Goal: Transaction & Acquisition: Purchase product/service

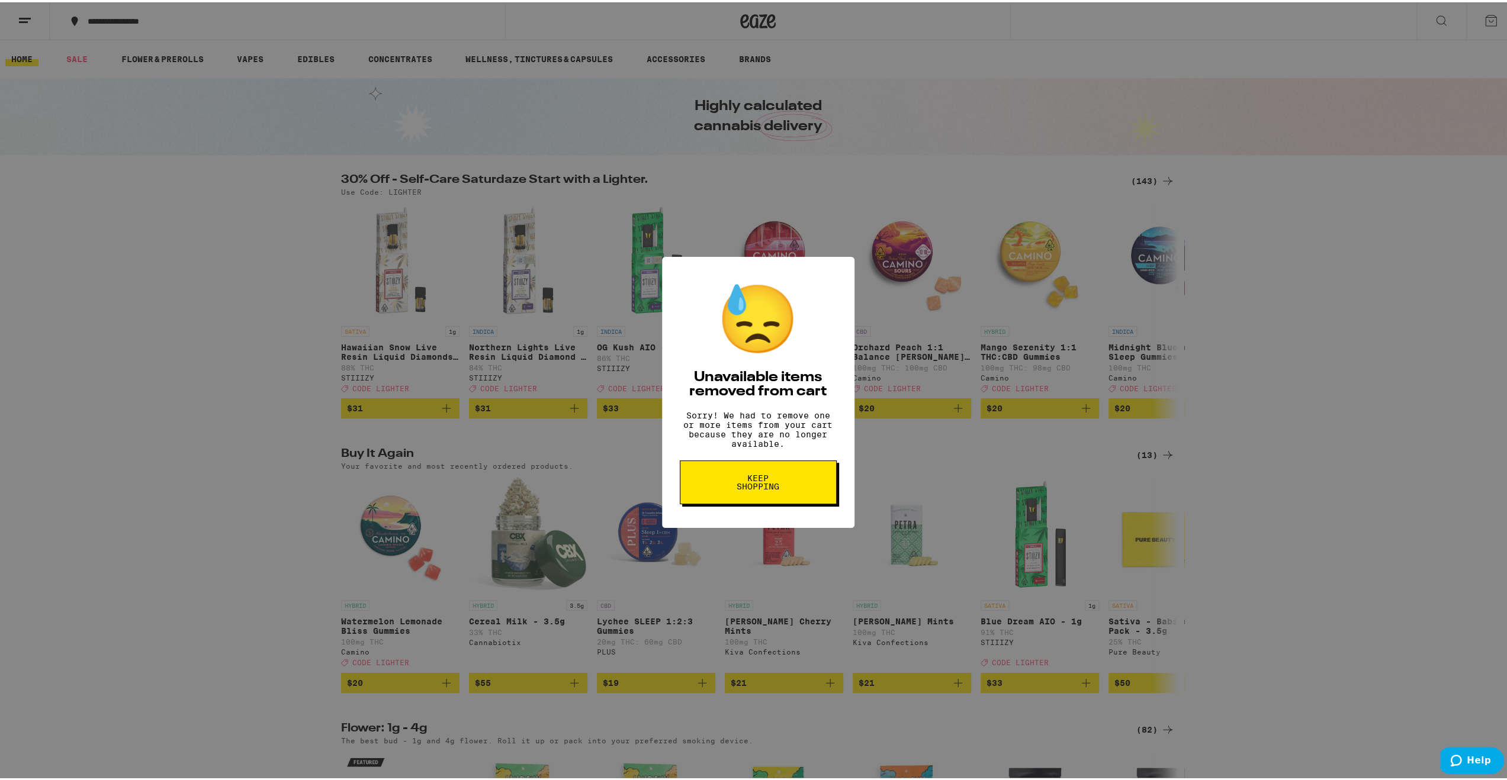
click at [803, 489] on button "Keep Shopping" at bounding box center [758, 480] width 157 height 44
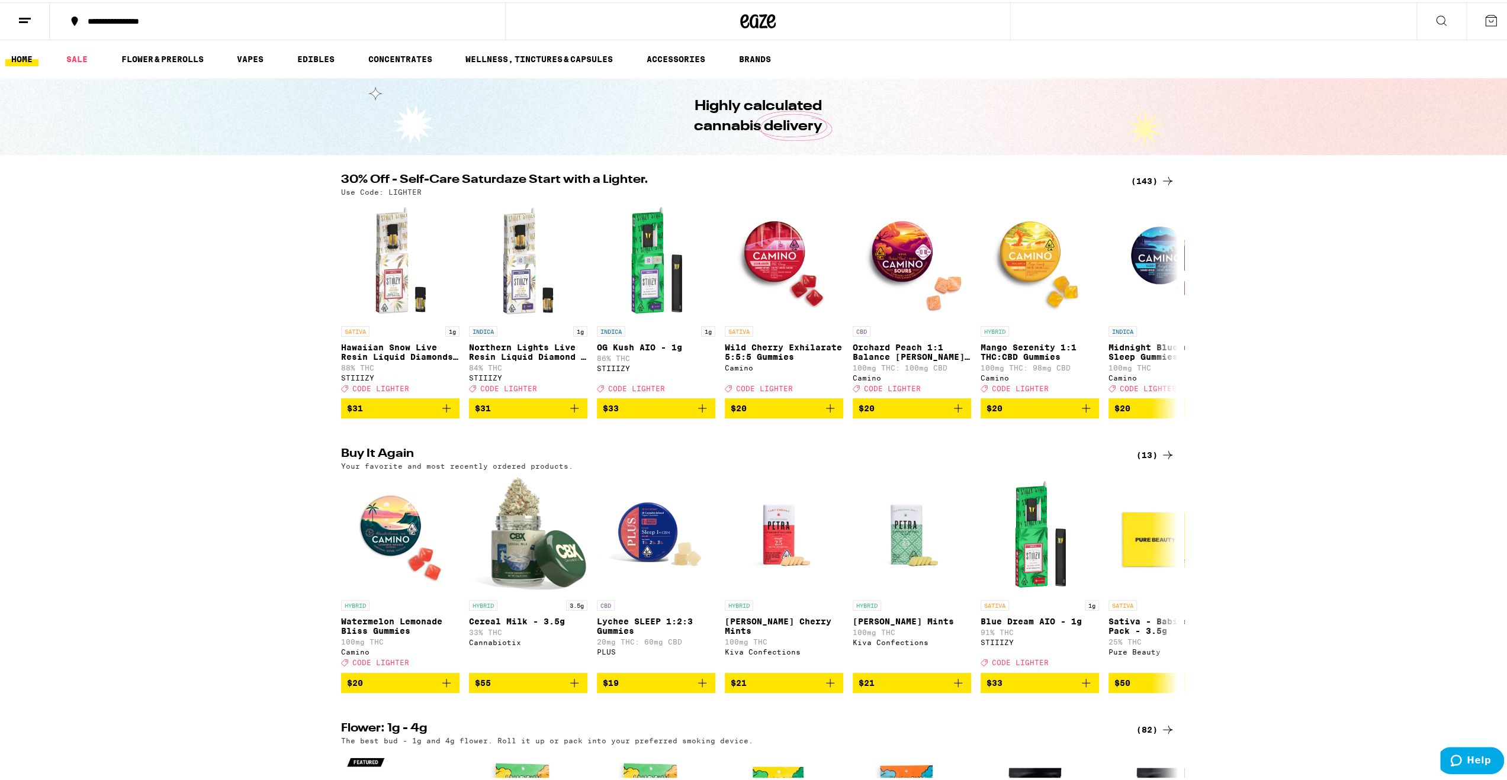
click at [1144, 178] on div "(143)" at bounding box center [1153, 179] width 44 height 14
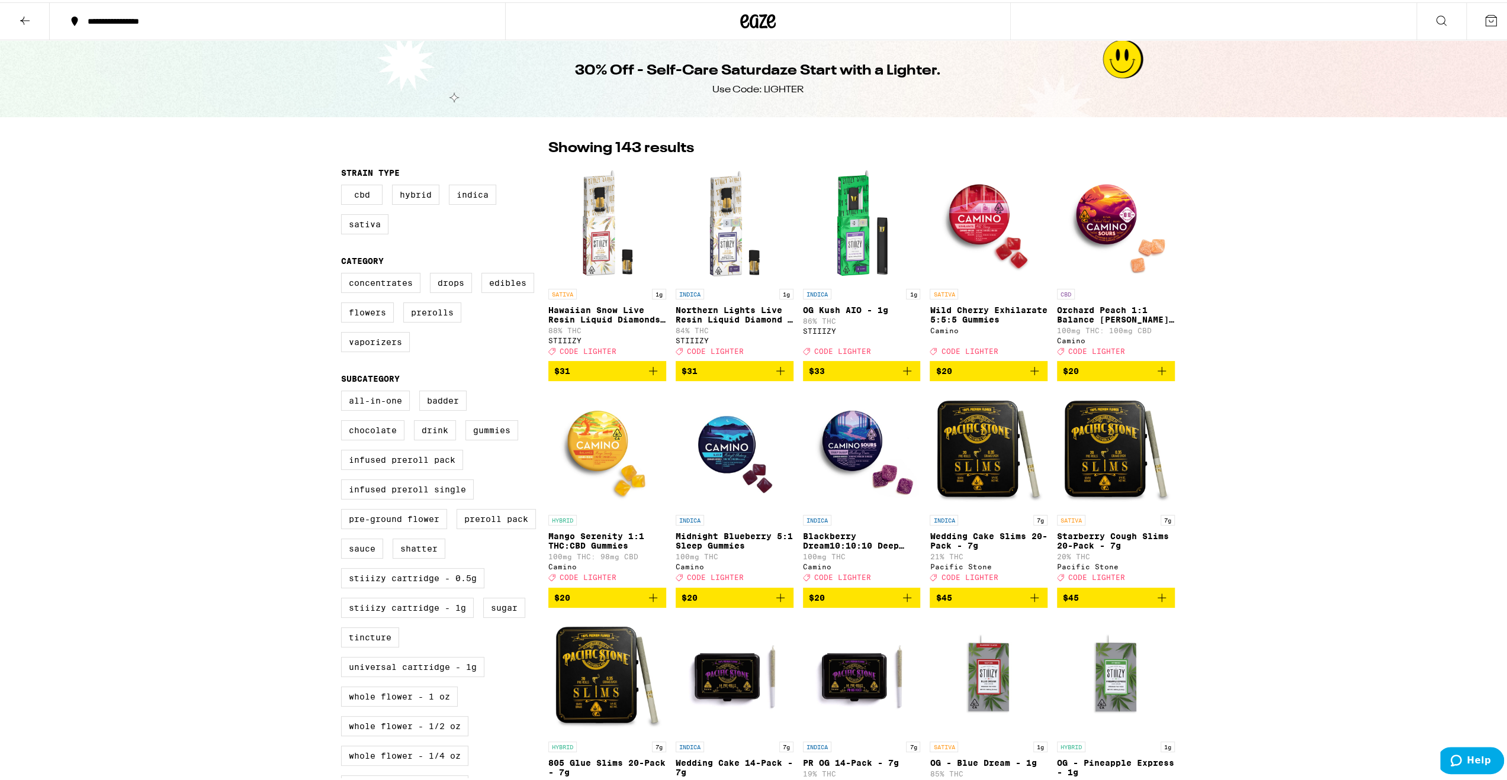
click at [1437, 15] on icon at bounding box center [1441, 18] width 9 height 9
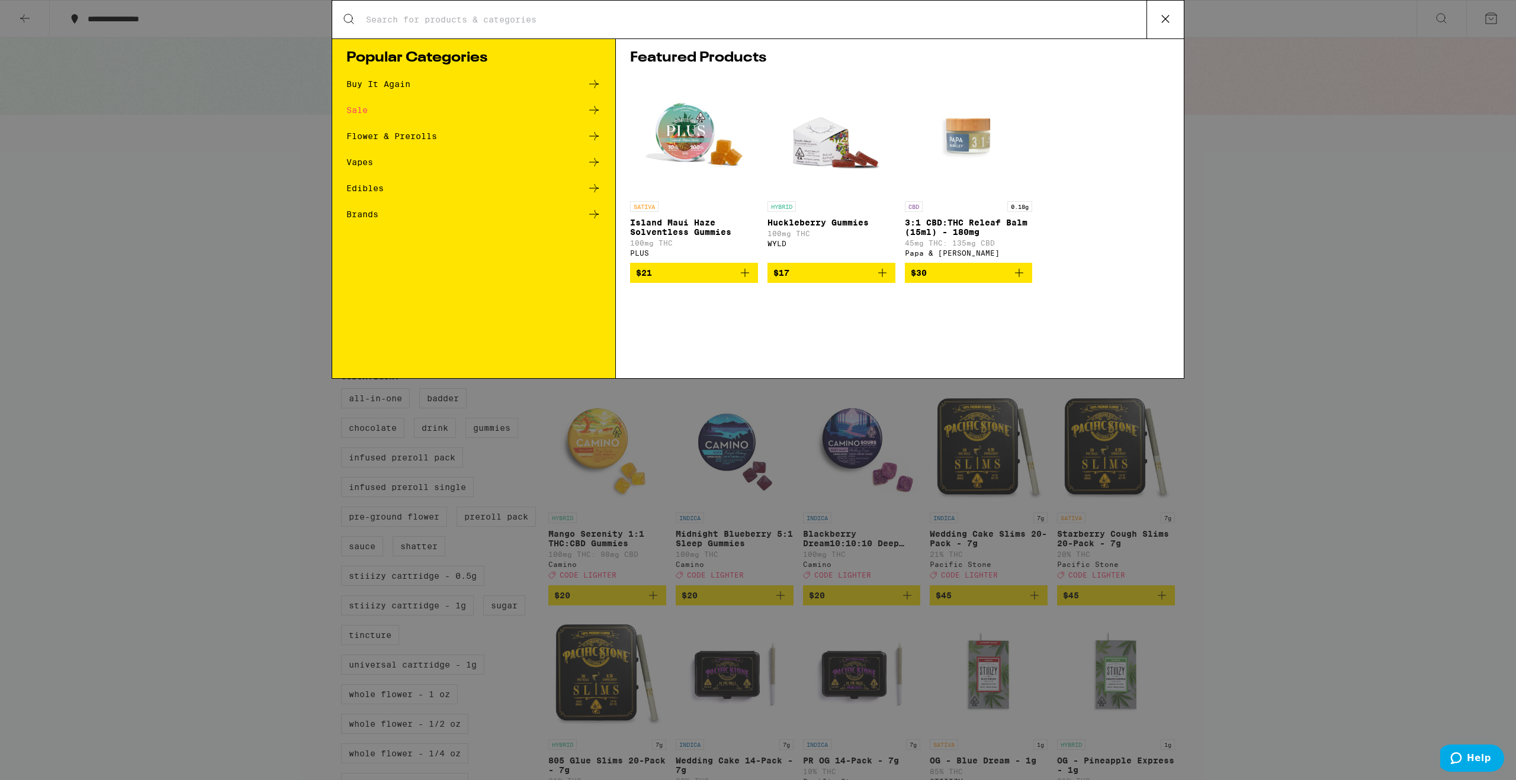
click at [465, 16] on input "Search for Products" at bounding box center [755, 19] width 781 height 11
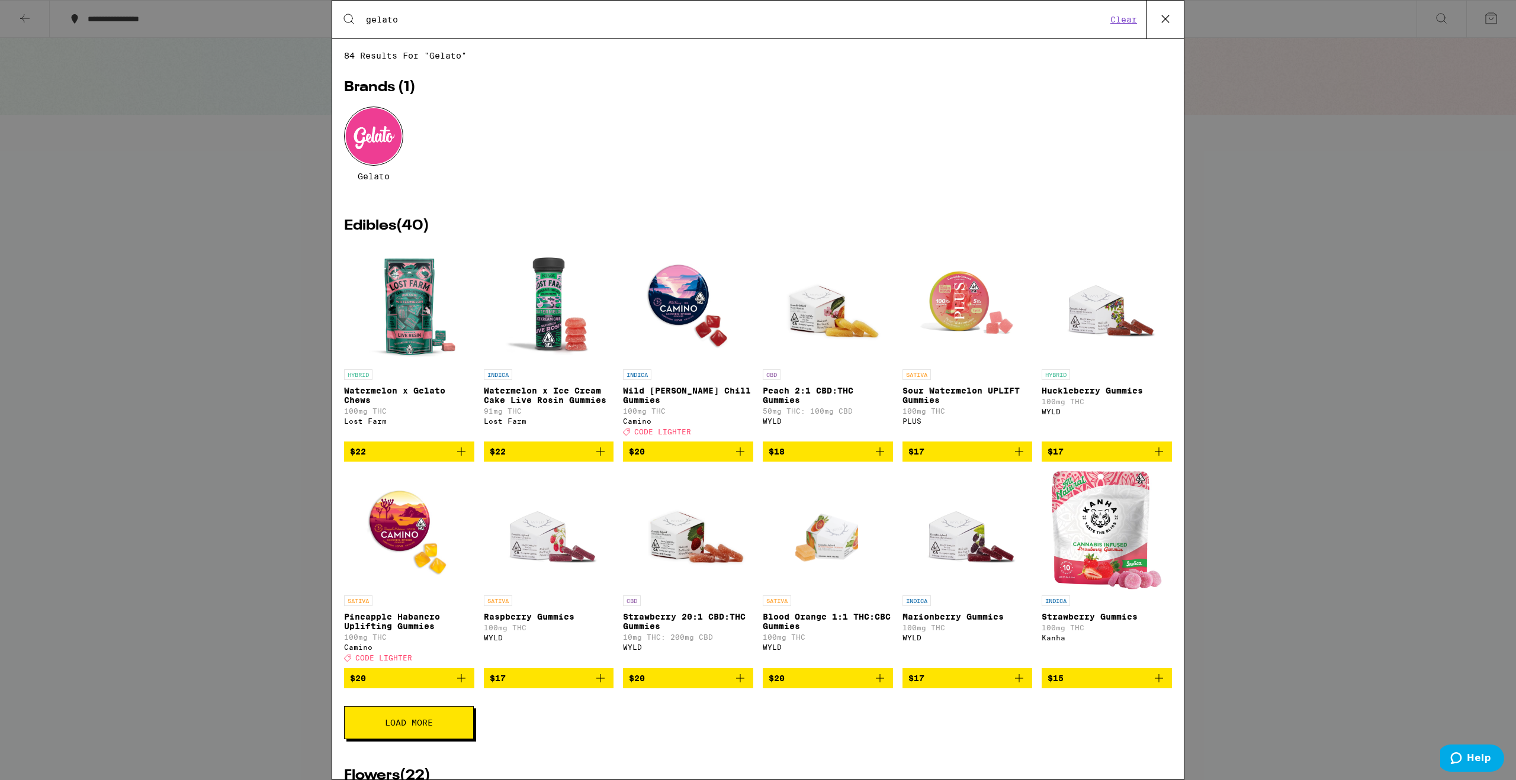
type input "gelato"
click at [370, 139] on div at bounding box center [373, 136] width 59 height 59
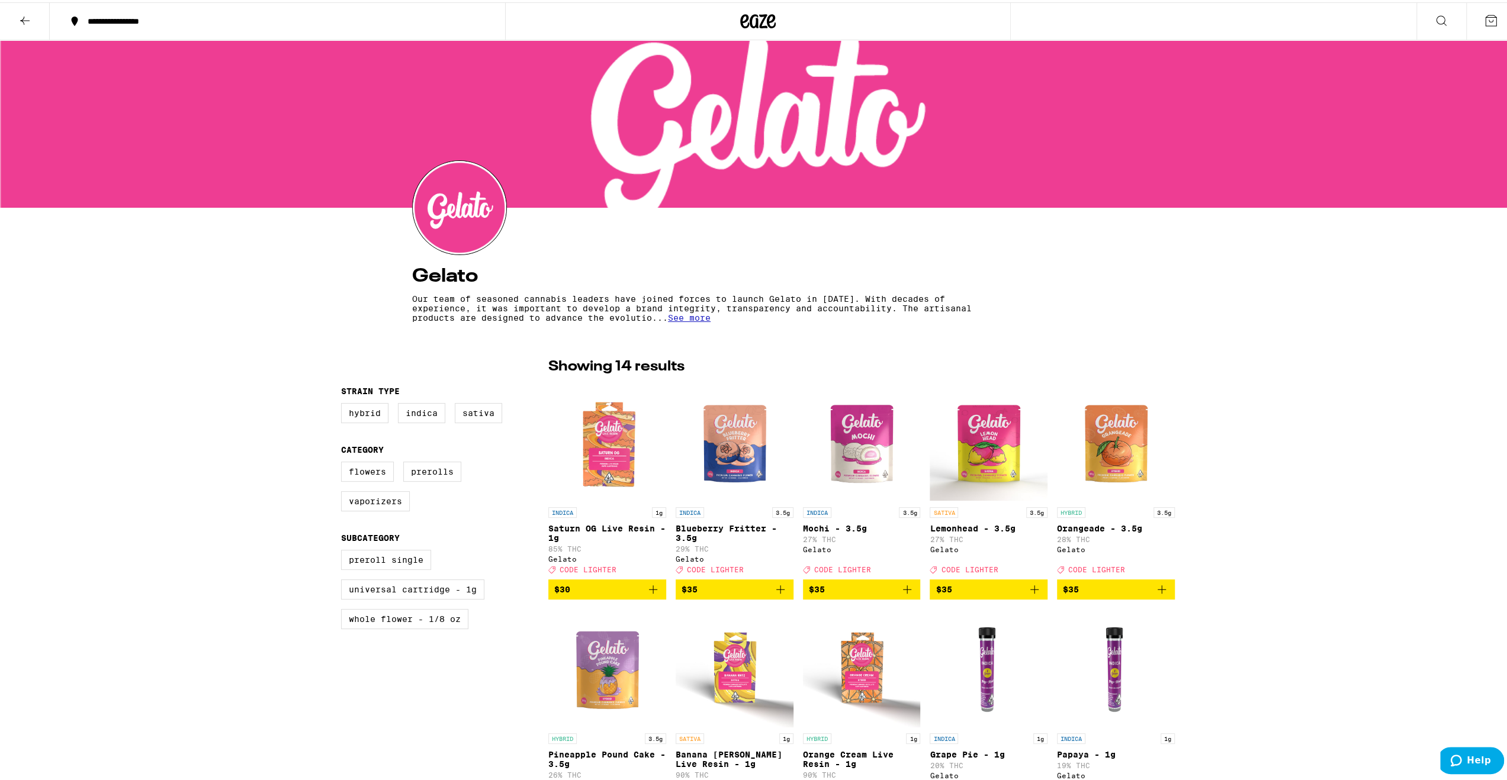
click at [1434, 18] on icon at bounding box center [1441, 18] width 14 height 14
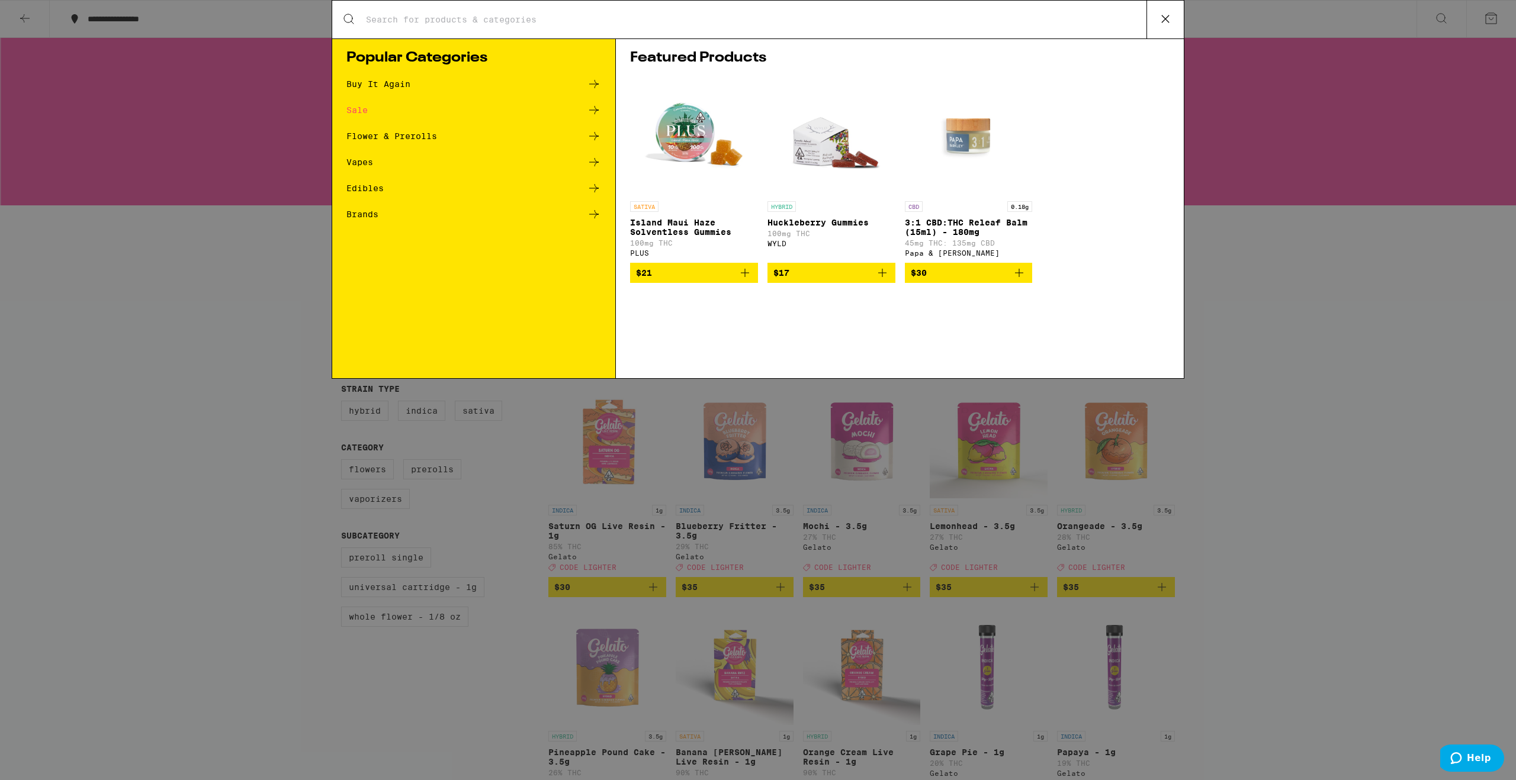
click at [531, 18] on input "Search for Products" at bounding box center [755, 19] width 781 height 11
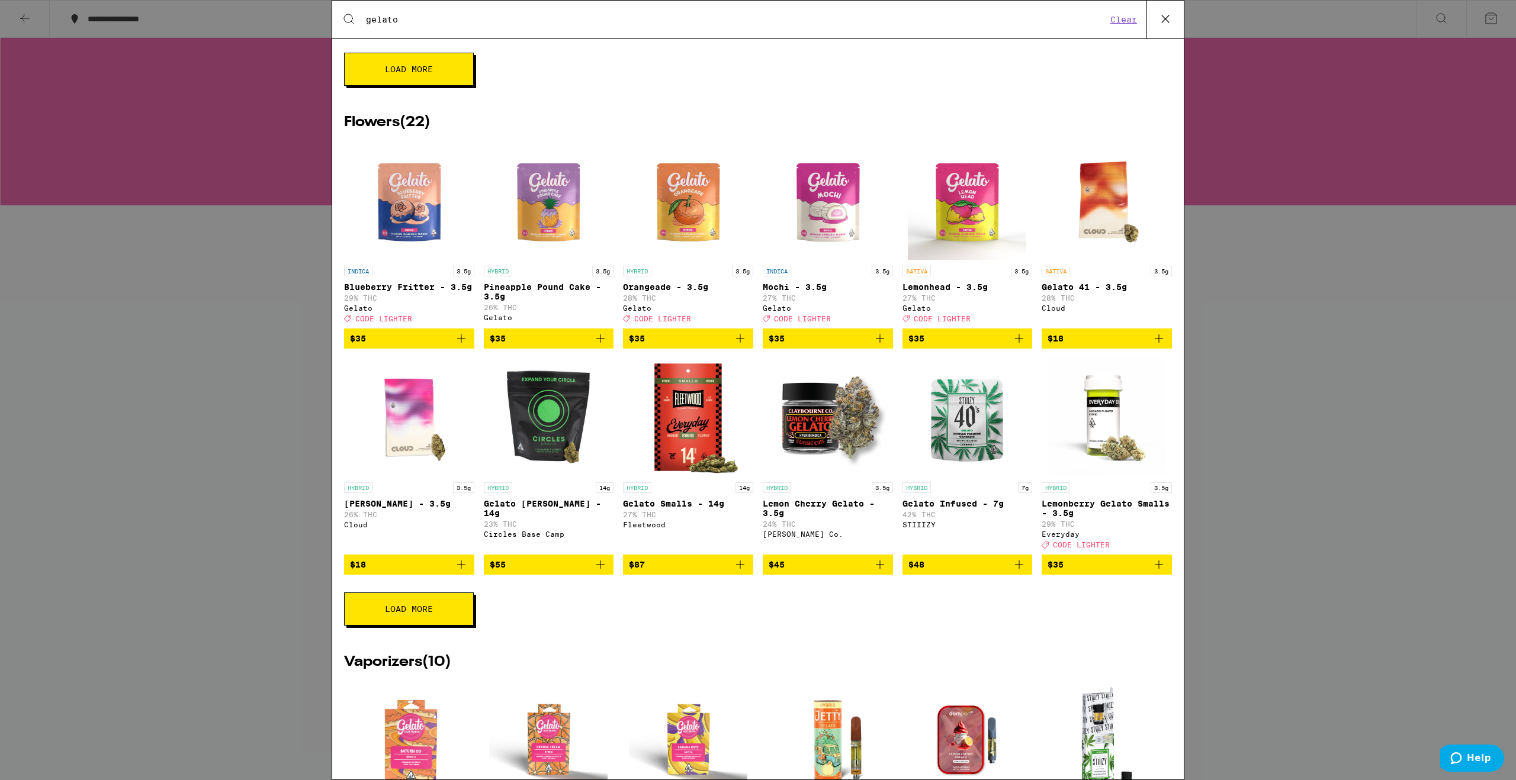
scroll to position [647, 0]
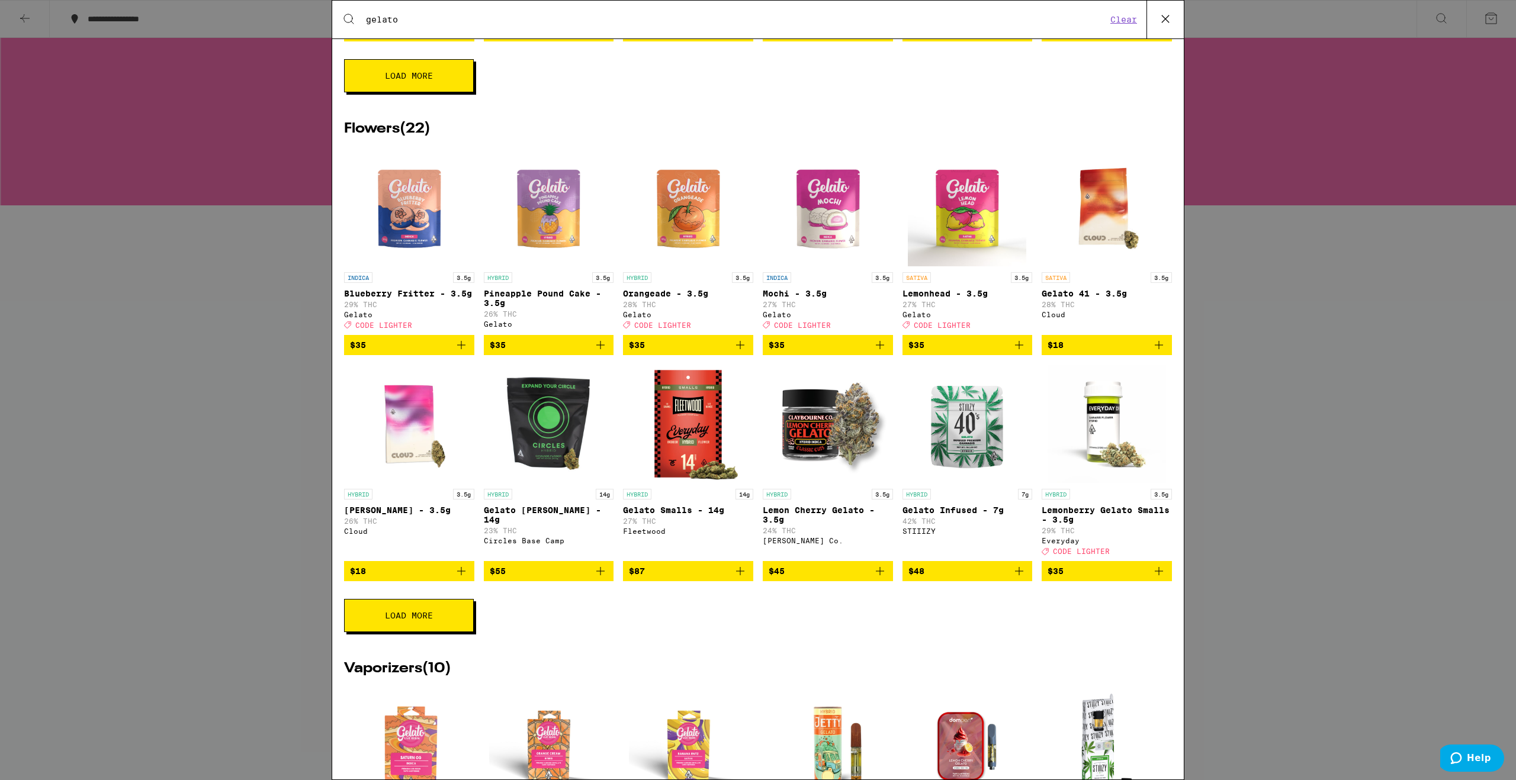
type input "gelato"
click at [425, 620] on span "Load More" at bounding box center [409, 616] width 48 height 8
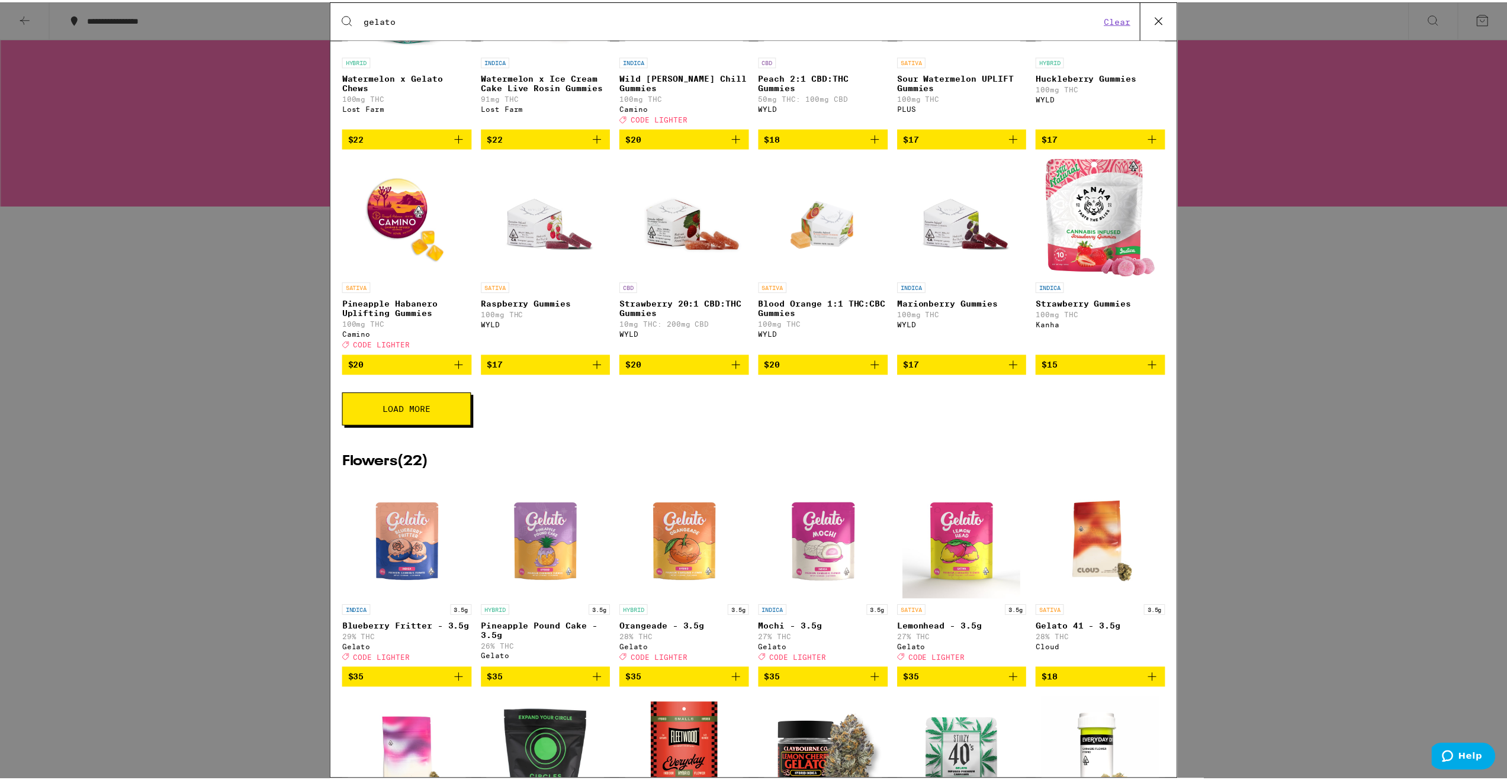
scroll to position [0, 0]
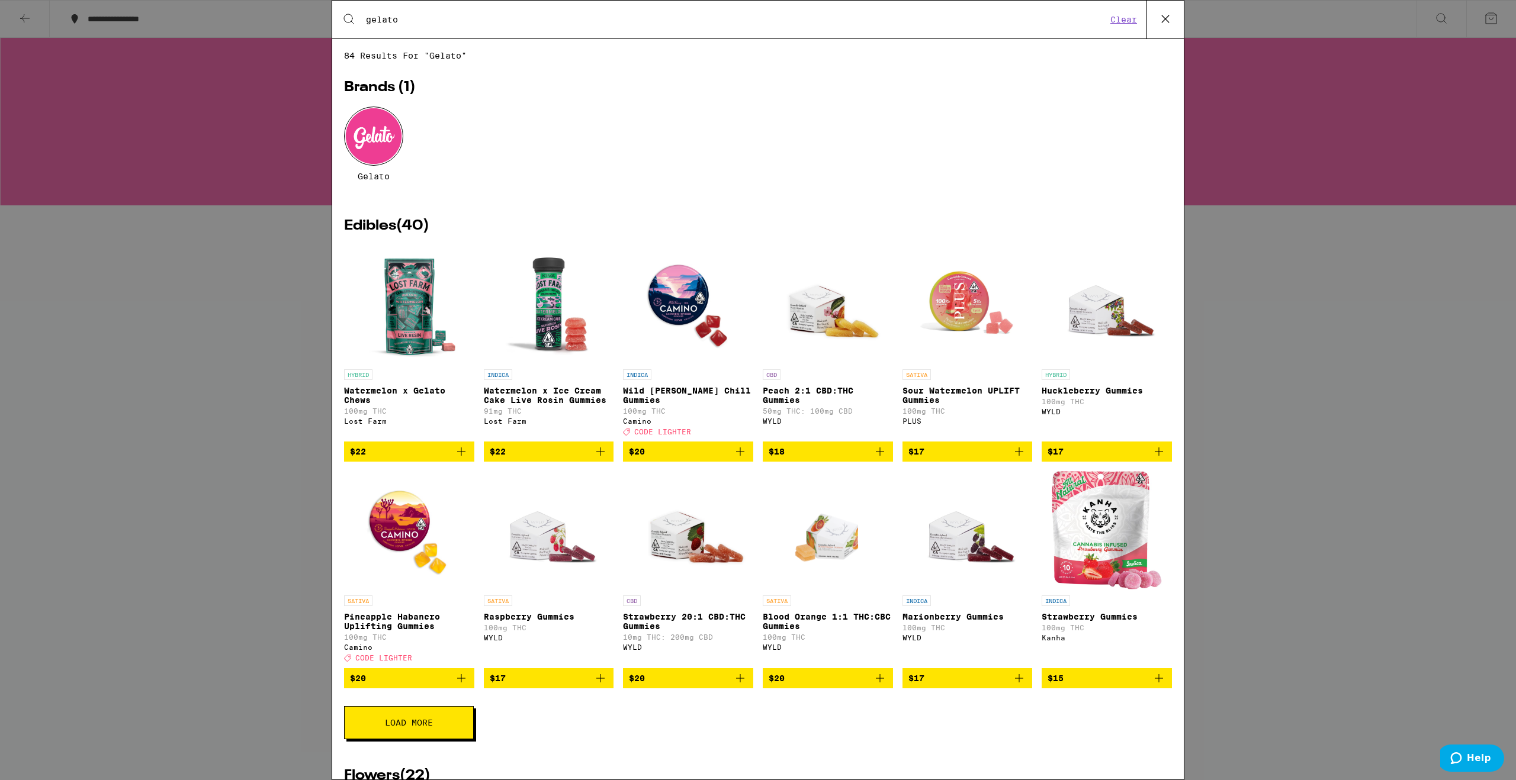
click at [169, 137] on div "Search for Products gelato Clear 84 results for "gelato" Brands ( 1 ) Gelato Ed…" at bounding box center [758, 390] width 1516 height 780
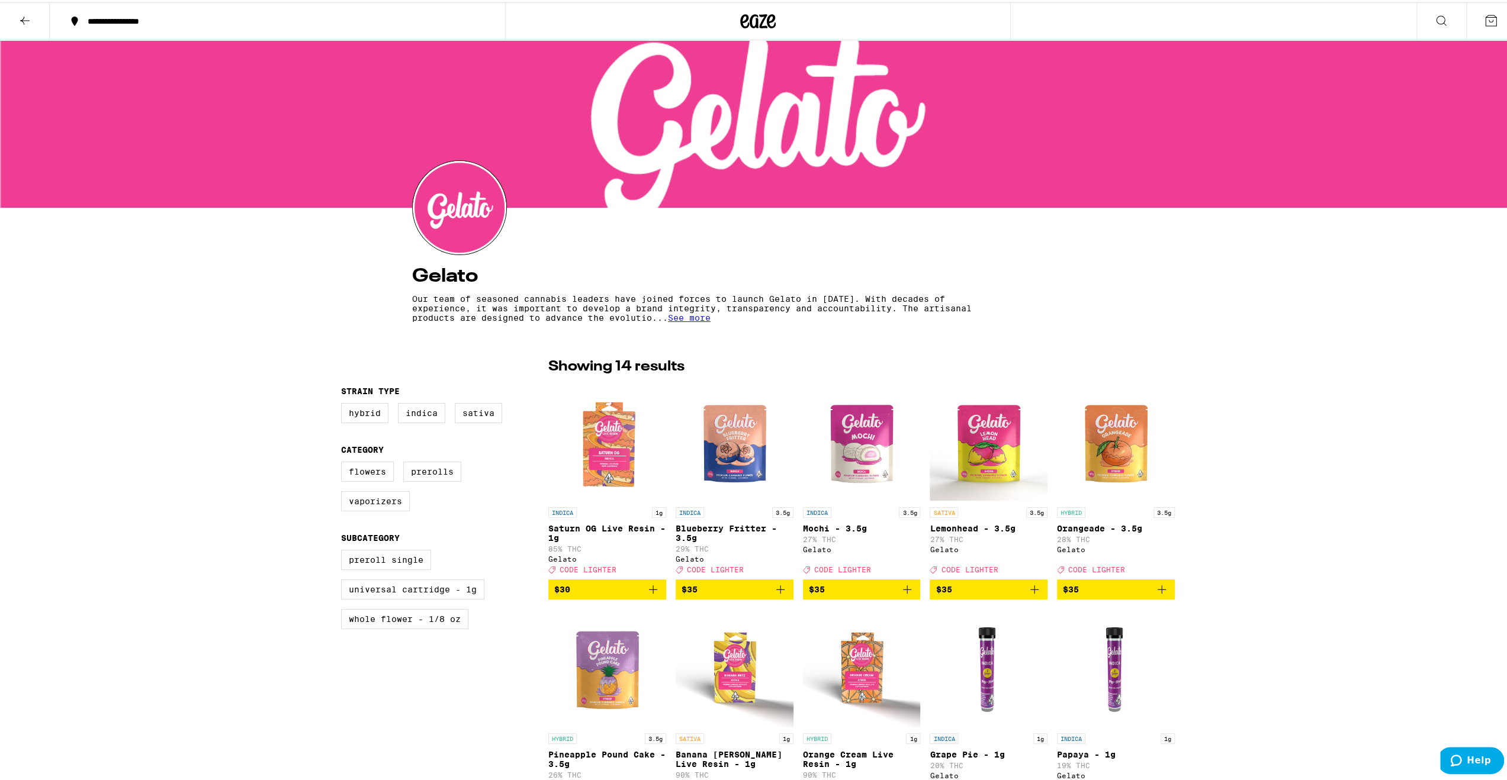
click at [20, 13] on icon at bounding box center [25, 18] width 14 height 14
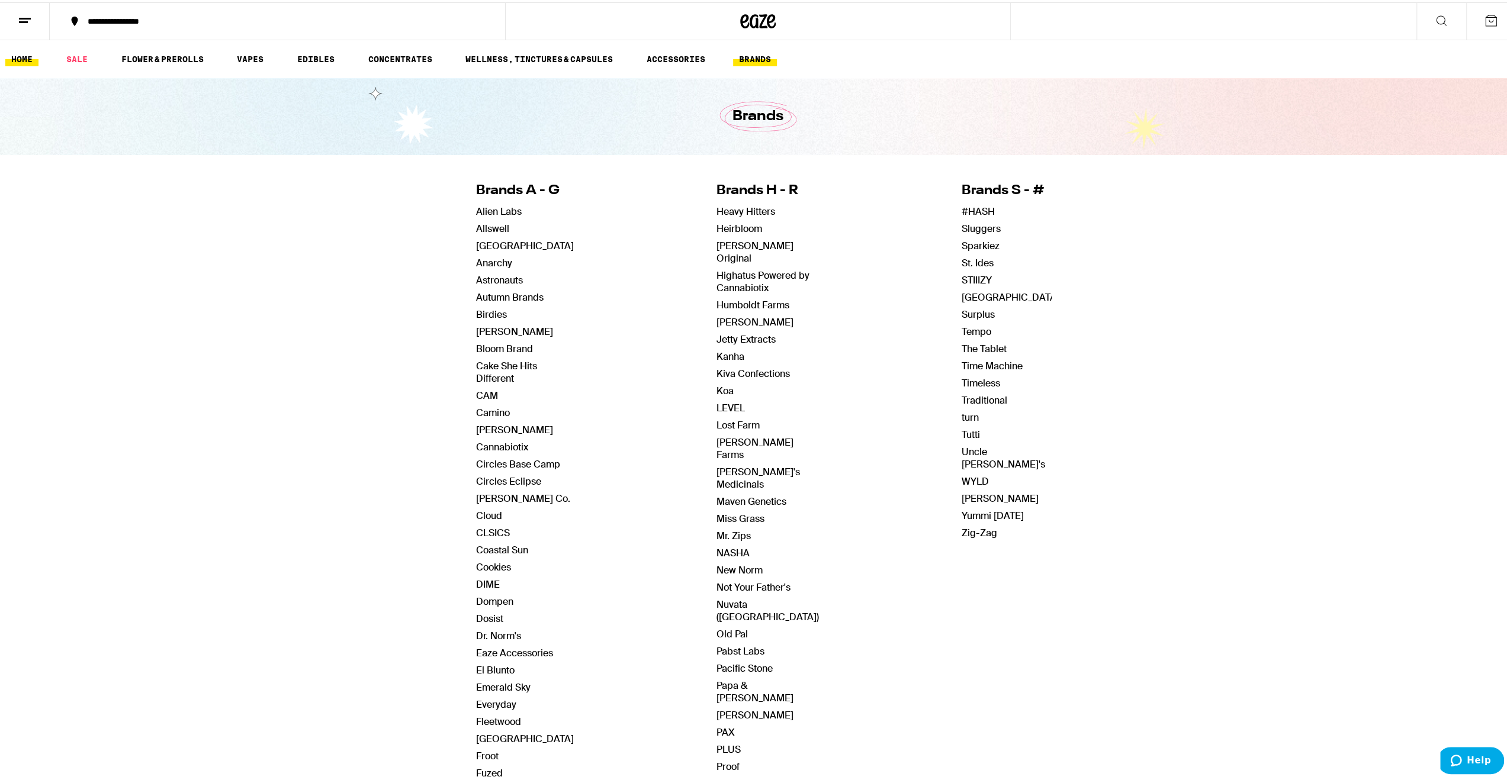
click at [17, 60] on link "HOME" at bounding box center [21, 57] width 33 height 14
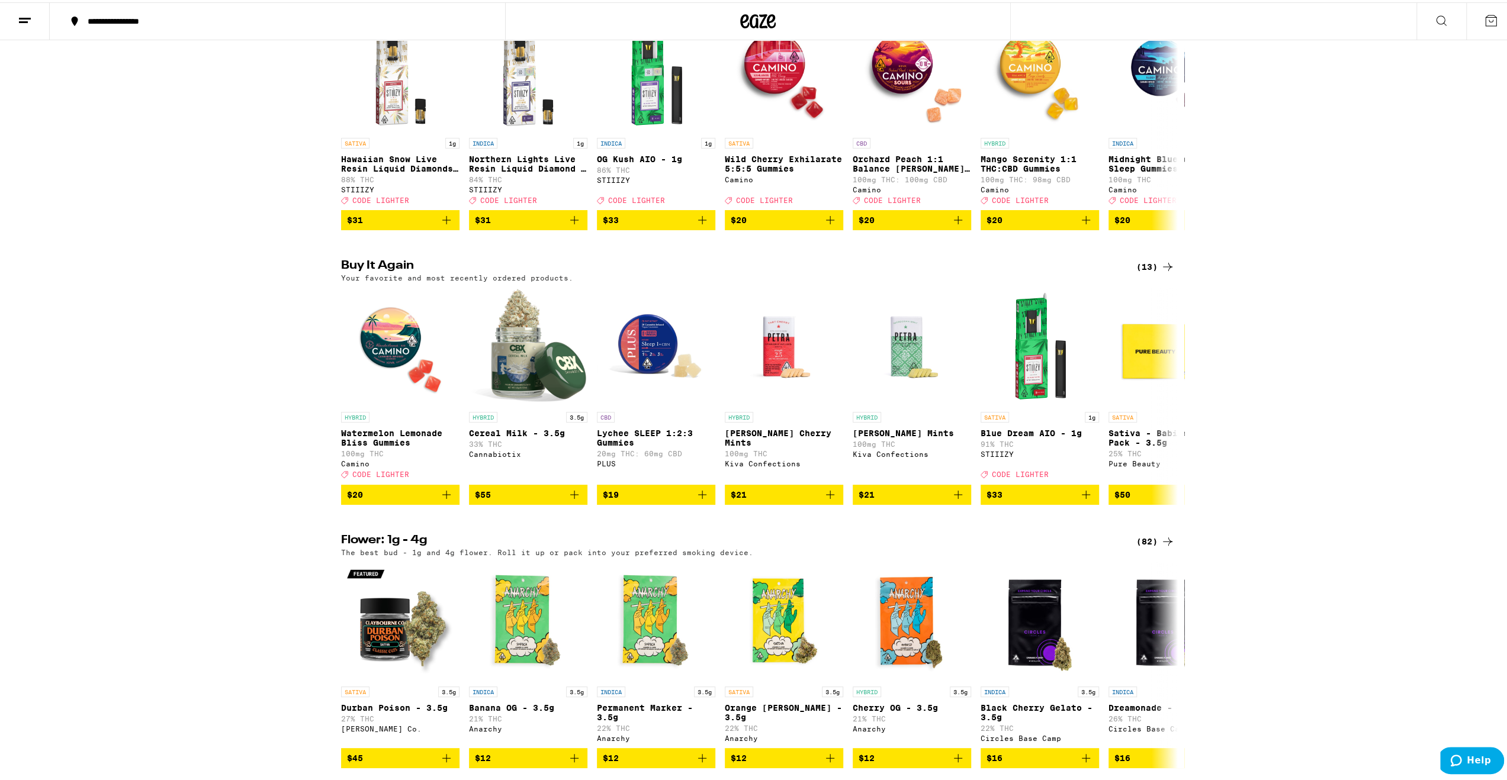
scroll to position [1382, 0]
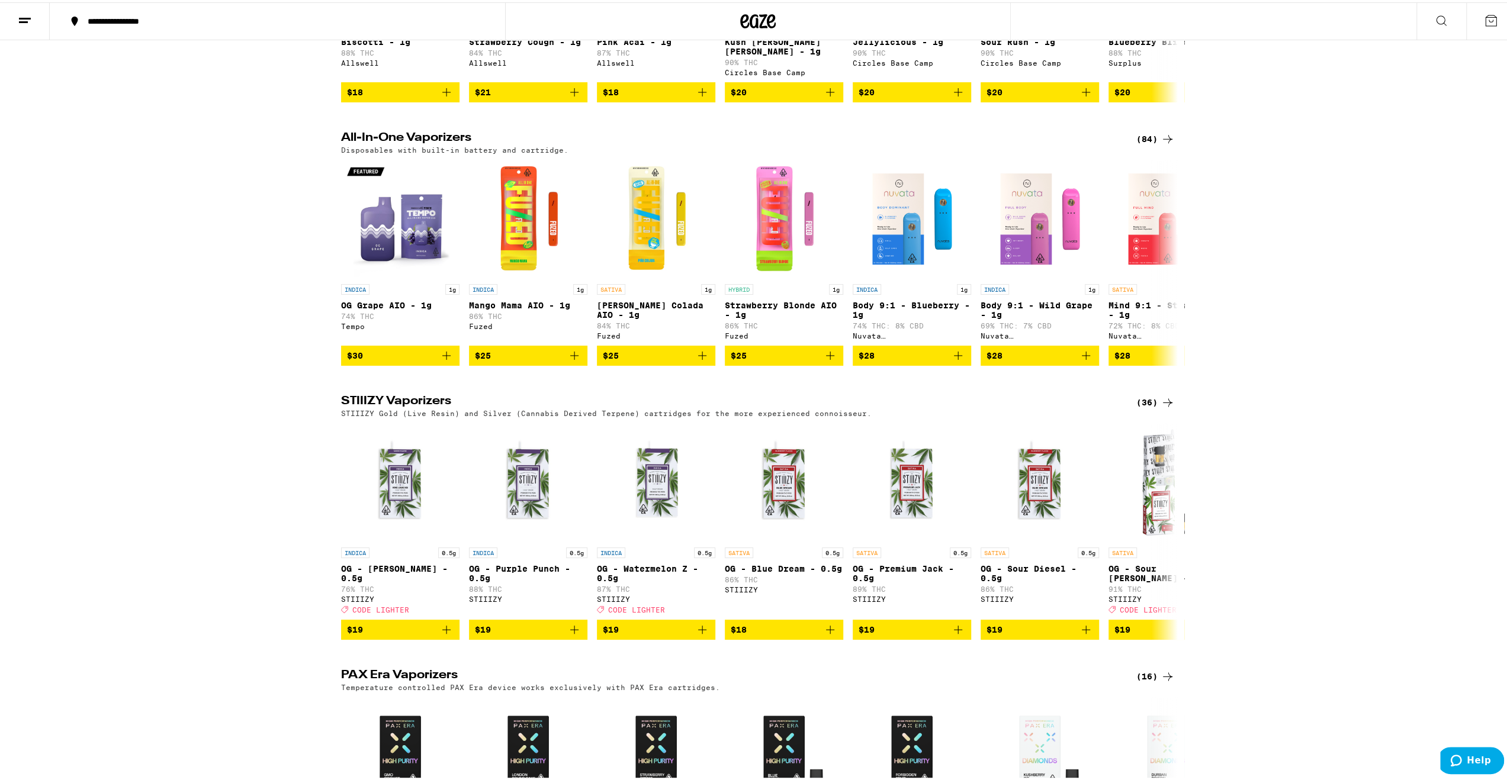
click at [1145, 144] on div "(84)" at bounding box center [1155, 137] width 38 height 14
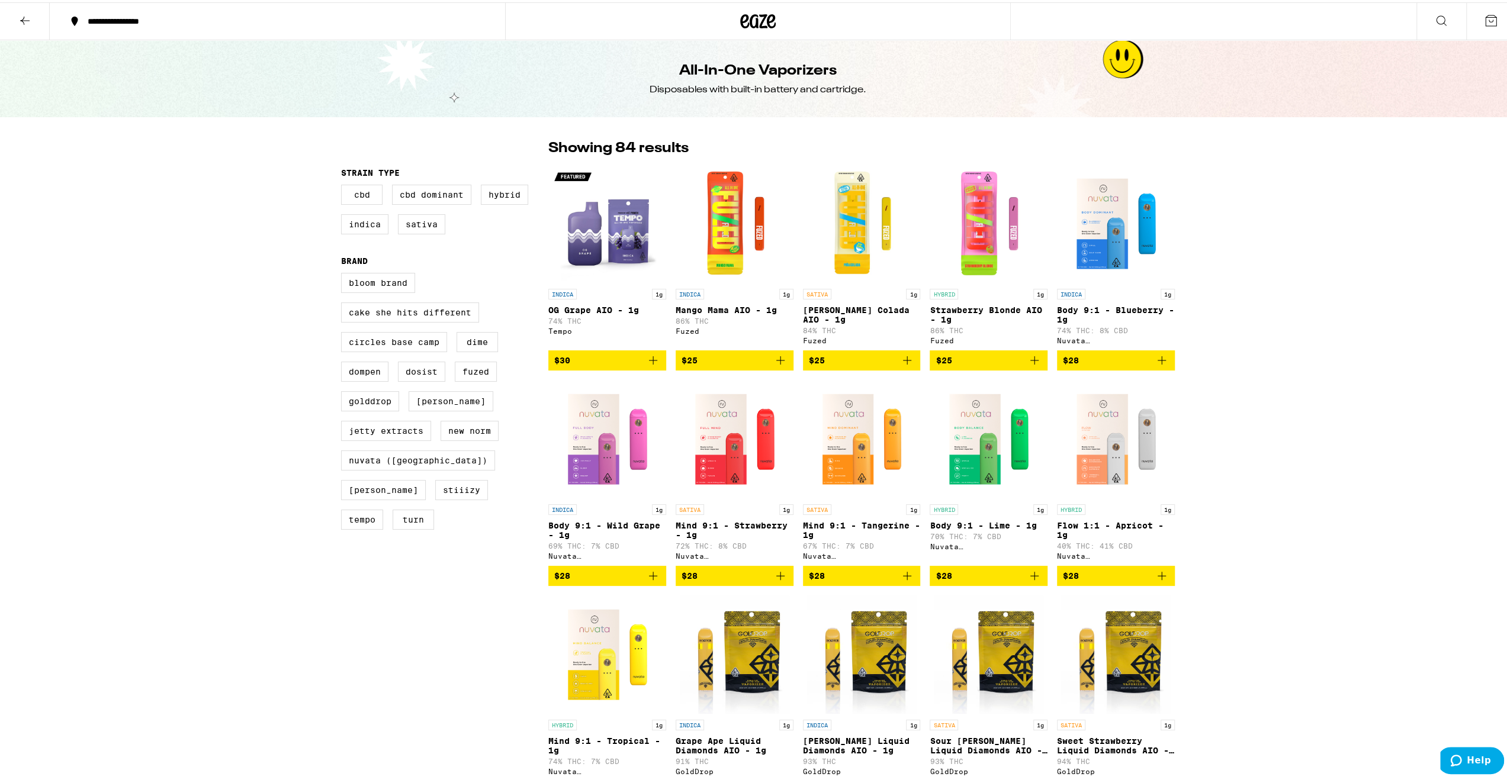
click at [859, 443] on img "Open page for Mind 9:1 - Tangerine - 1g from Nuvata (CA)" at bounding box center [862, 437] width 118 height 118
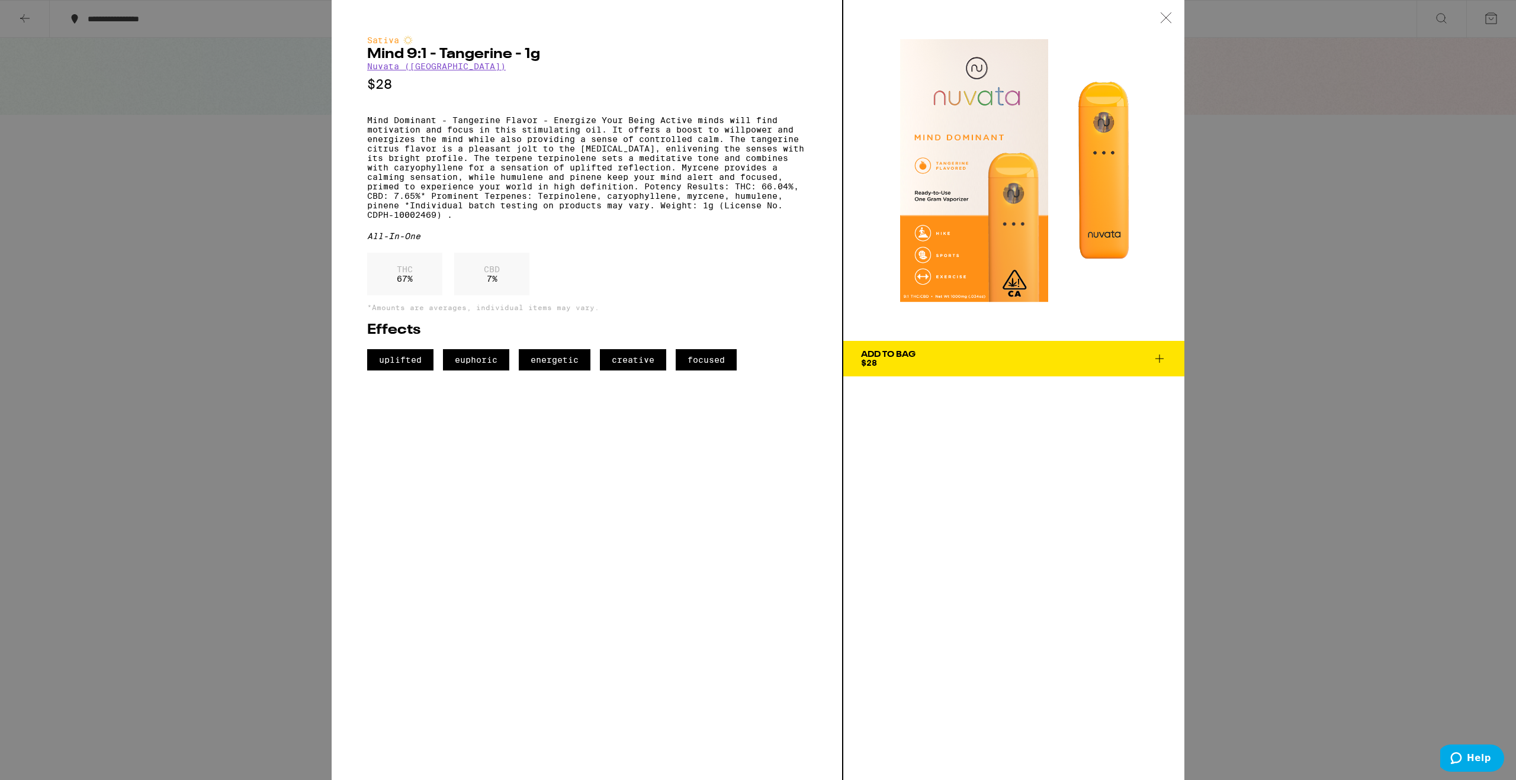
click at [250, 265] on div "Sativa Mind 9:1 - Tangerine - 1g Nuvata ([GEOGRAPHIC_DATA]) $28 Mind Dominant -…" at bounding box center [758, 390] width 1516 height 780
click at [246, 194] on div "Sativa Mind 9:1 - Tangerine - 1g Nuvata ([GEOGRAPHIC_DATA]) $28 Mind Dominant -…" at bounding box center [758, 390] width 1516 height 780
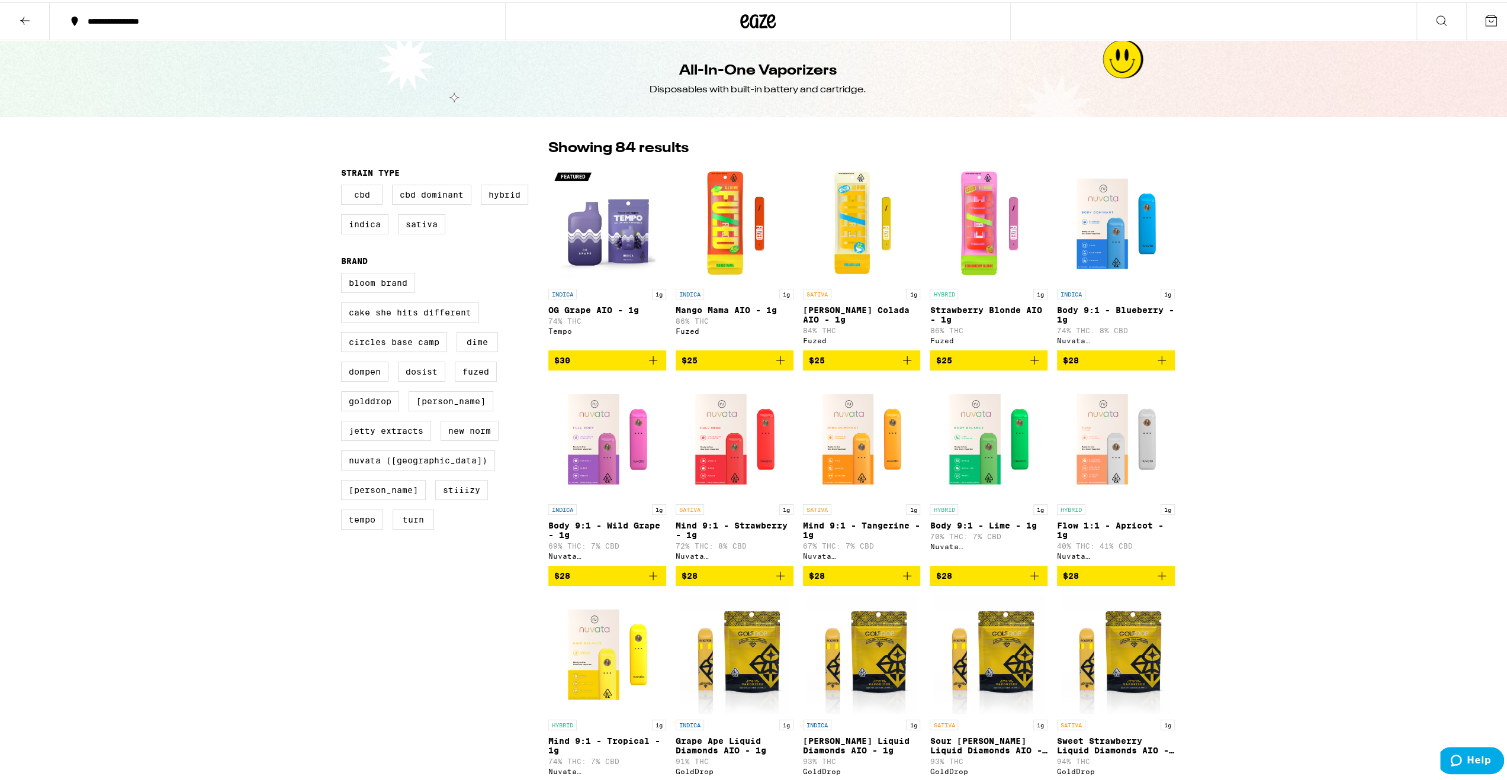
click at [20, 15] on icon at bounding box center [25, 18] width 14 height 14
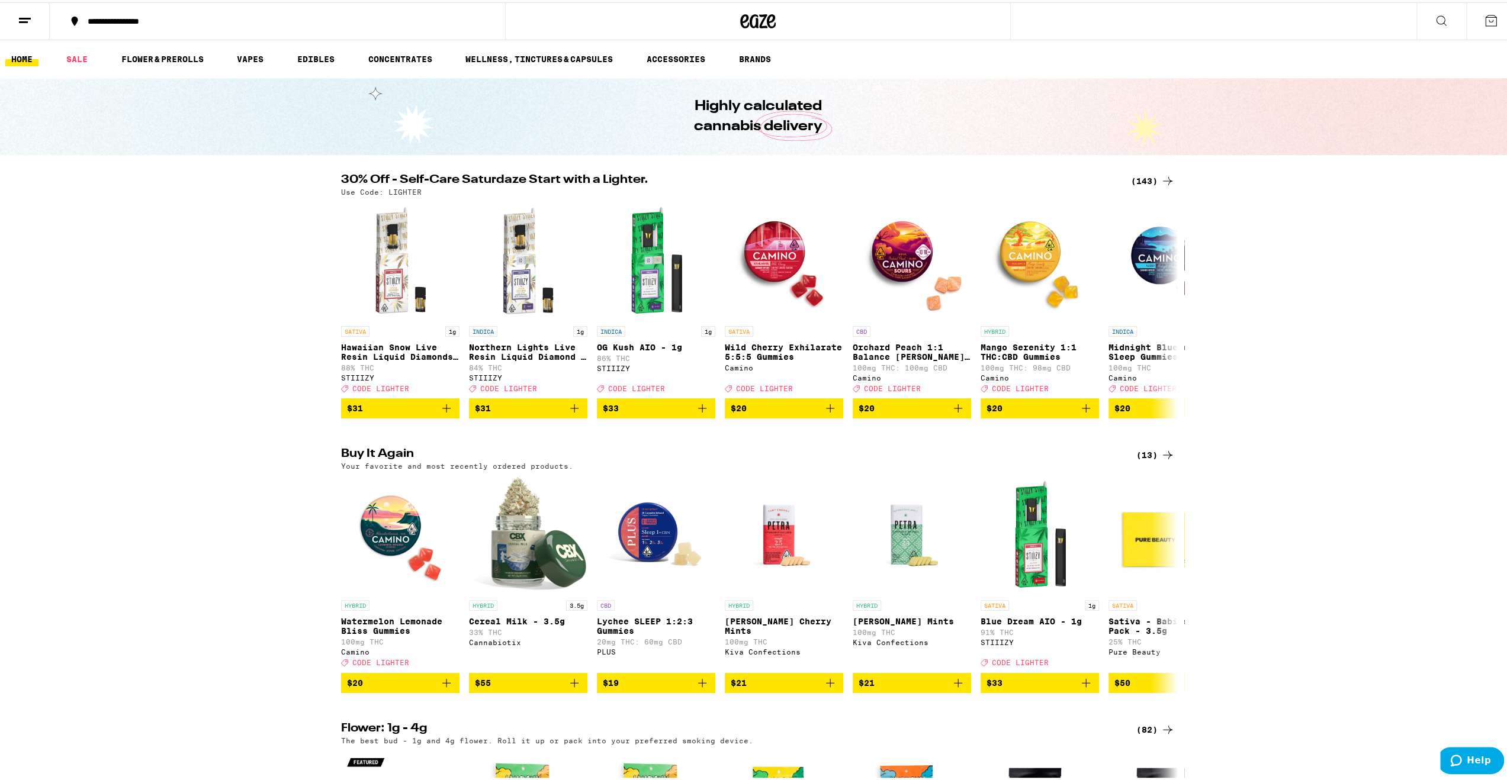
click at [1420, 25] on button at bounding box center [1441, 19] width 50 height 37
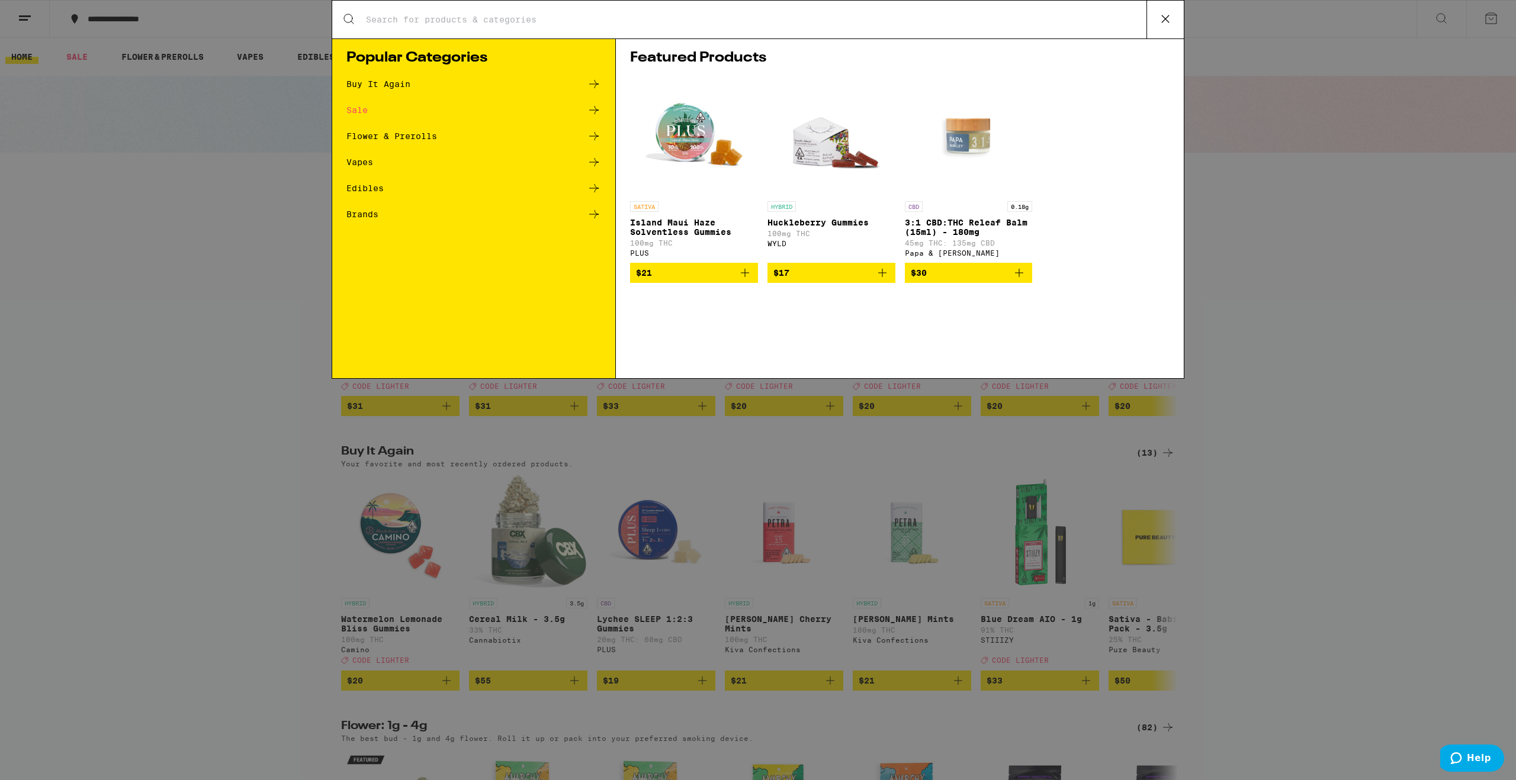
click at [542, 17] on input "Search for Products" at bounding box center [755, 19] width 781 height 11
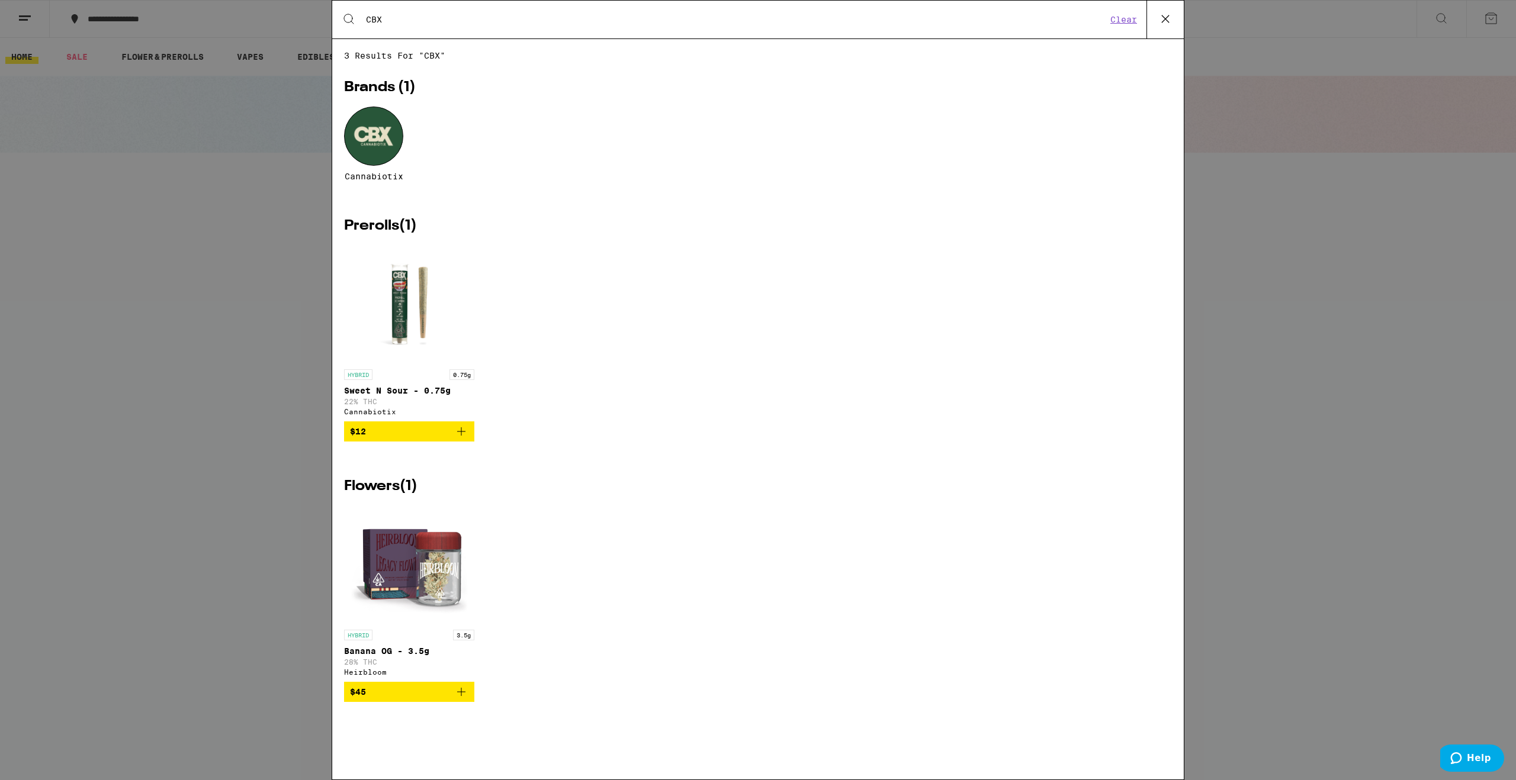
type input "CBX"
click at [379, 142] on div at bounding box center [373, 136] width 59 height 59
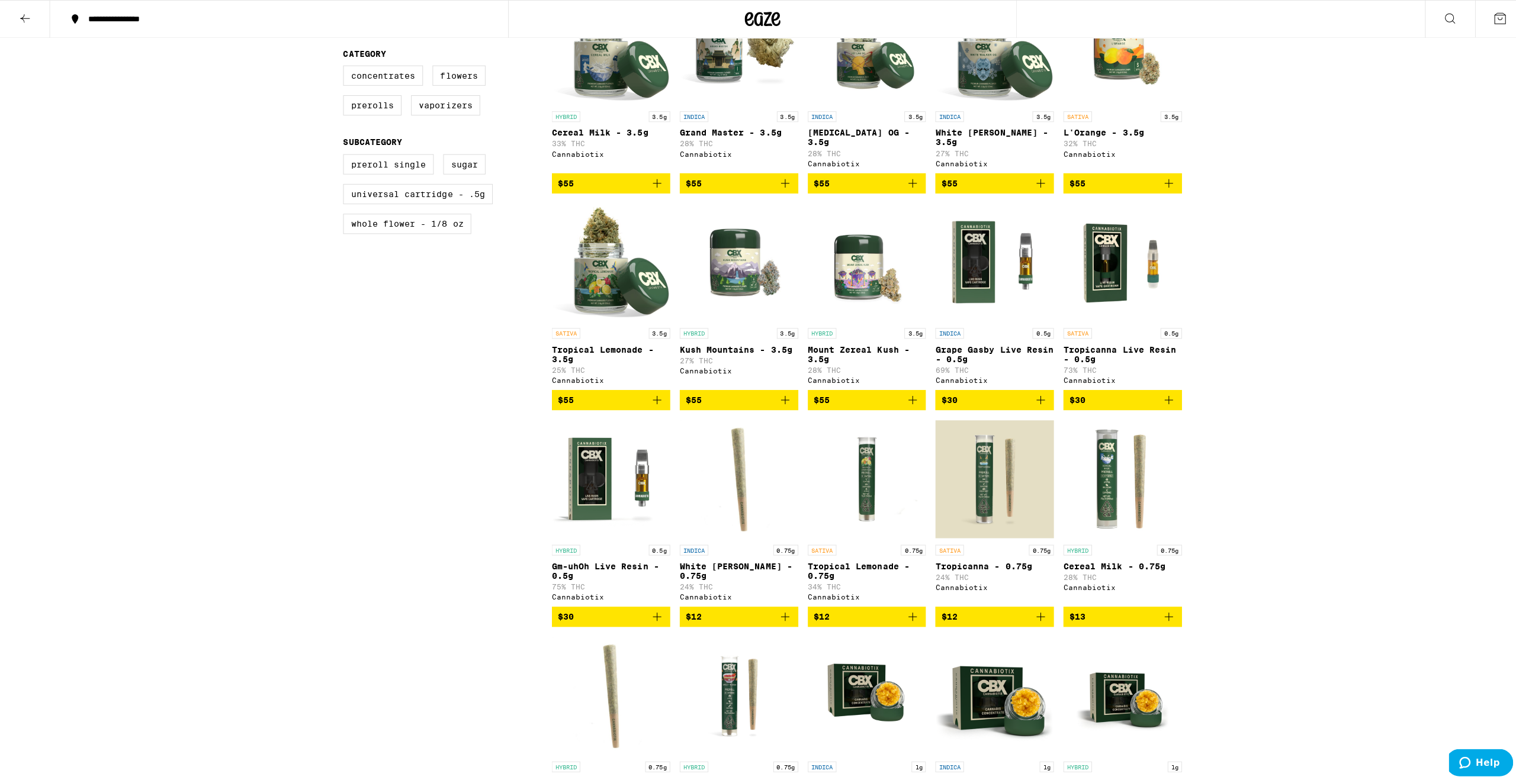
scroll to position [197, 0]
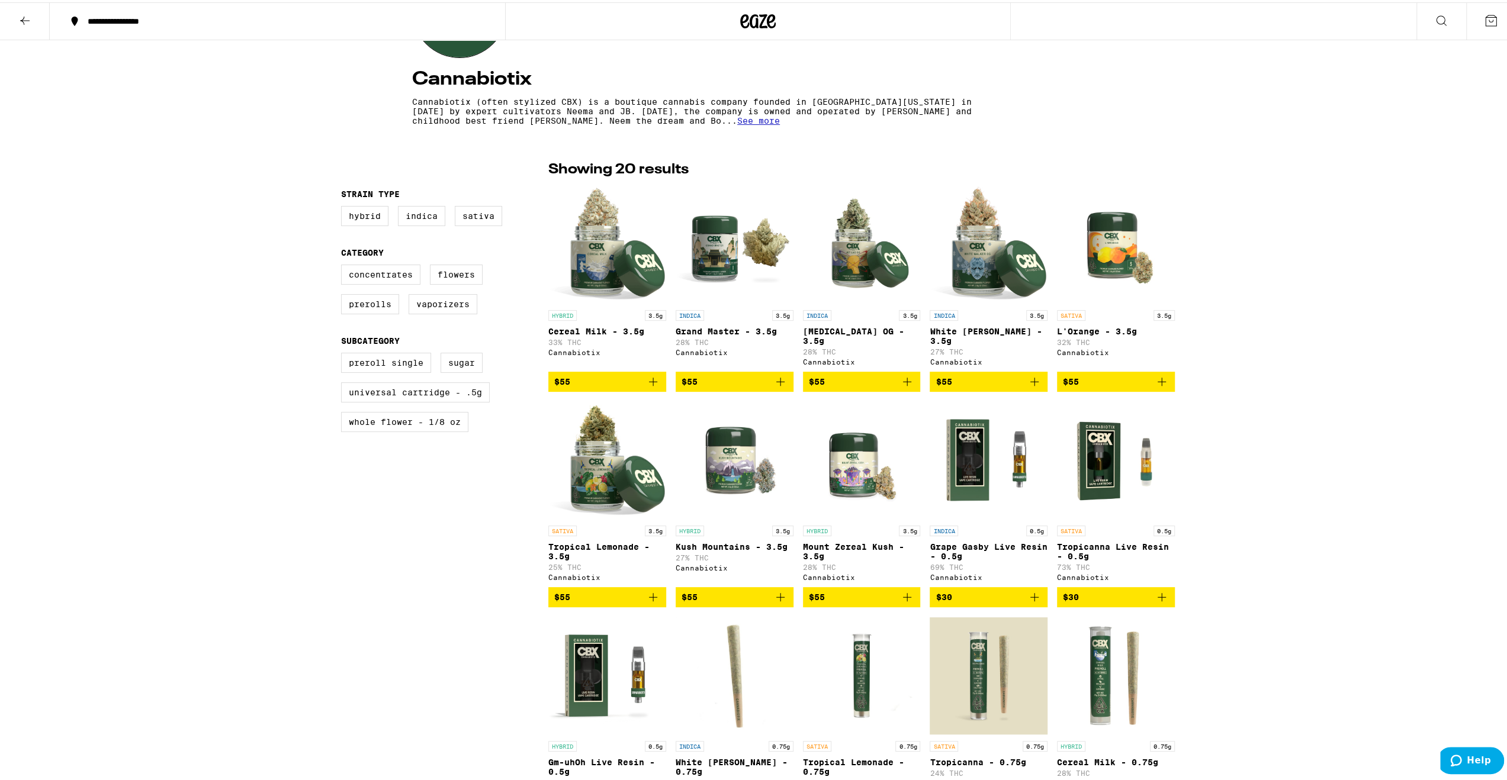
click at [737, 123] on span "See more" at bounding box center [758, 118] width 43 height 9
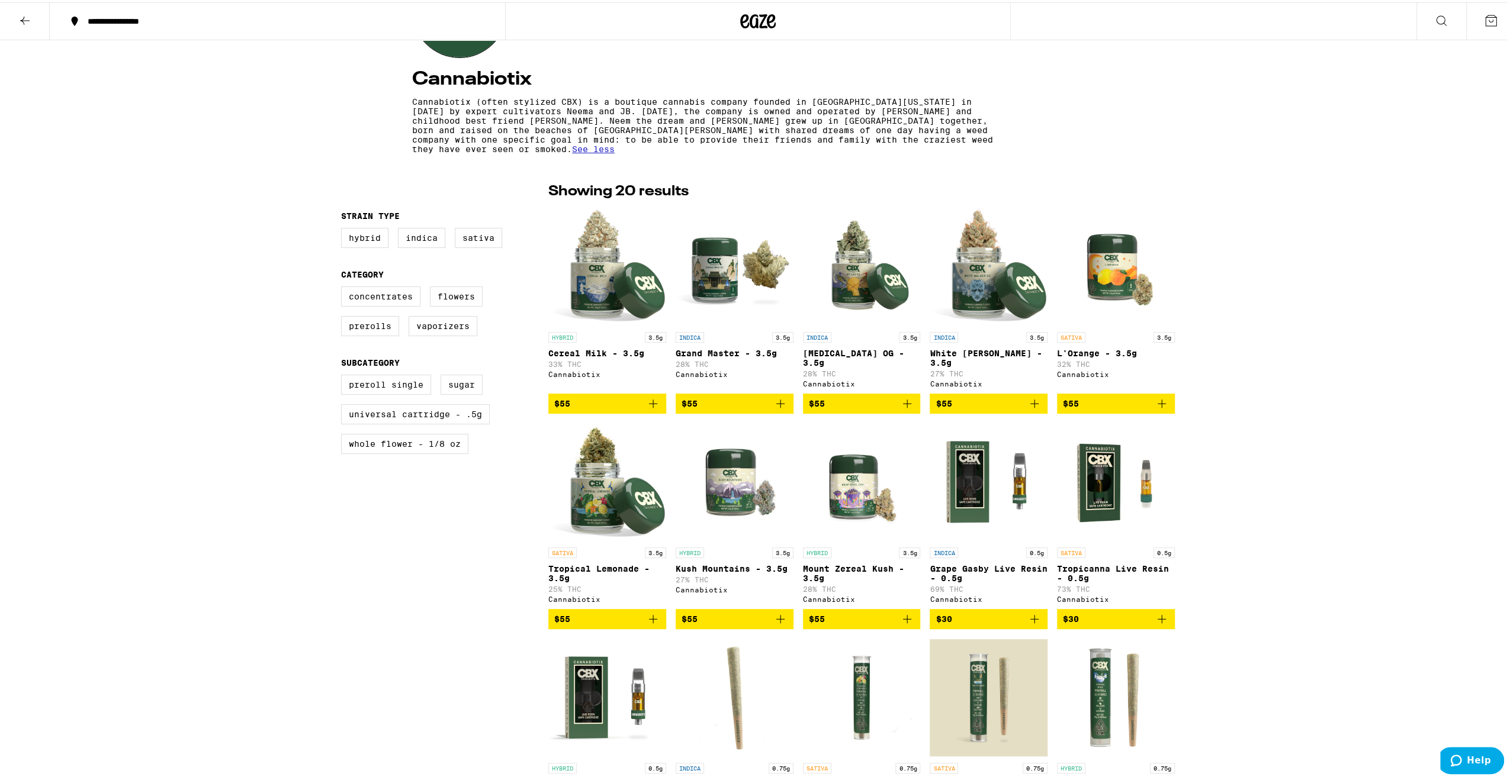
click at [587, 253] on img "Open page for Cereal Milk - 3.5g from Cannabiotix" at bounding box center [607, 264] width 118 height 118
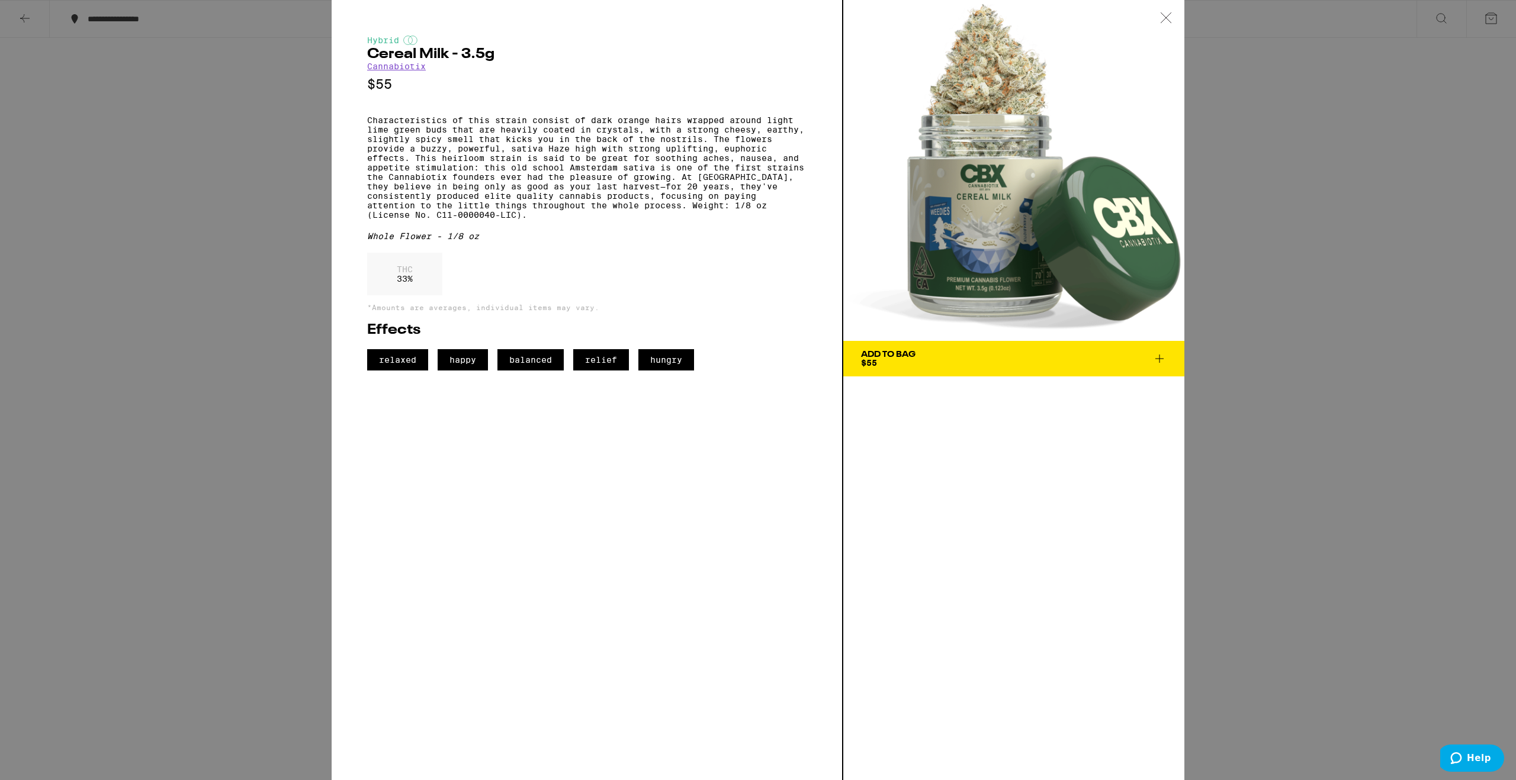
click at [1251, 216] on div "Hybrid Cereal Milk - 3.5g Cannabiotix $55 Characteristics of this strain consis…" at bounding box center [758, 390] width 1516 height 780
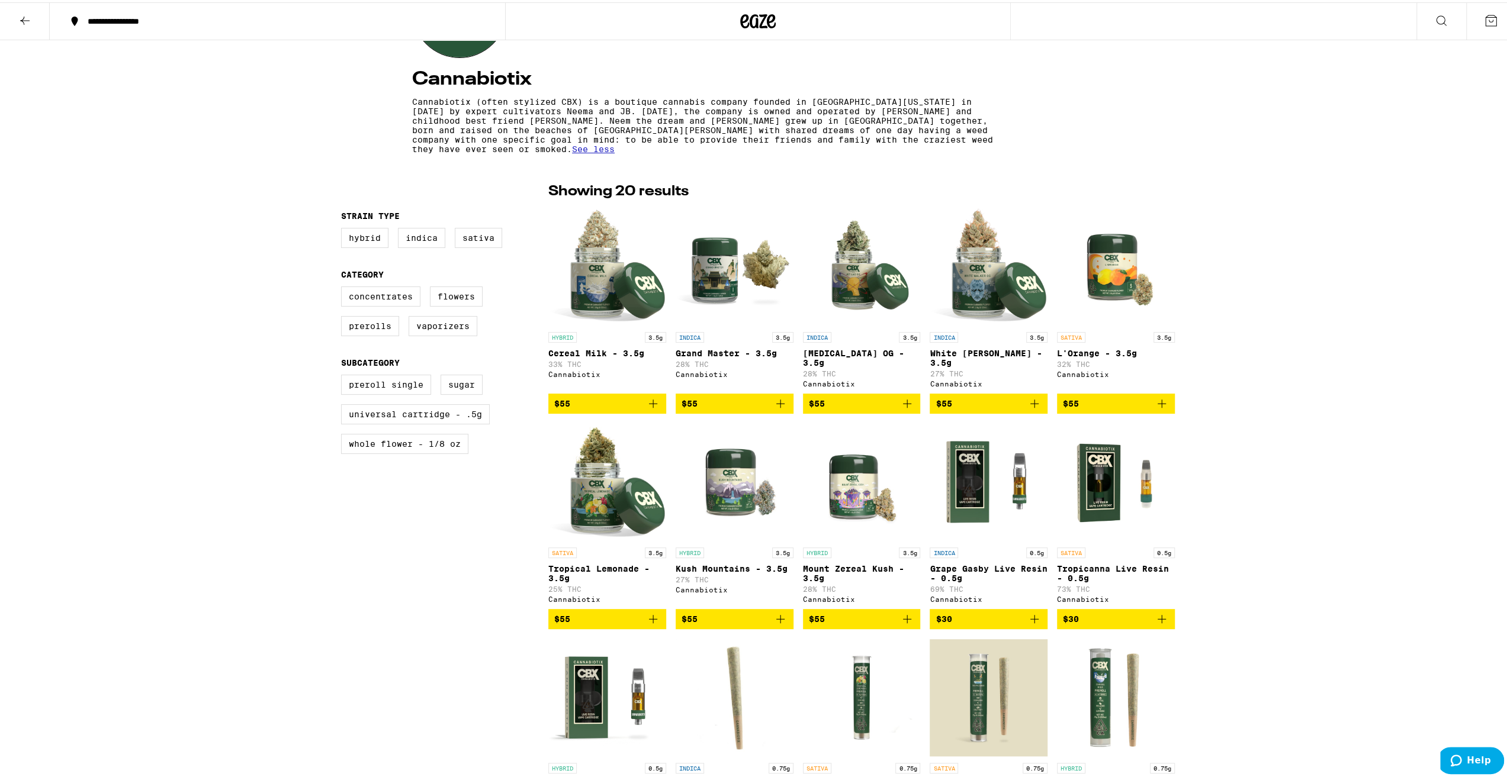
click at [1096, 267] on img "Open page for L'Orange - 3.5g from Cannabiotix" at bounding box center [1116, 264] width 118 height 118
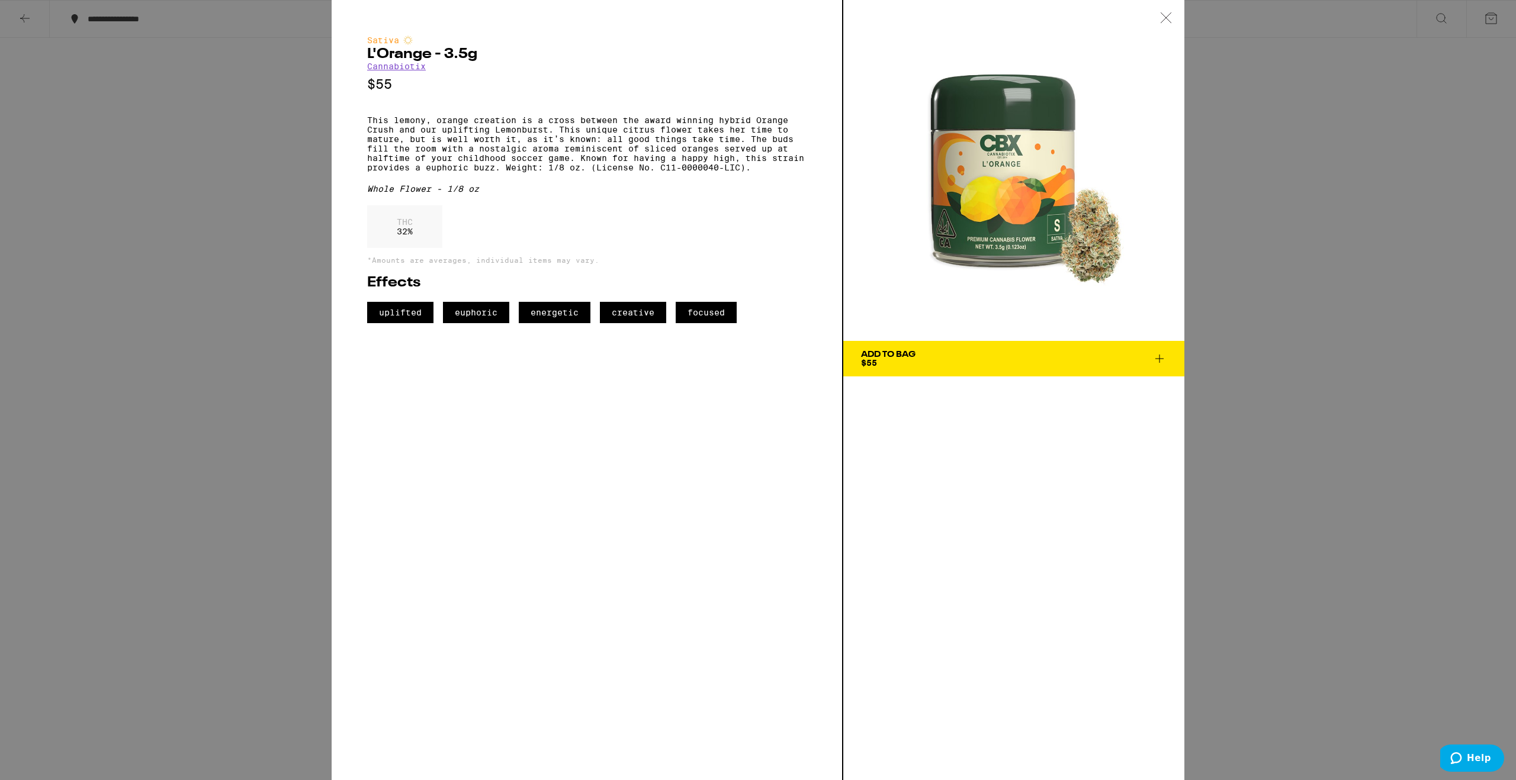
click at [946, 363] on span "Add To Bag $55" at bounding box center [1014, 359] width 306 height 17
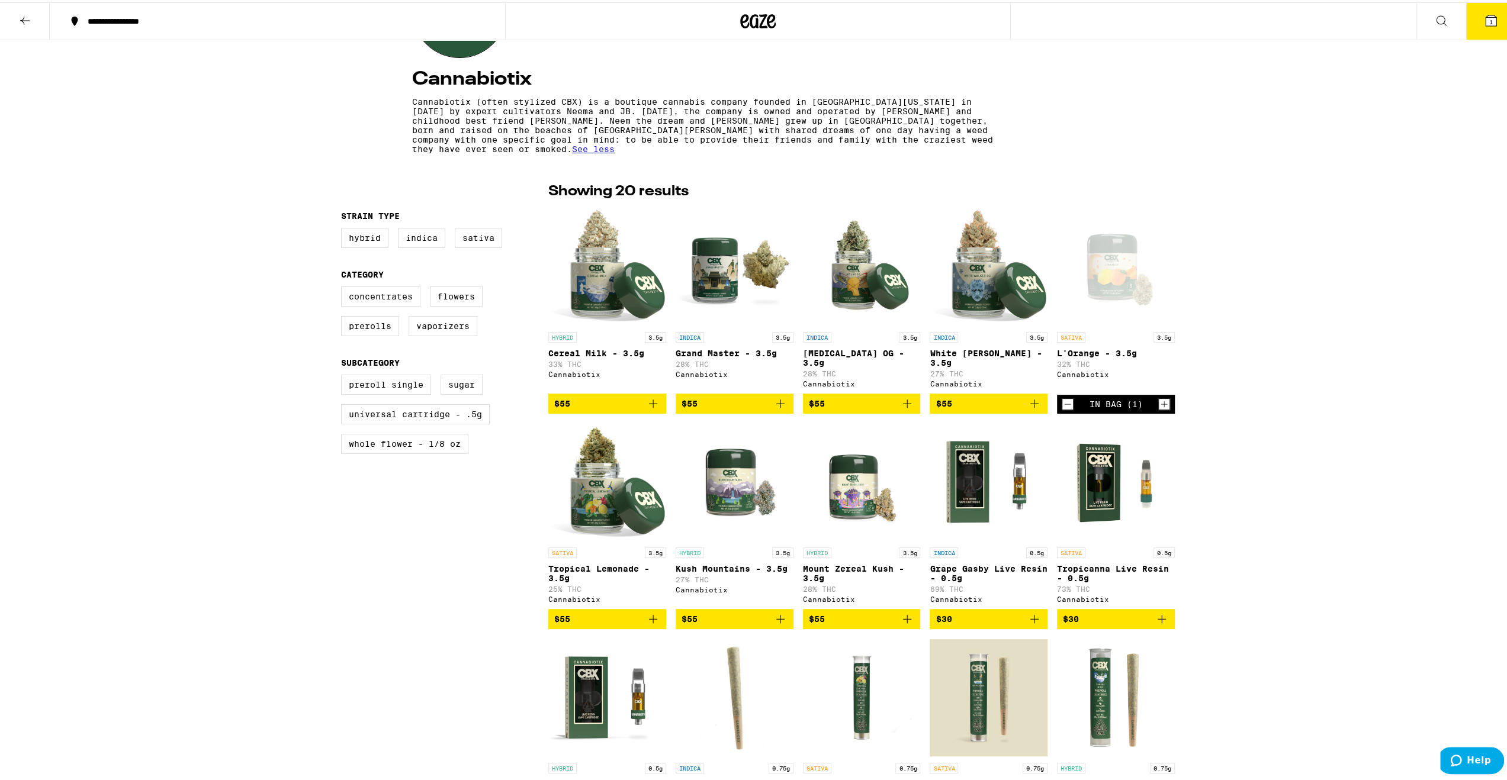
click at [1486, 17] on icon at bounding box center [1491, 18] width 11 height 11
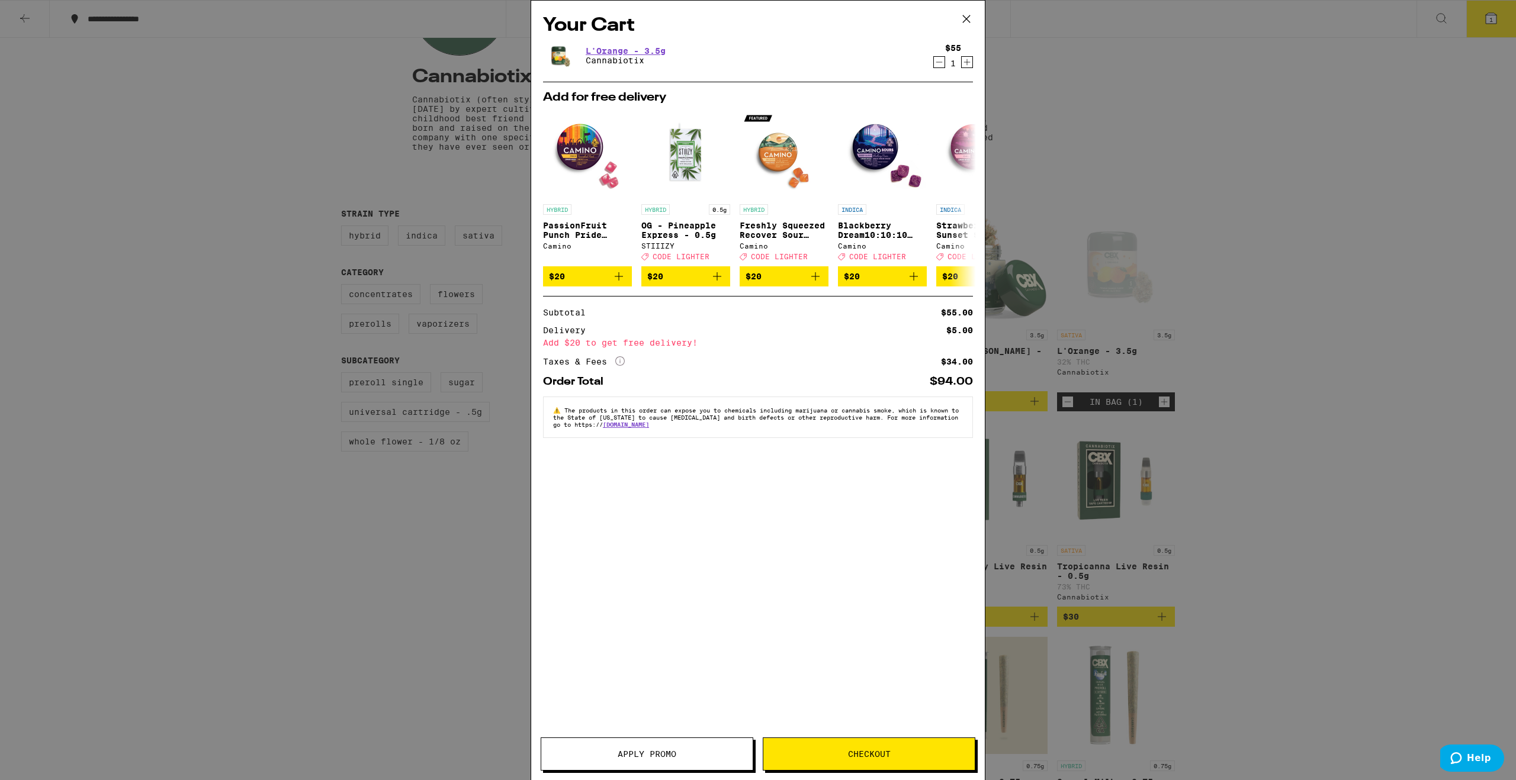
click at [621, 366] on icon "More Info" at bounding box center [619, 360] width 9 height 9
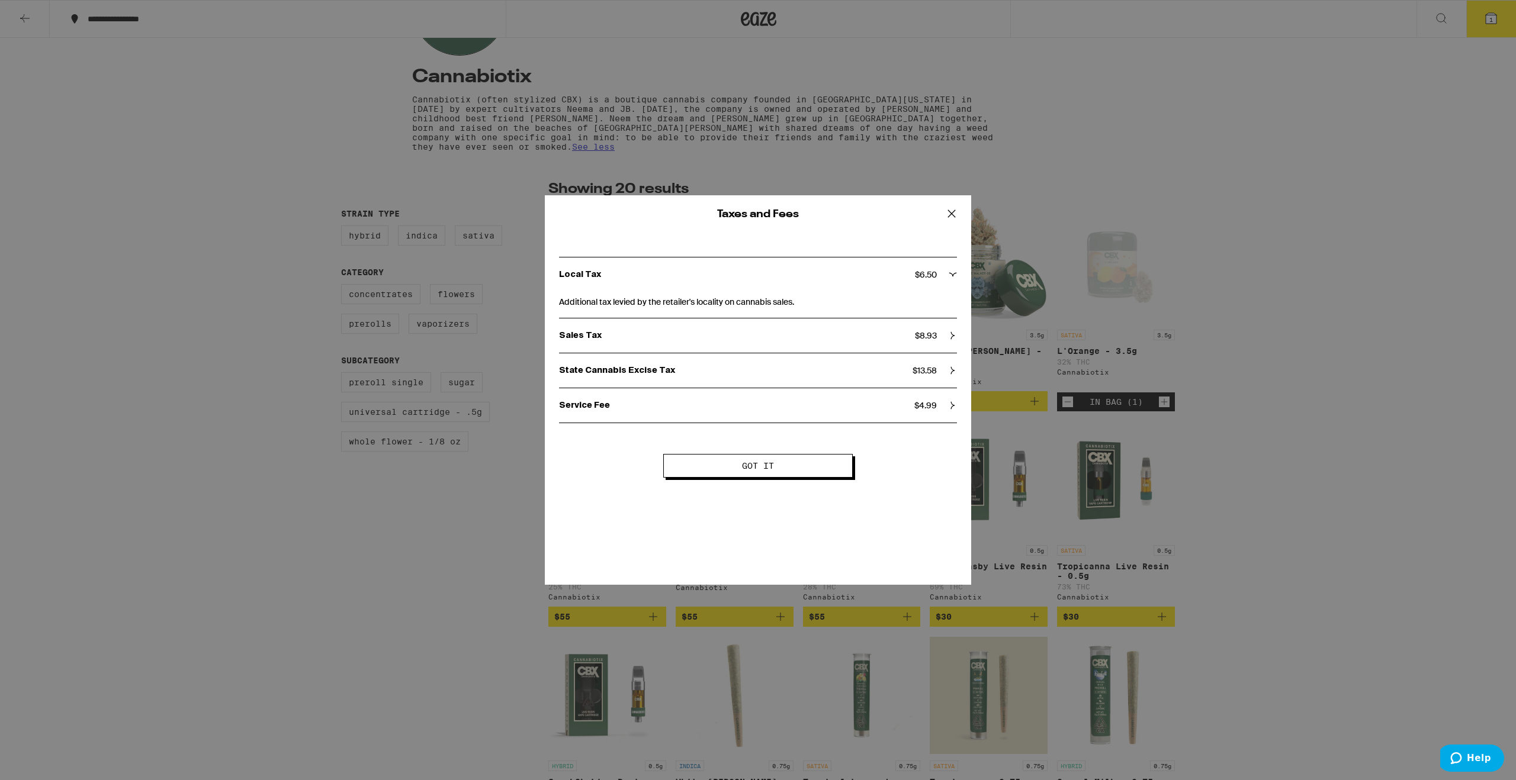
click at [773, 464] on span "Got it" at bounding box center [758, 466] width 32 height 8
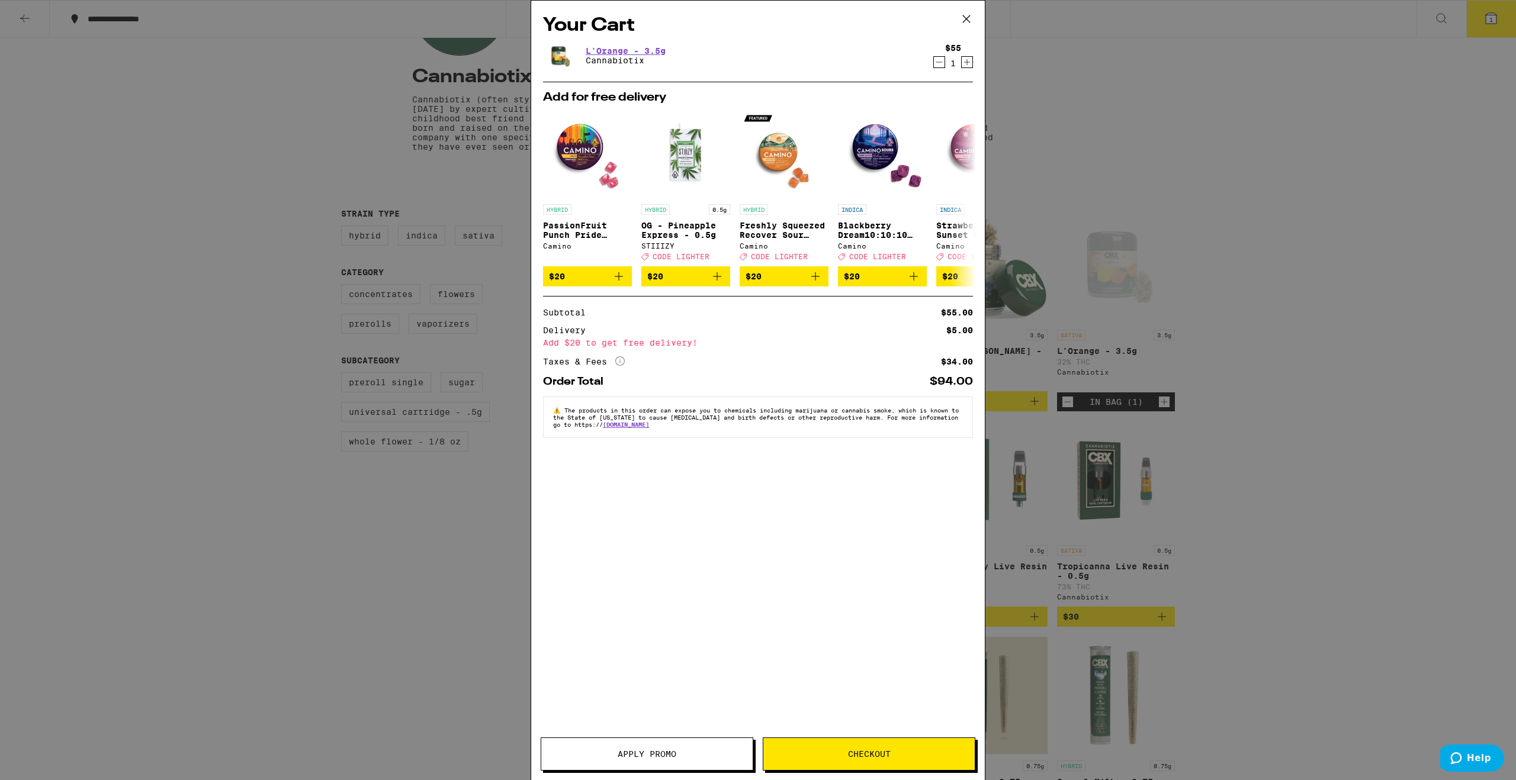
click at [968, 16] on icon at bounding box center [967, 19] width 18 height 18
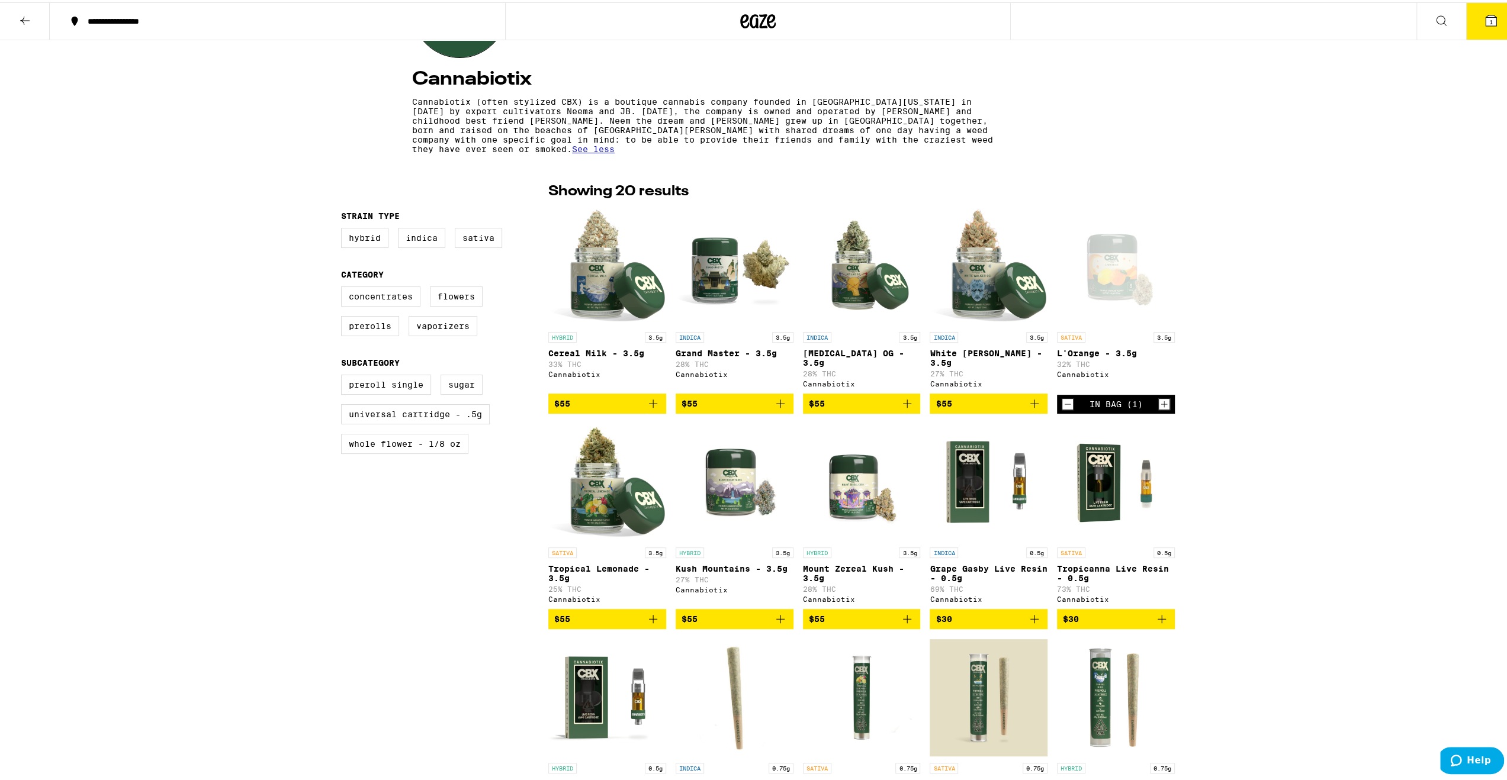
click at [649, 406] on icon "Add to bag" at bounding box center [653, 401] width 8 height 8
click at [1486, 14] on icon at bounding box center [1491, 18] width 11 height 11
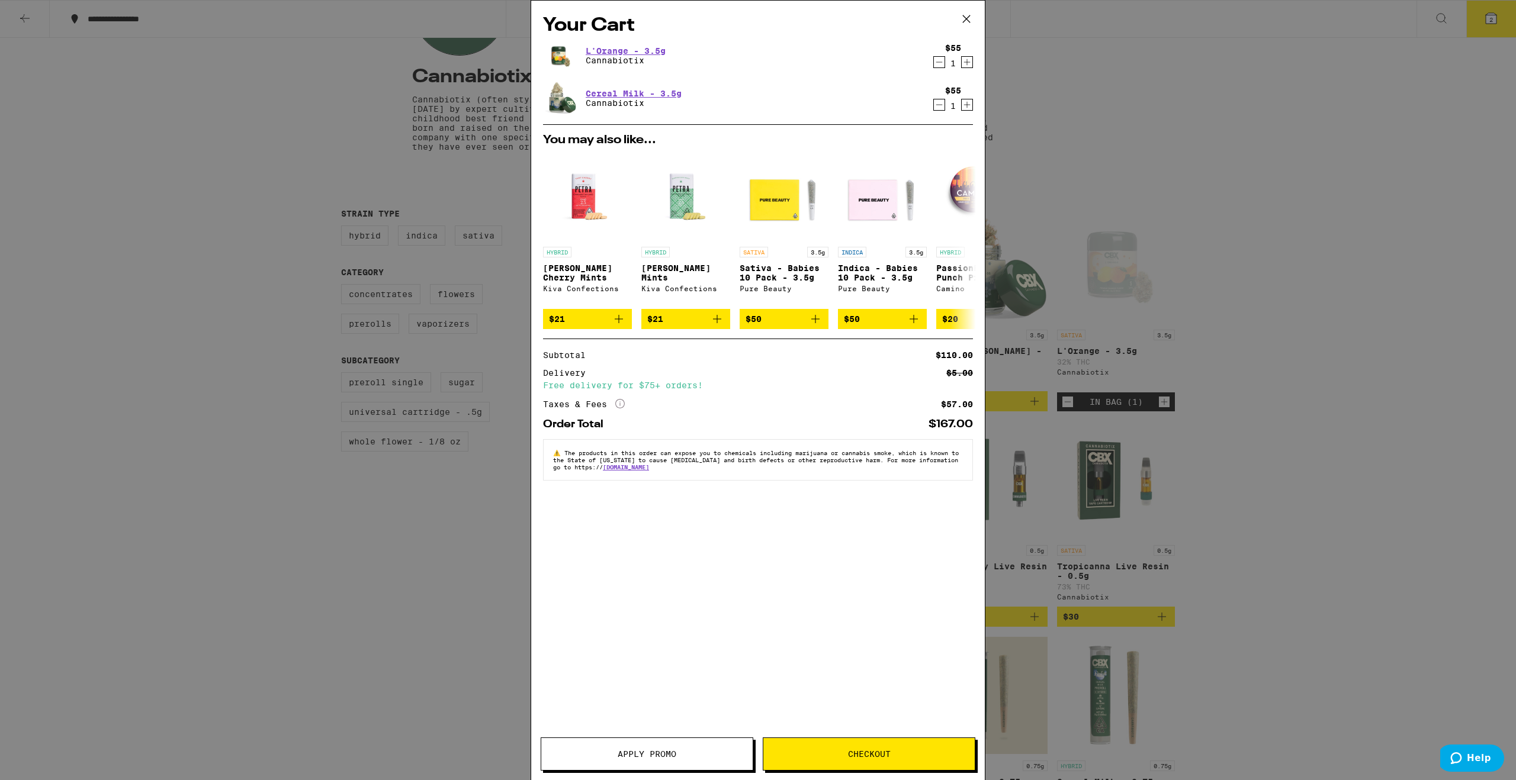
click at [617, 409] on icon "More Info" at bounding box center [619, 403] width 9 height 9
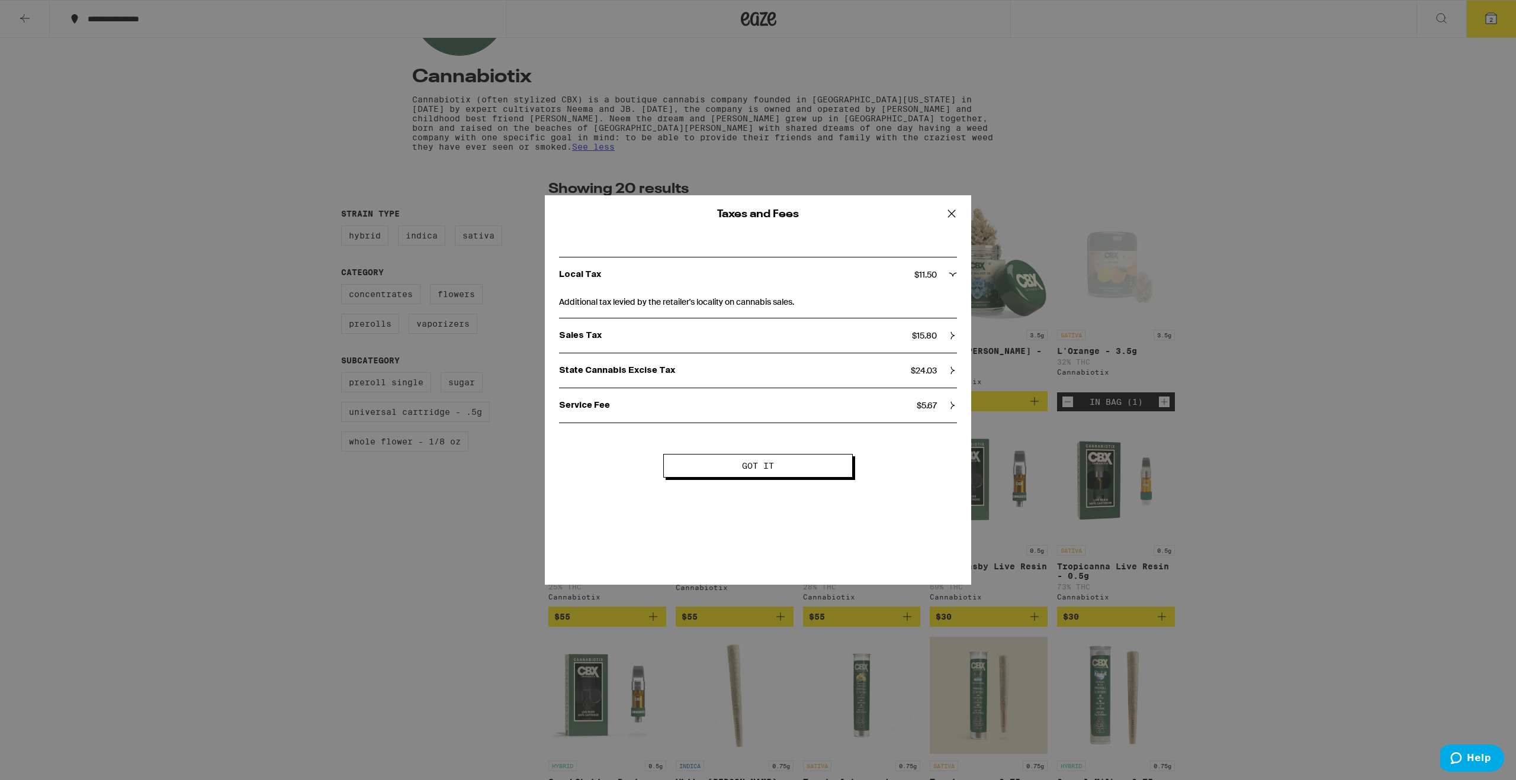
click at [758, 466] on span "Got it" at bounding box center [758, 466] width 32 height 8
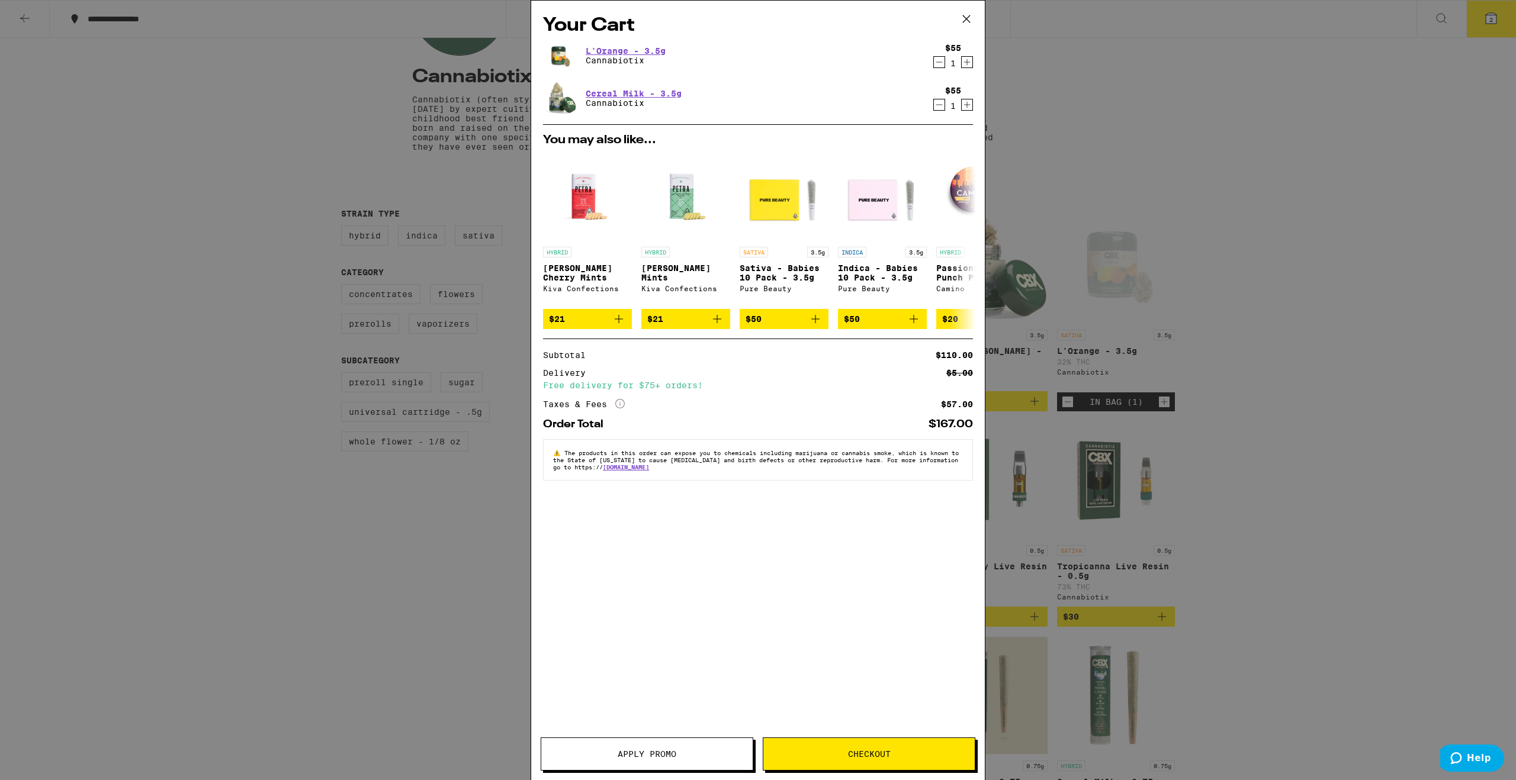
click at [942, 105] on icon "Decrement" at bounding box center [939, 105] width 11 height 14
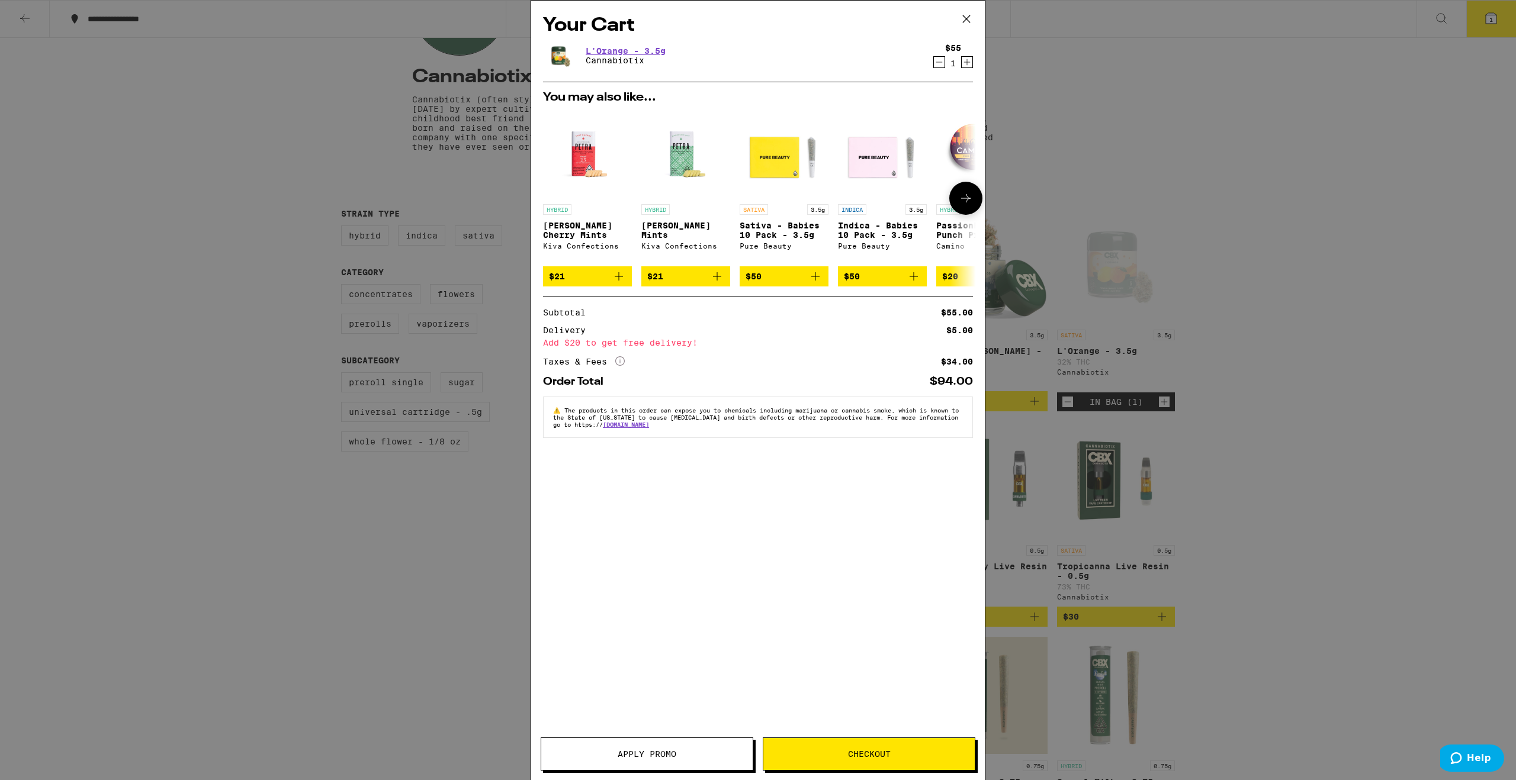
click at [716, 282] on icon "Add to bag" at bounding box center [717, 276] width 14 height 14
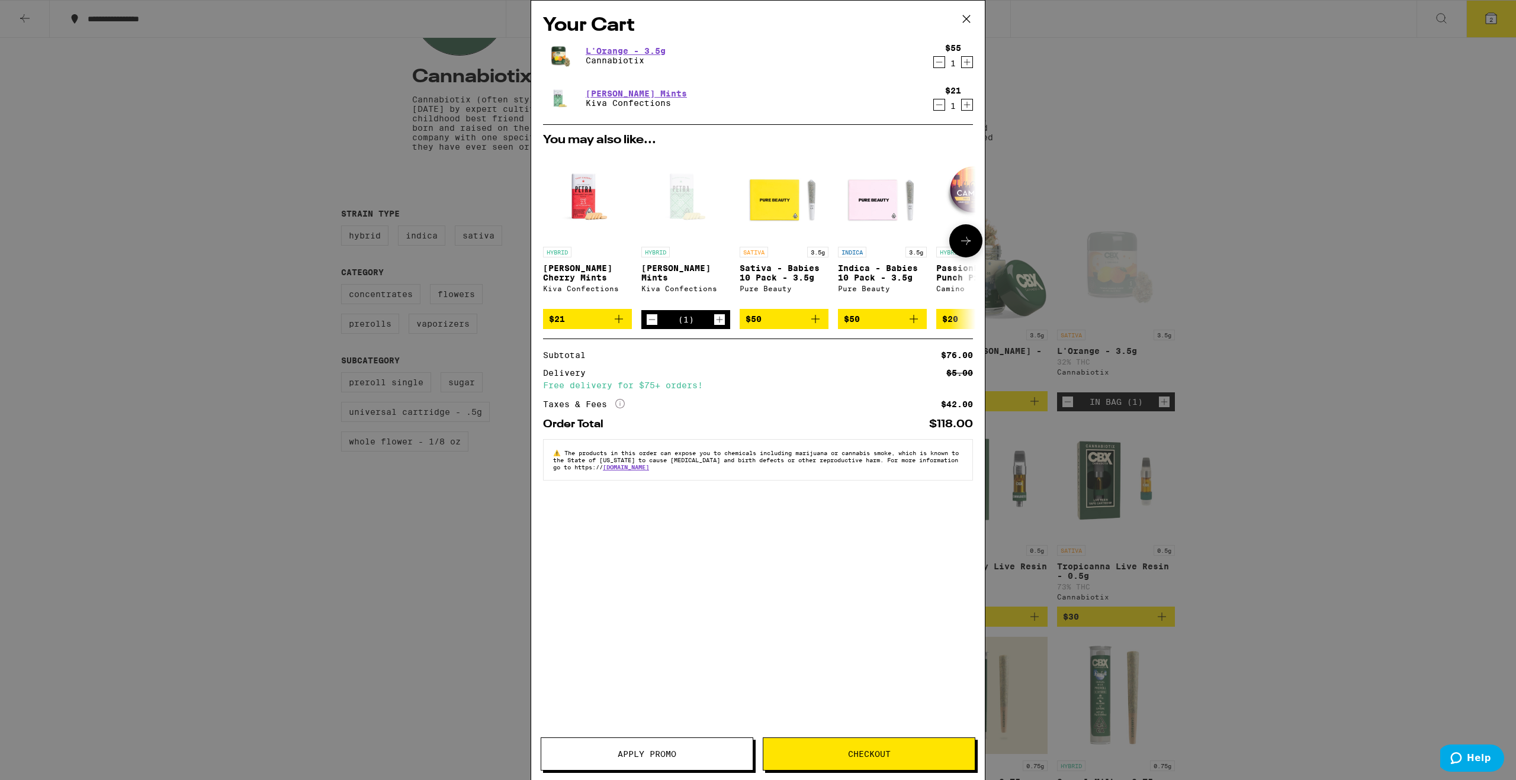
click at [965, 242] on icon at bounding box center [966, 241] width 14 height 14
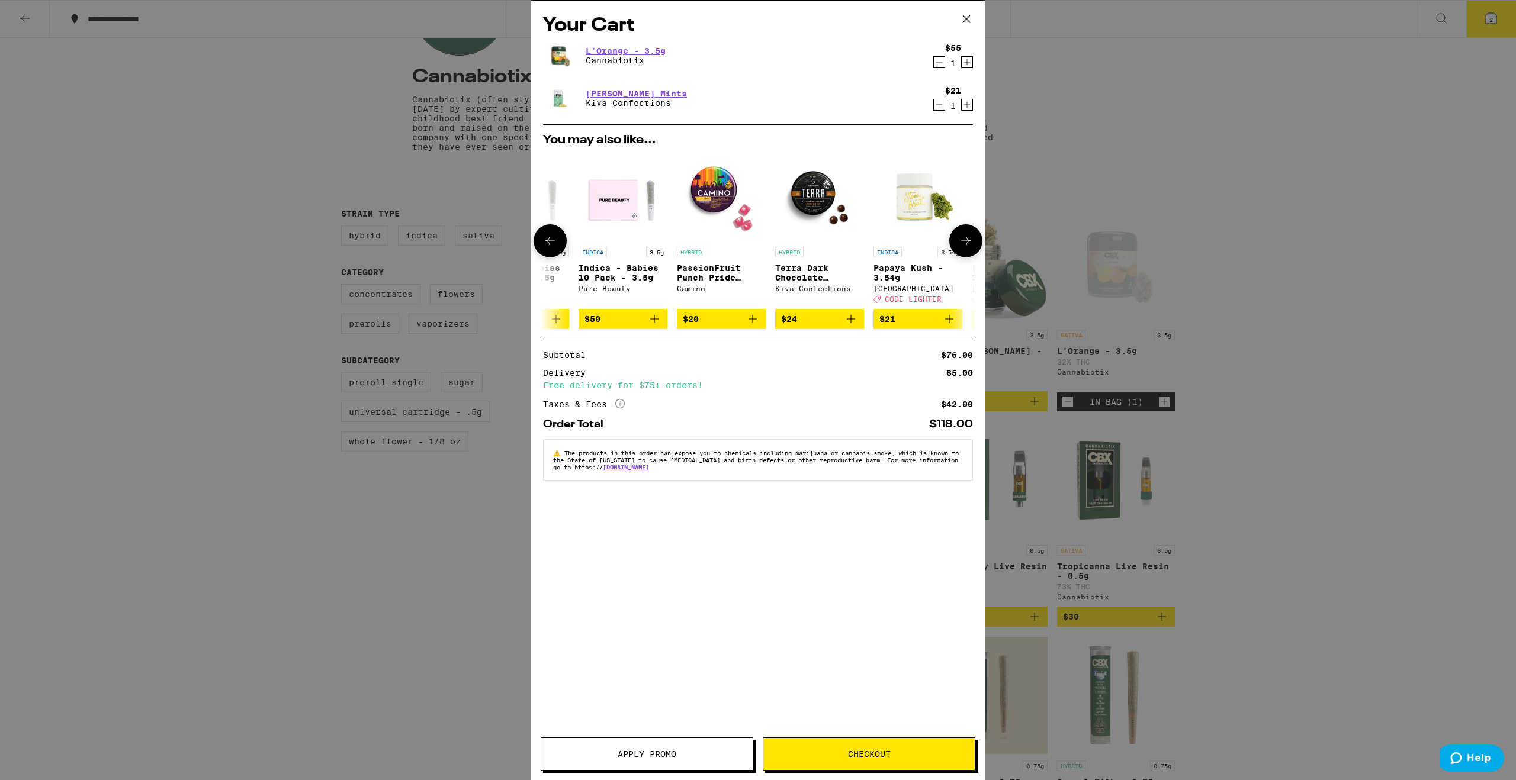
scroll to position [0, 301]
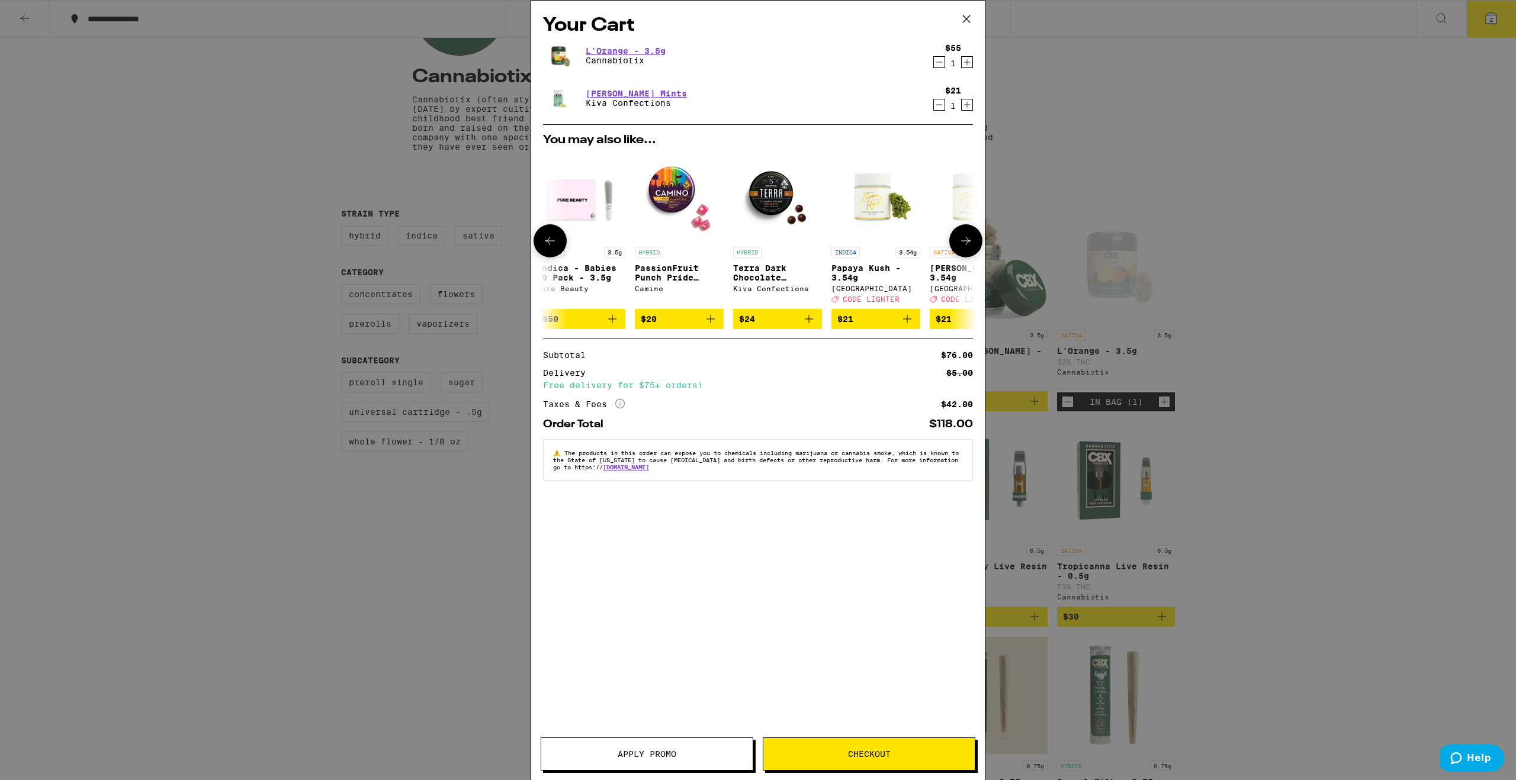
click at [966, 240] on icon at bounding box center [965, 241] width 9 height 8
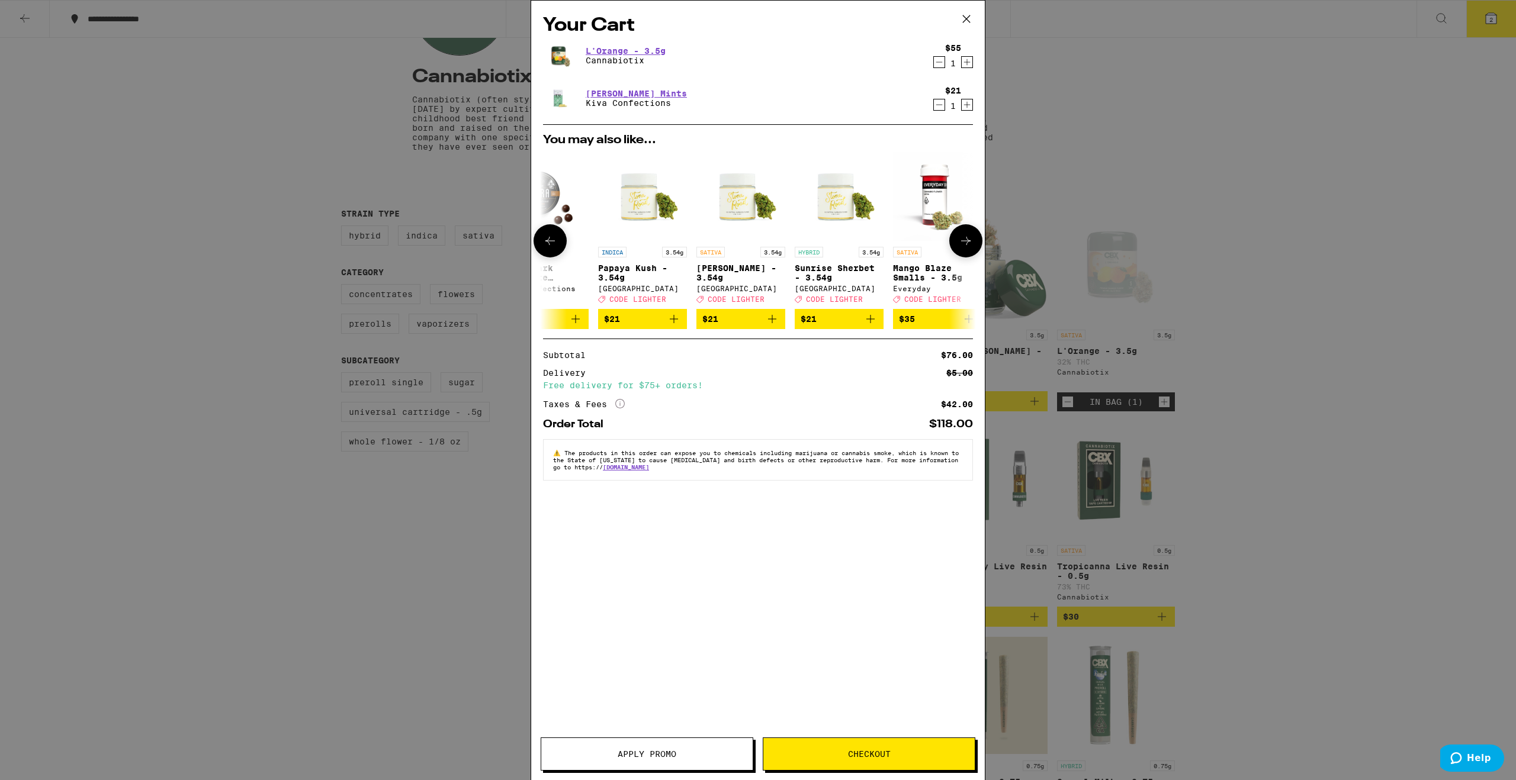
scroll to position [0, 552]
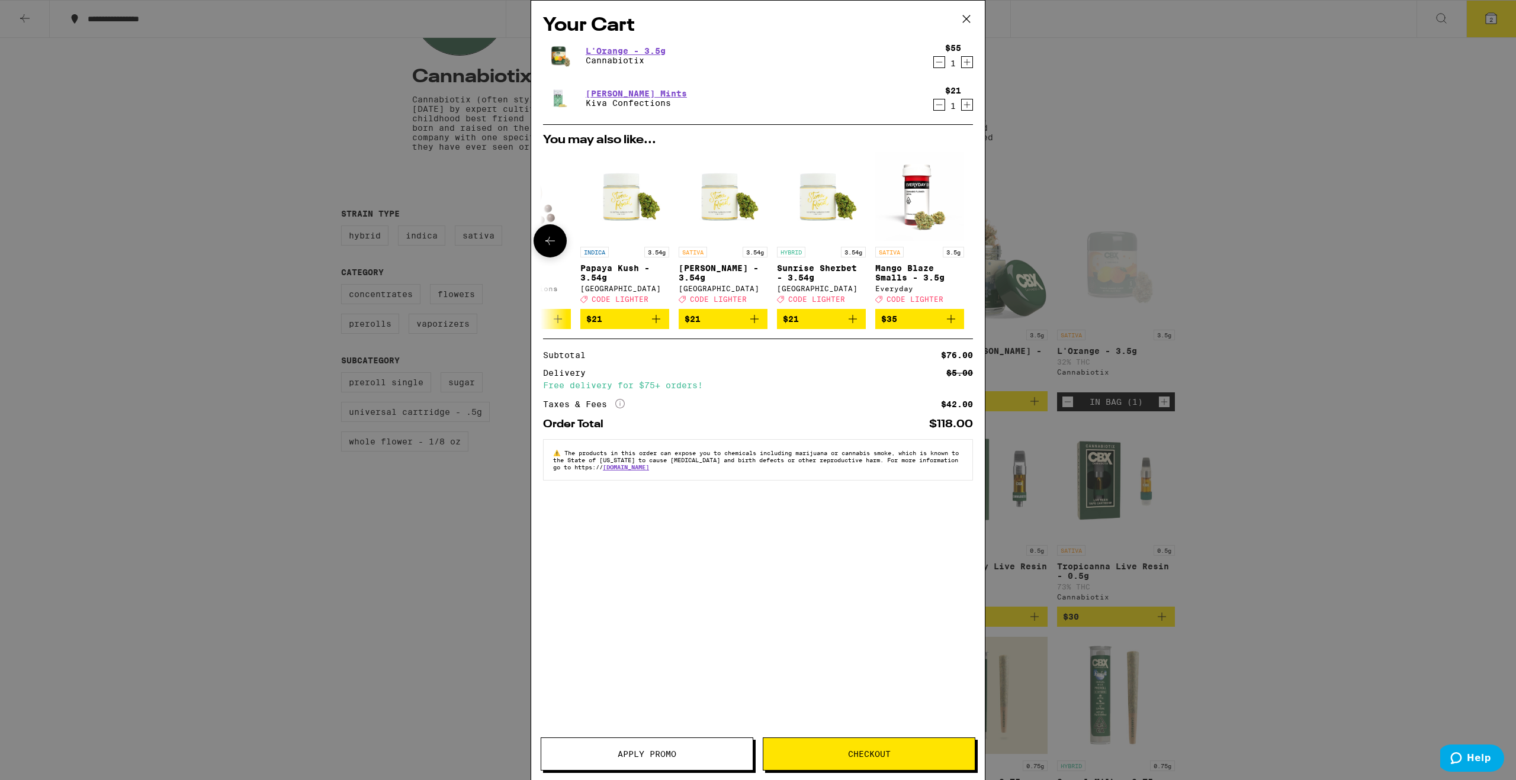
click at [551, 244] on icon at bounding box center [550, 241] width 14 height 14
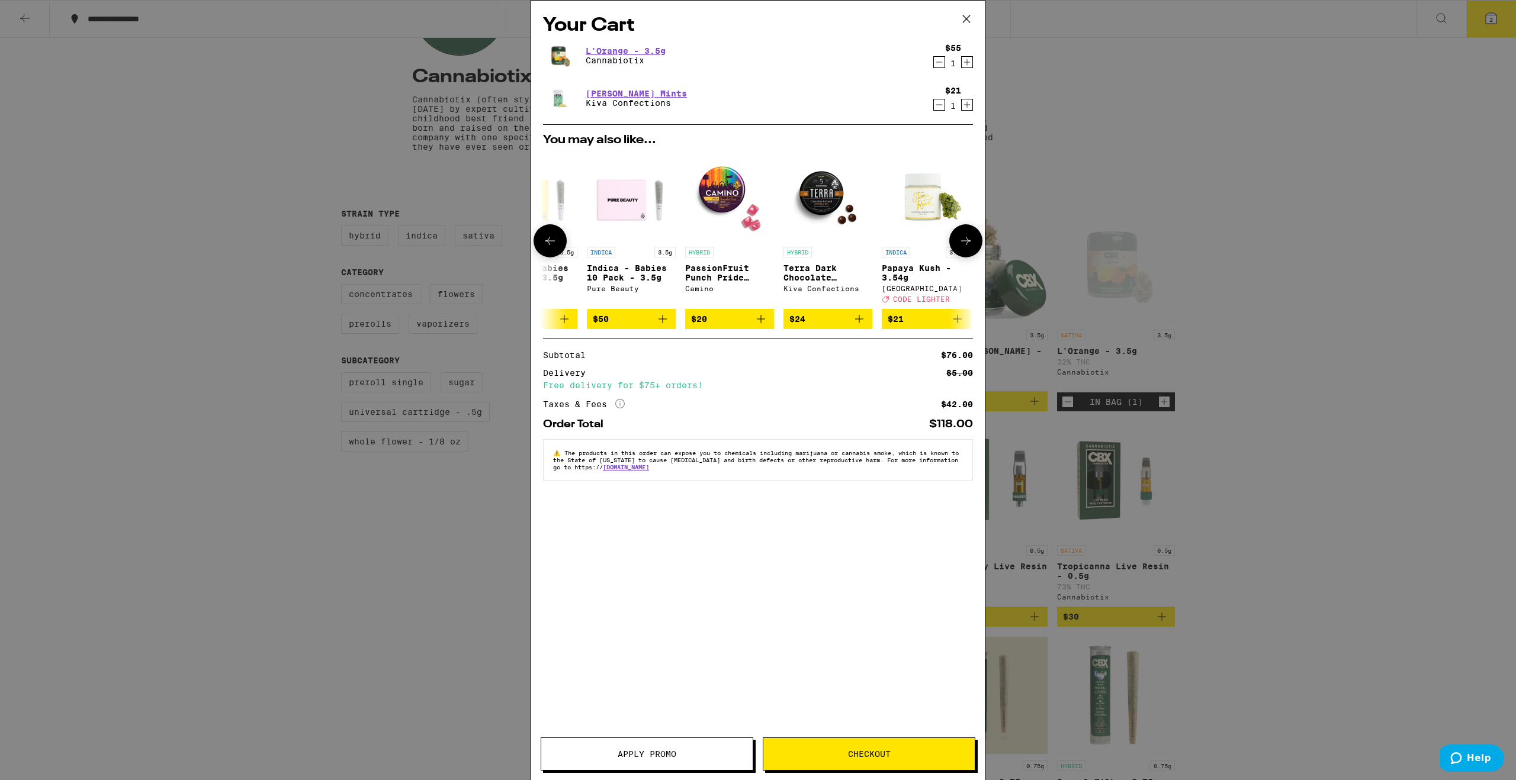
click at [555, 241] on icon at bounding box center [550, 241] width 14 height 14
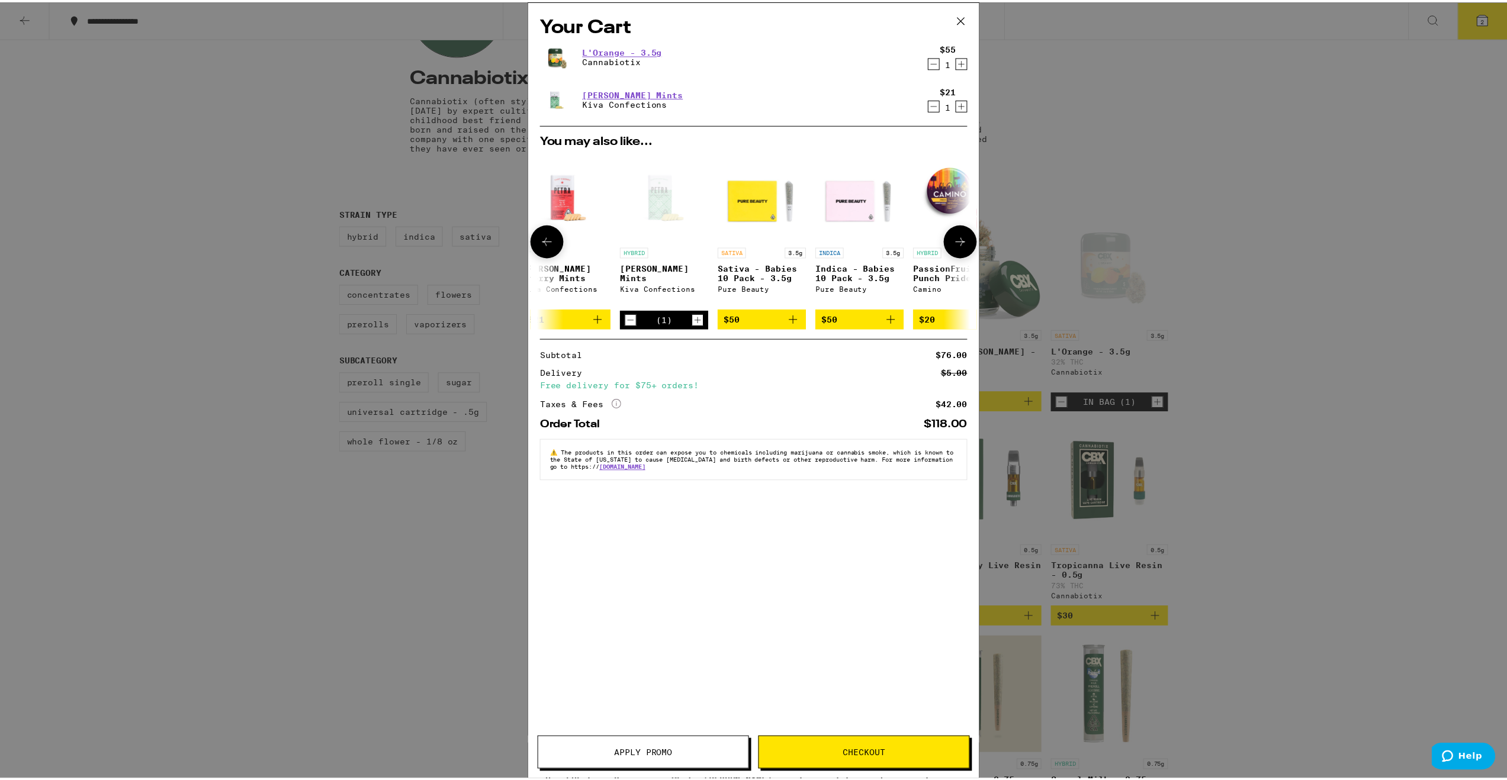
scroll to position [0, 0]
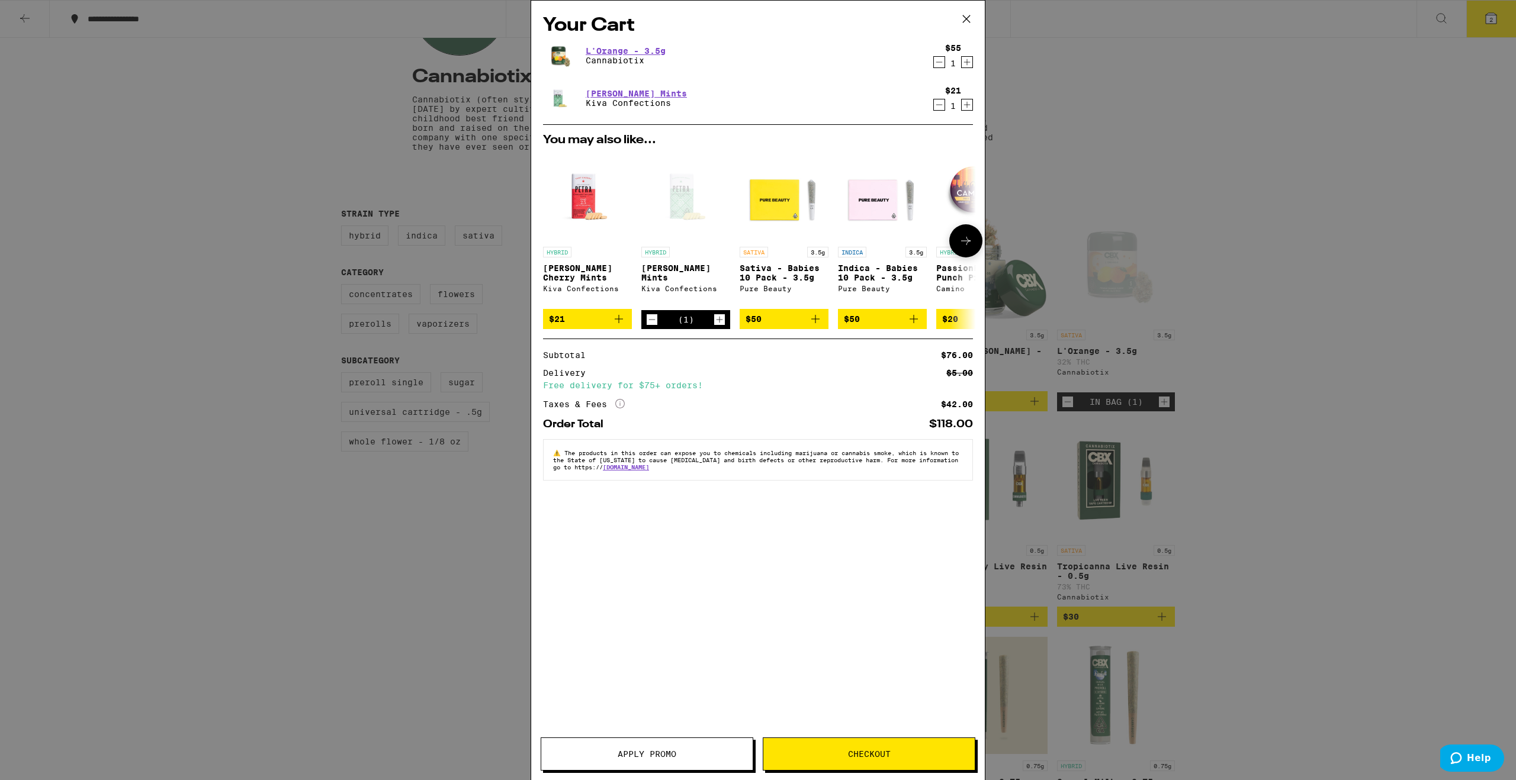
click at [555, 241] on div at bounding box center [550, 240] width 33 height 33
click at [583, 198] on img "Open page for Petra Tart Cherry Mints from Kiva Confections" at bounding box center [587, 196] width 89 height 89
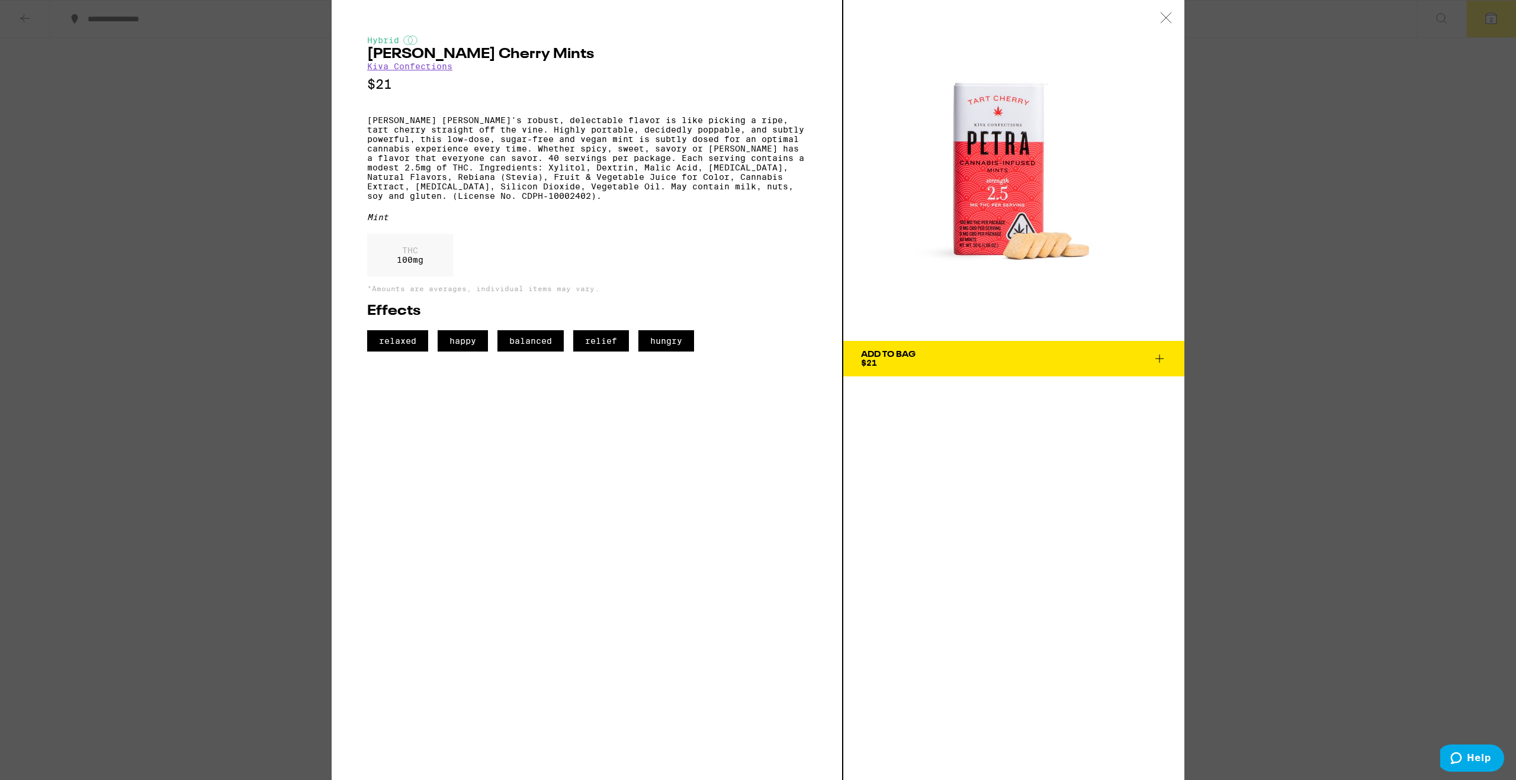
click at [243, 195] on div "Hybrid [PERSON_NAME] Cherry Mints Kiva Confections $21 [PERSON_NAME] Cherry's r…" at bounding box center [758, 390] width 1516 height 780
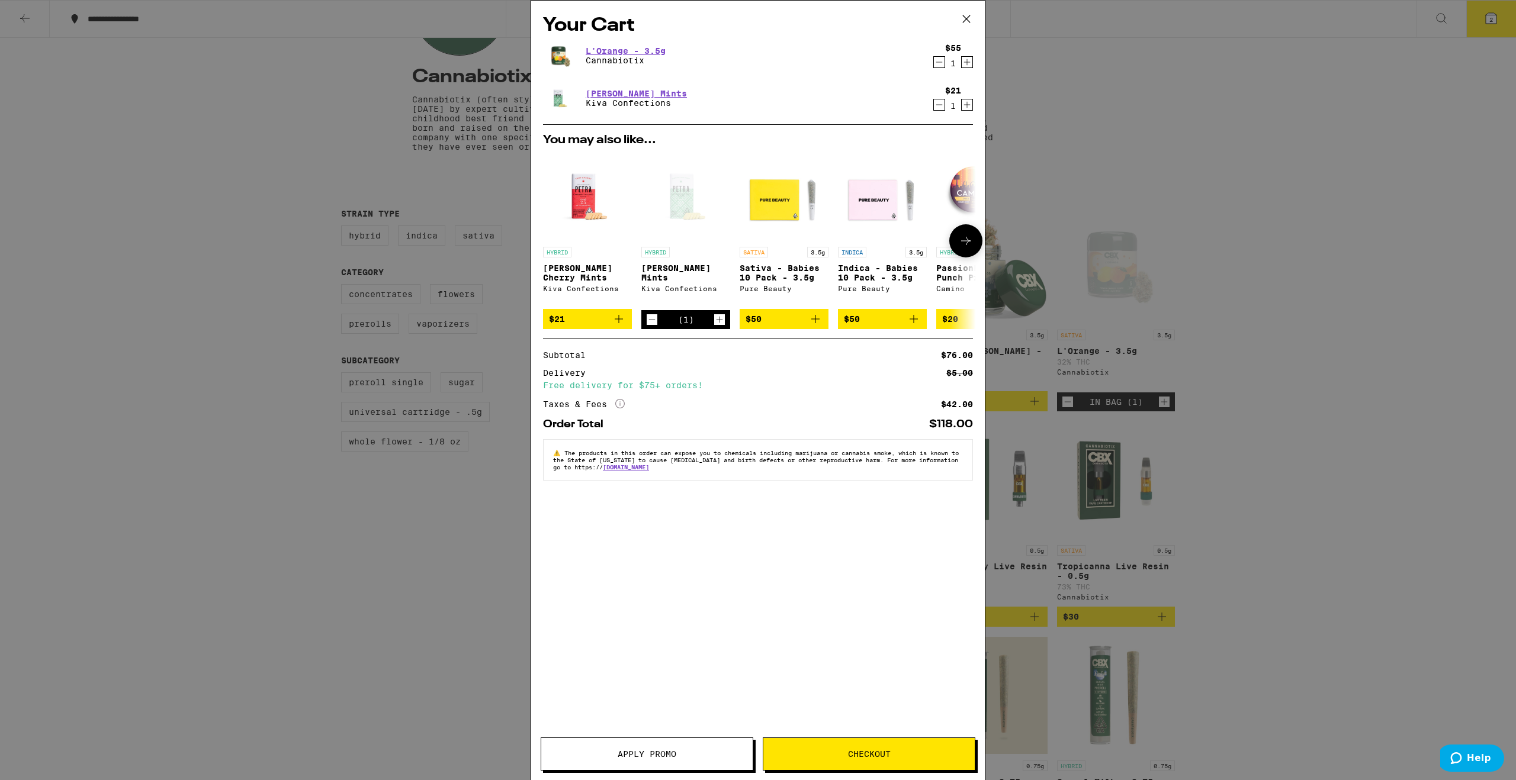
click at [688, 200] on div "Open page for Petra Moroccan Mints from Kiva Confections" at bounding box center [685, 196] width 89 height 89
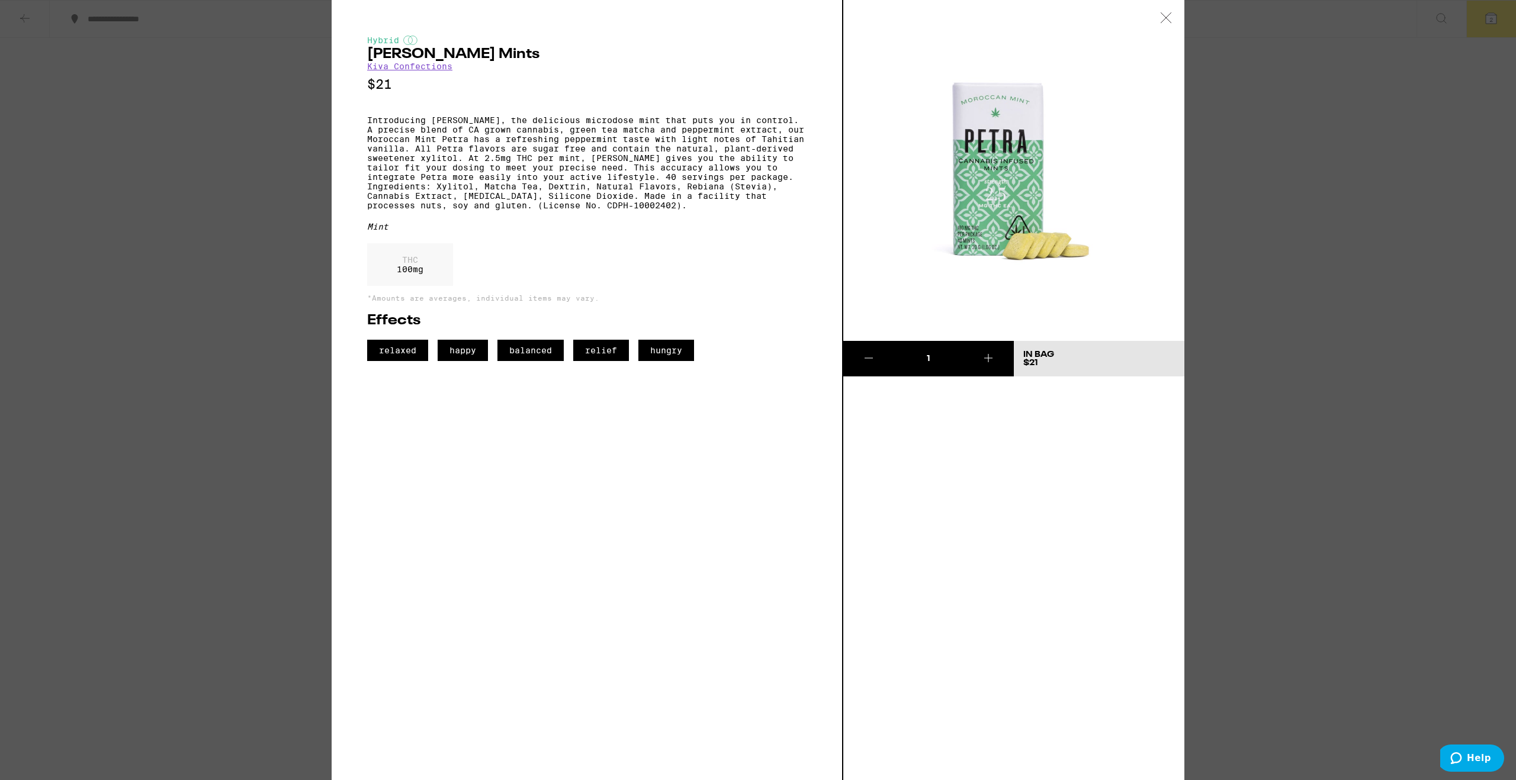
click at [195, 375] on div "Hybrid [PERSON_NAME] Mints Kiva Confections $21 Introducing [PERSON_NAME], the …" at bounding box center [758, 390] width 1516 height 780
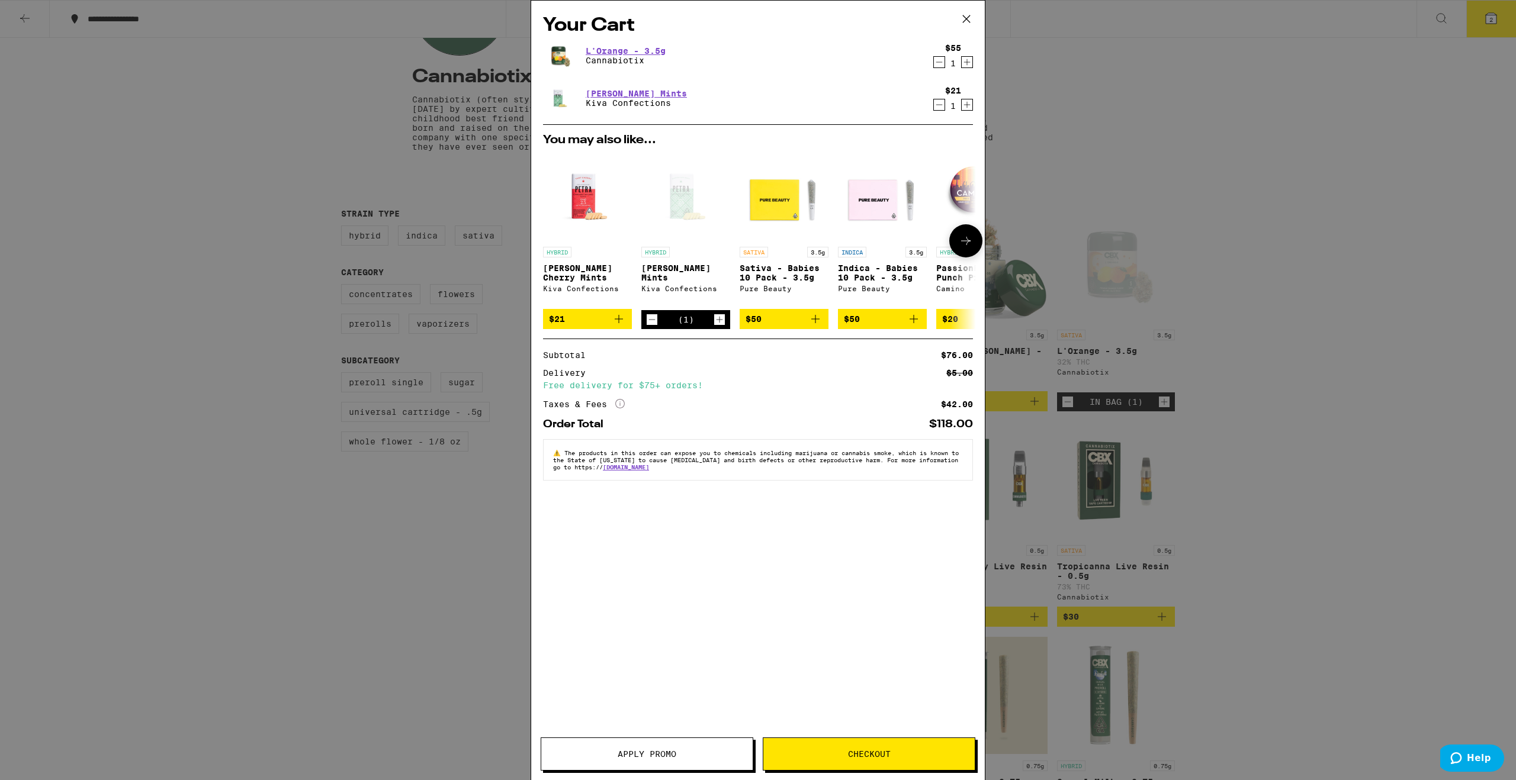
click at [574, 187] on img "Open page for Petra Tart Cherry Mints from Kiva Confections" at bounding box center [587, 196] width 89 height 89
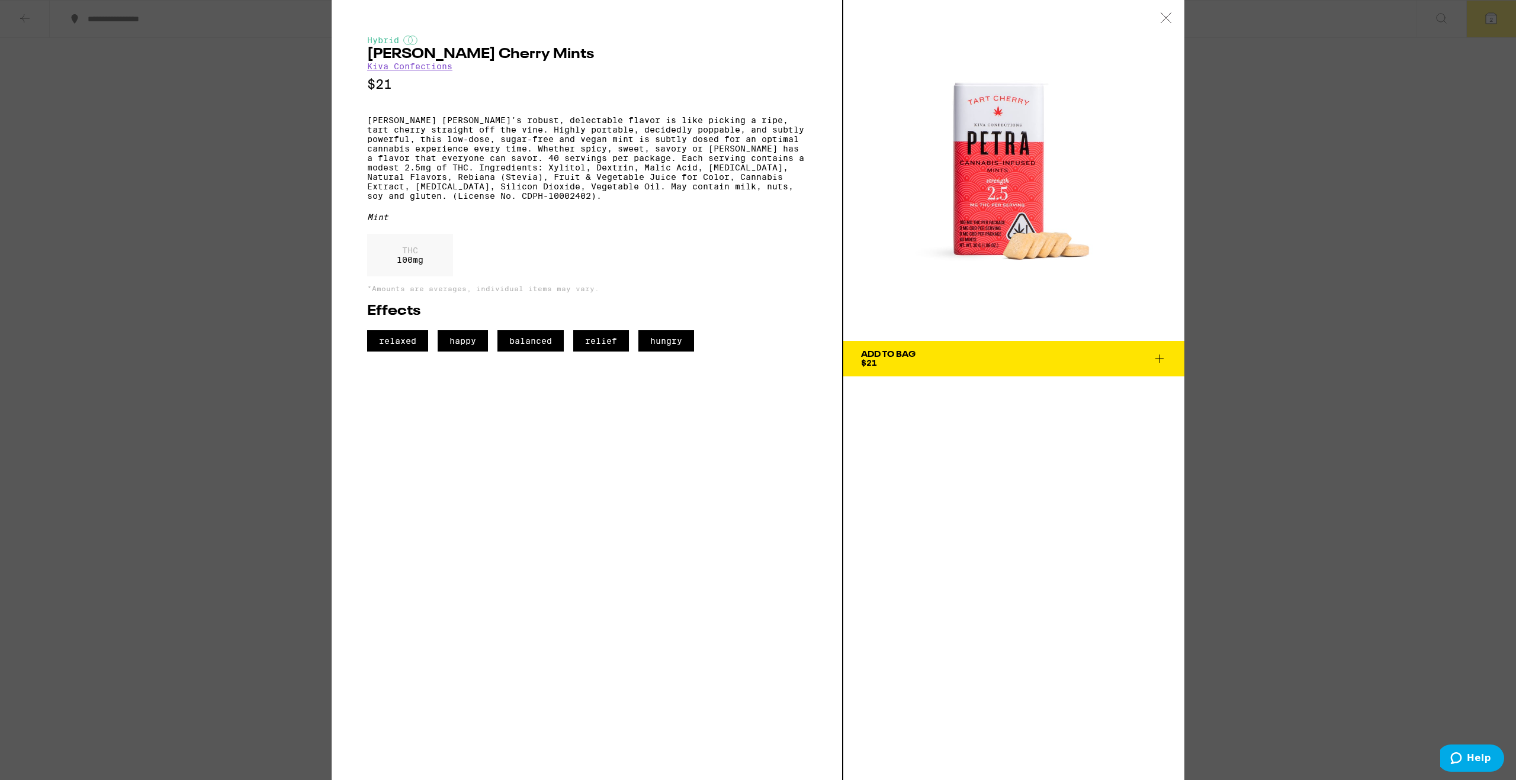
click at [95, 461] on div "Hybrid [PERSON_NAME] Cherry Mints Kiva Confections $21 [PERSON_NAME] Cherry's r…" at bounding box center [758, 390] width 1516 height 780
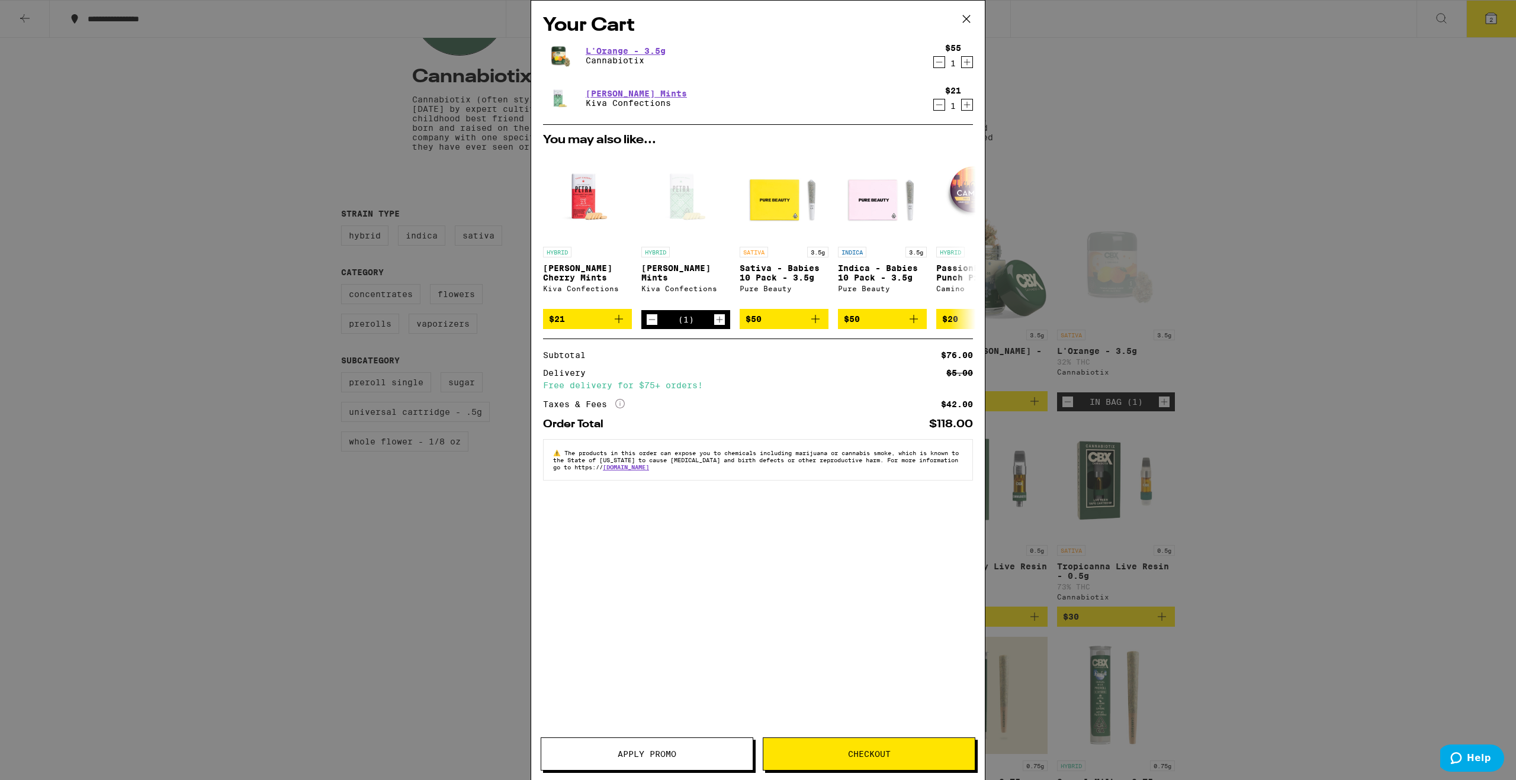
click at [966, 16] on icon at bounding box center [967, 19] width 18 height 18
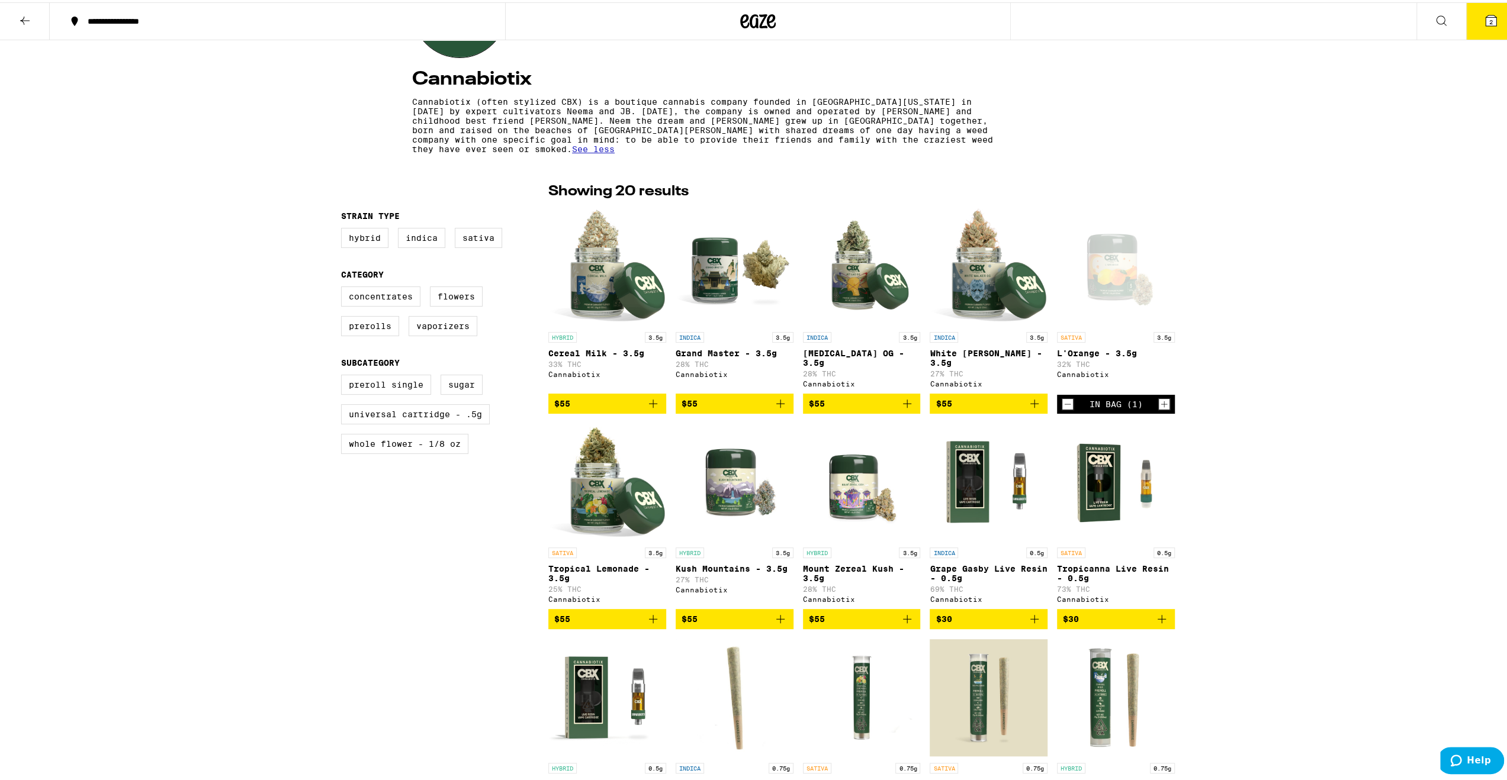
click at [590, 494] on img "Open page for Tropical Lemonade - 3.5g from Cannabiotix" at bounding box center [607, 480] width 118 height 118
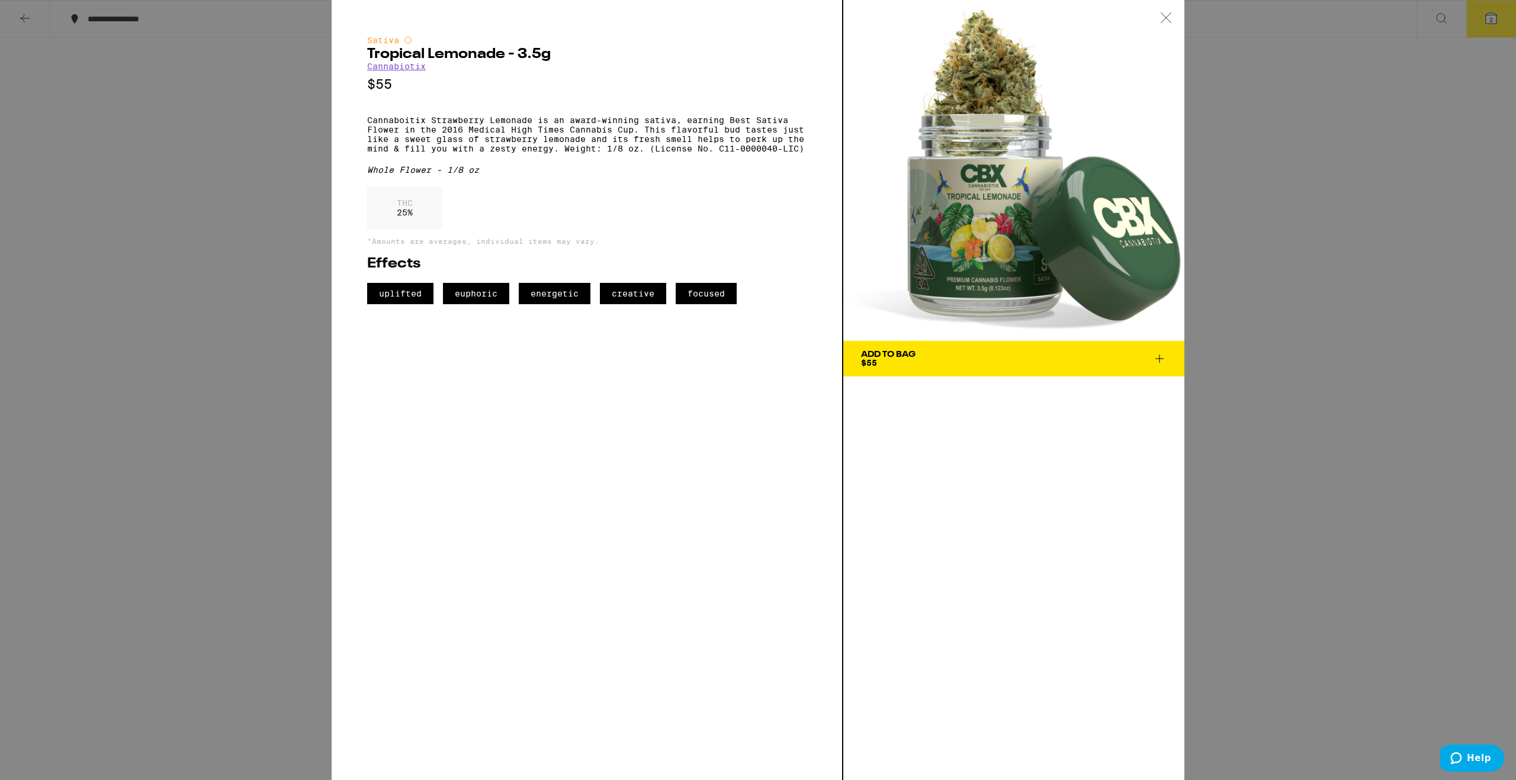
click at [269, 305] on div "Sativa Tropical Lemonade - 3.5g Cannabiotix $55 Cannaboitix Strawberry Lemonade…" at bounding box center [758, 390] width 1516 height 780
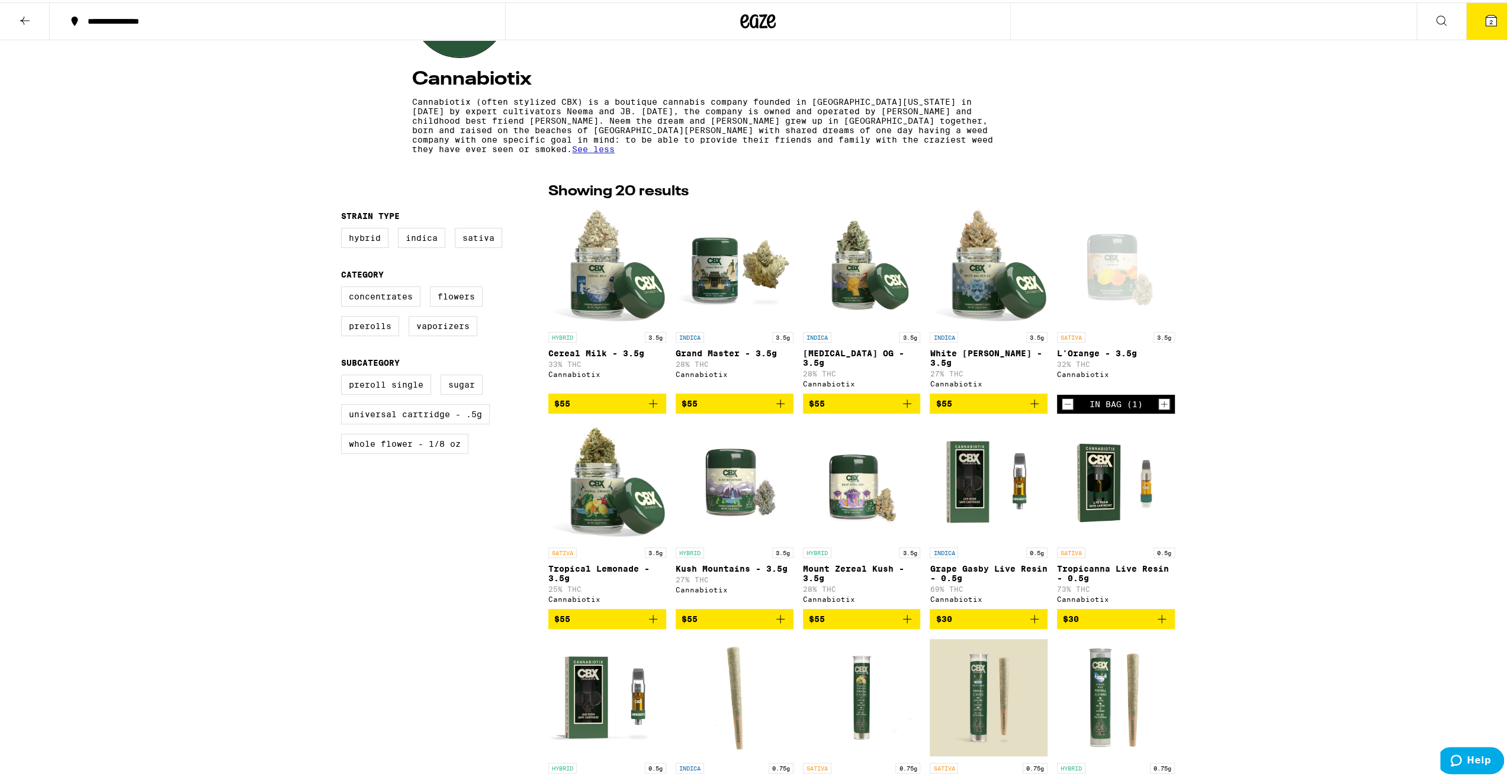
click at [1494, 14] on button "2" at bounding box center [1491, 19] width 50 height 37
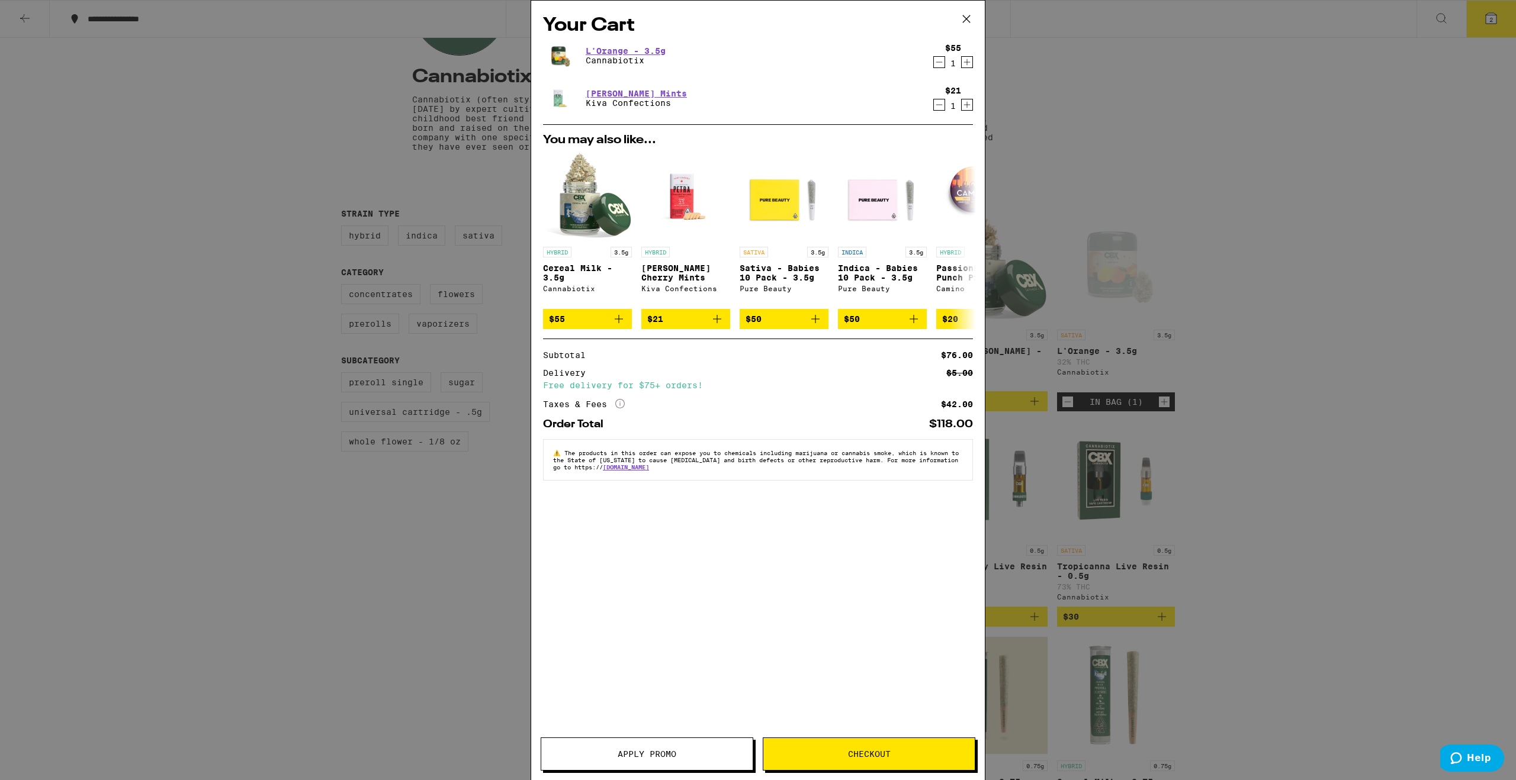
click at [968, 20] on icon at bounding box center [967, 19] width 18 height 18
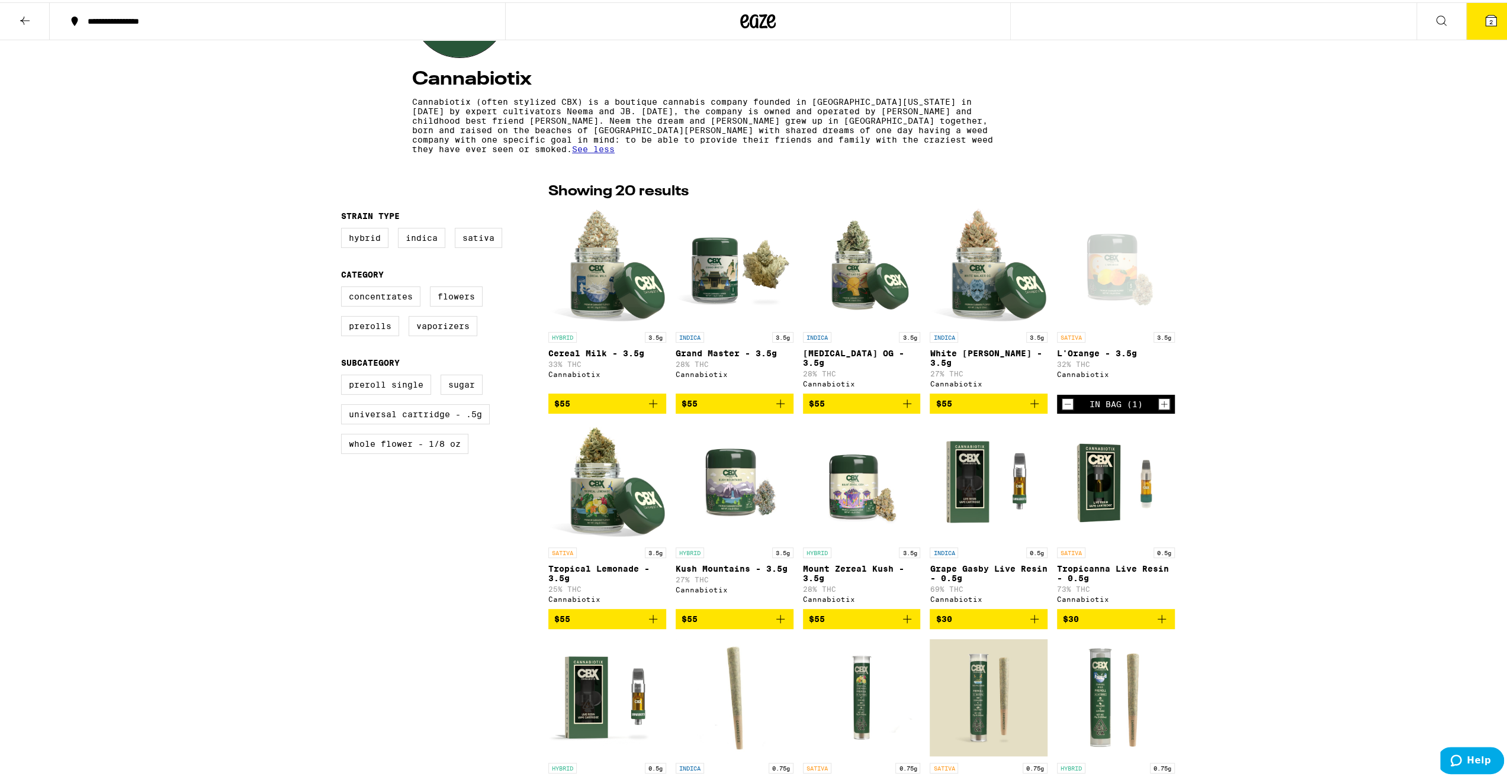
click at [730, 267] on img "Open page for Grand Master - 3.5g from Cannabiotix" at bounding box center [735, 264] width 118 height 118
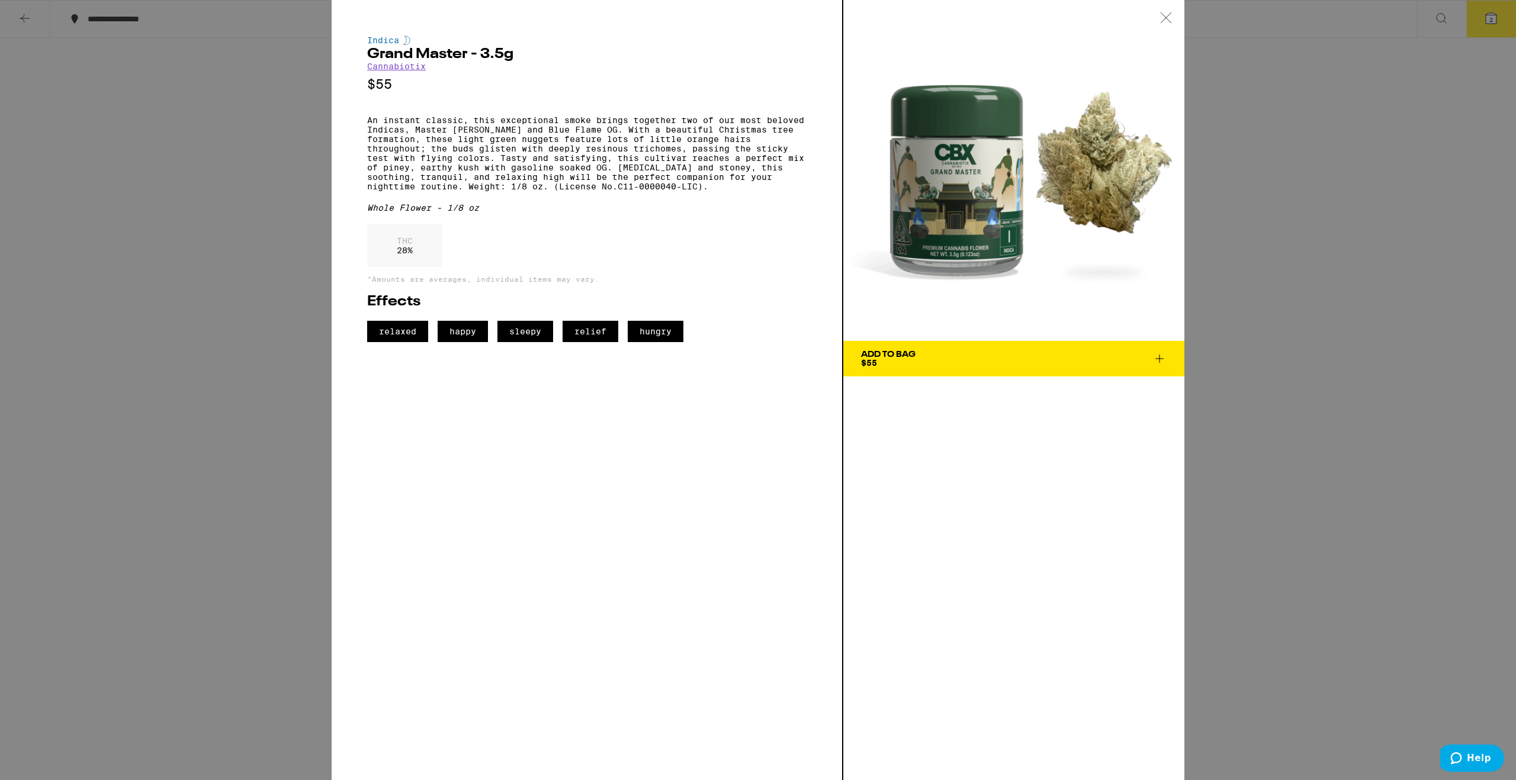
click at [255, 394] on div "Indica Grand Master - 3.5g Cannabiotix $55 An instant classic, this exceptional…" at bounding box center [758, 390] width 1516 height 780
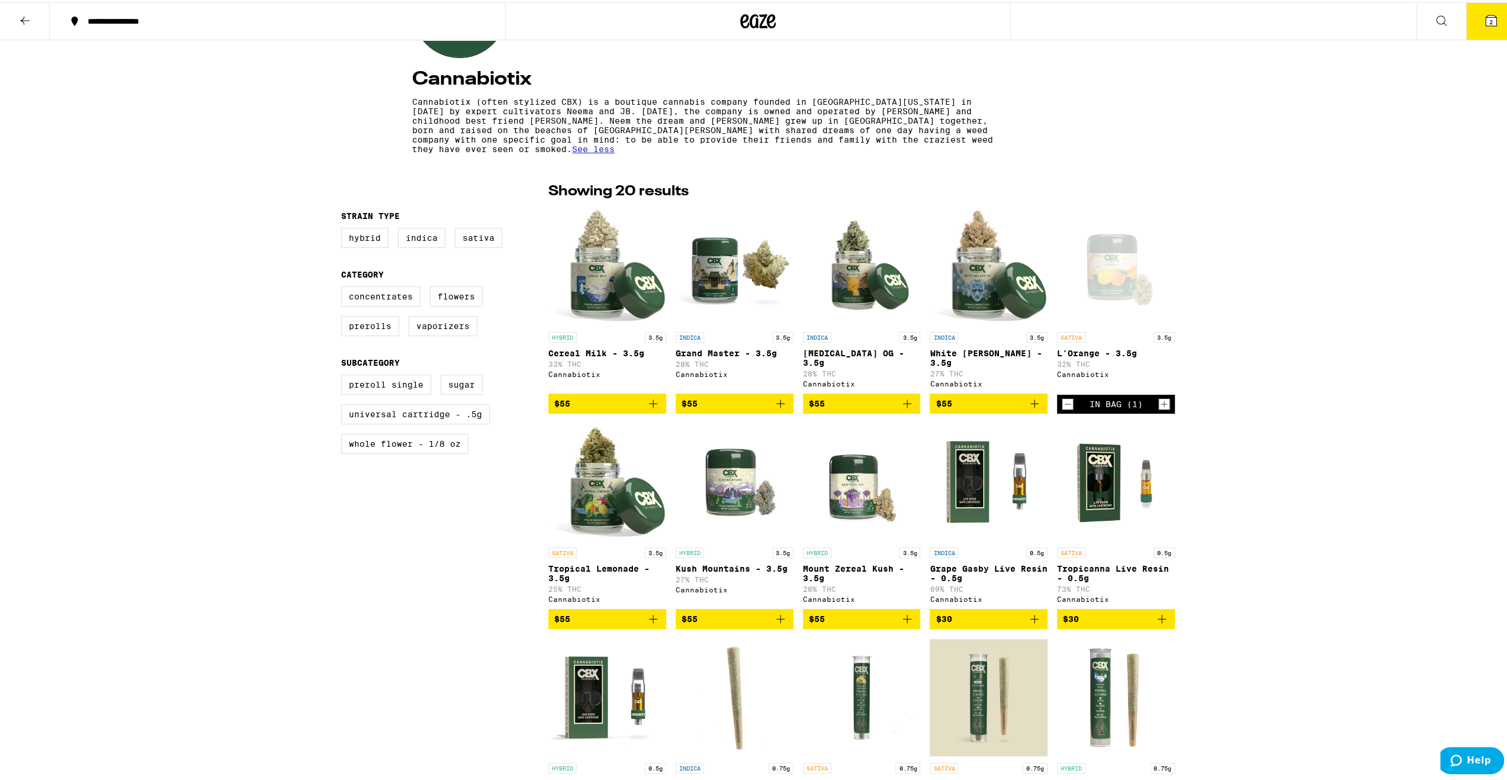
click at [733, 494] on img "Open page for Kush Mountains - 3.5g from Cannabiotix" at bounding box center [735, 480] width 118 height 118
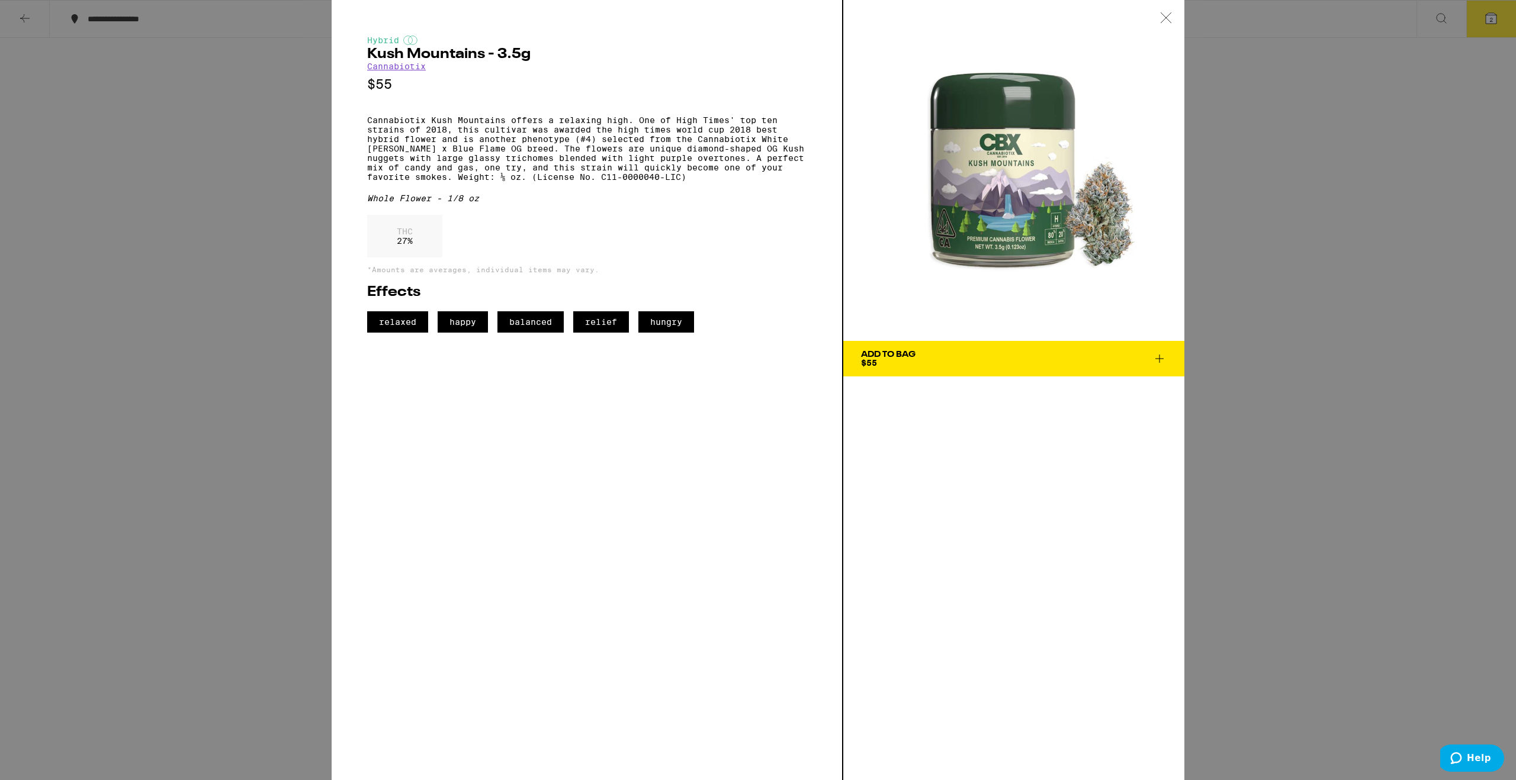
click at [1281, 278] on div "Hybrid Kush Mountains - 3.5g Cannabiotix $55 Cannabiotix Kush Mountains offers …" at bounding box center [758, 390] width 1516 height 780
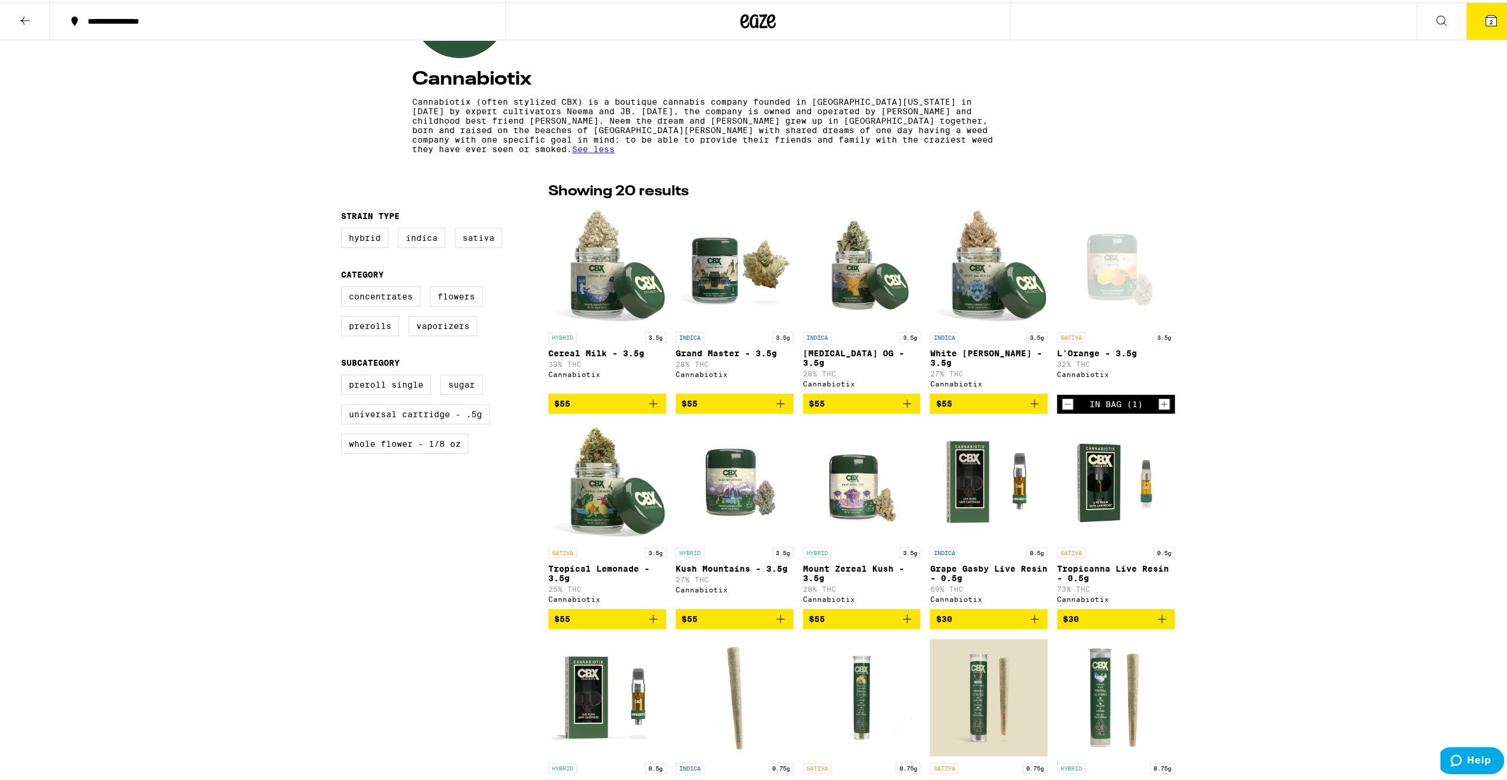
click at [984, 266] on img "Open page for White Walker OG - 3.5g from Cannabiotix" at bounding box center [989, 264] width 118 height 118
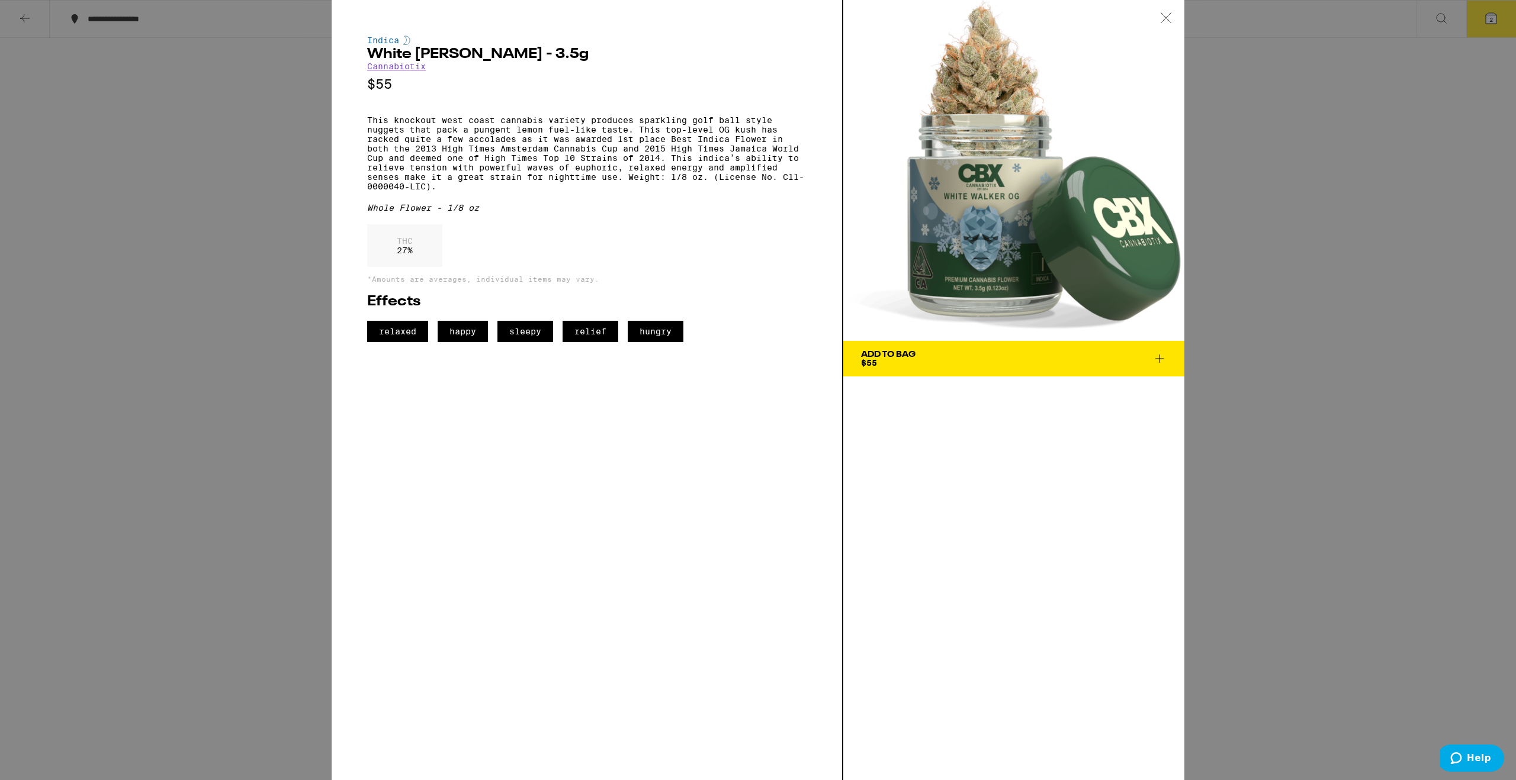
click at [1300, 246] on div "Indica White [PERSON_NAME] - 3.5g Cannabiotix $55 This knockout west coast cann…" at bounding box center [758, 390] width 1516 height 780
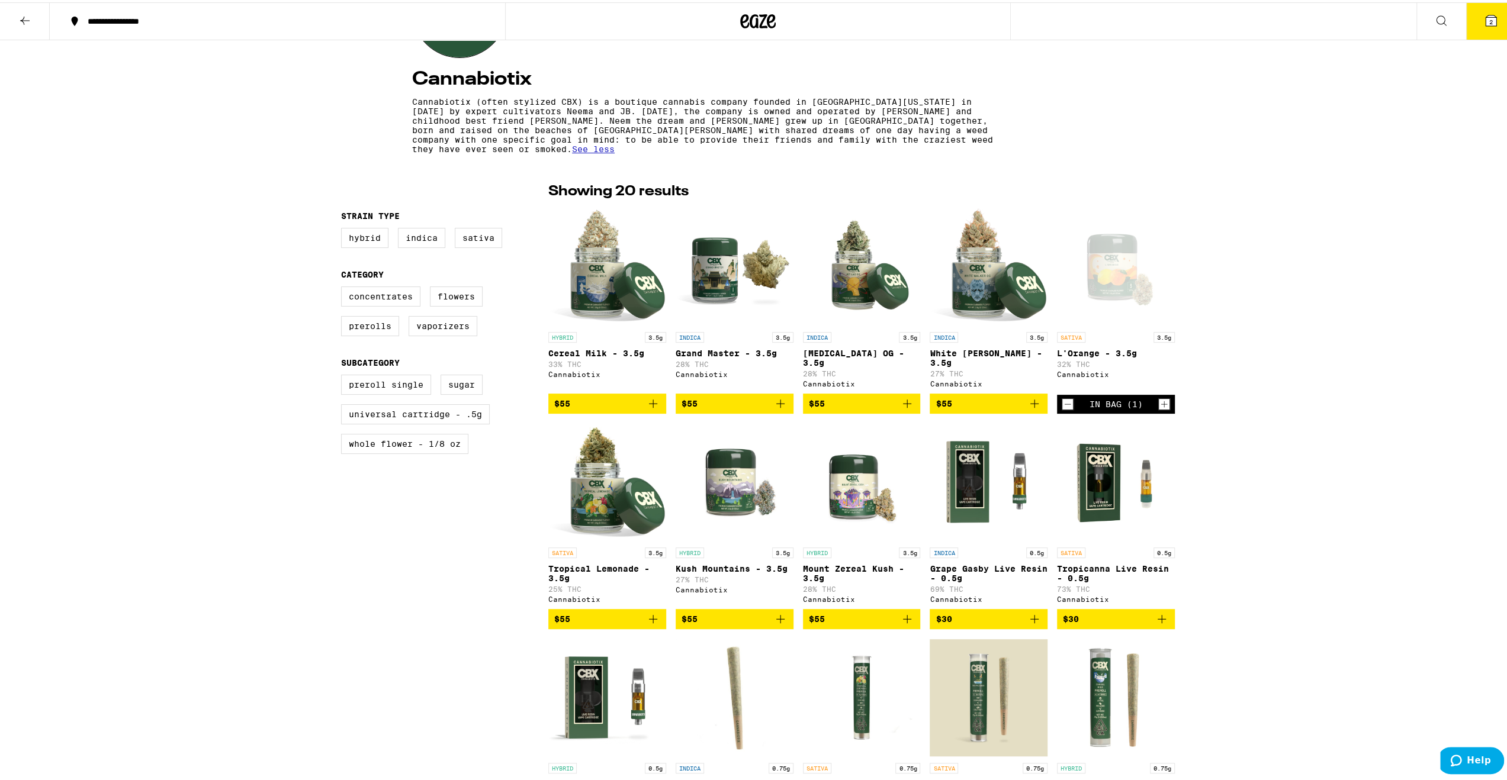
click at [852, 259] on img "Open page for Jet Lag OG - 3.5g from Cannabiotix" at bounding box center [862, 264] width 118 height 118
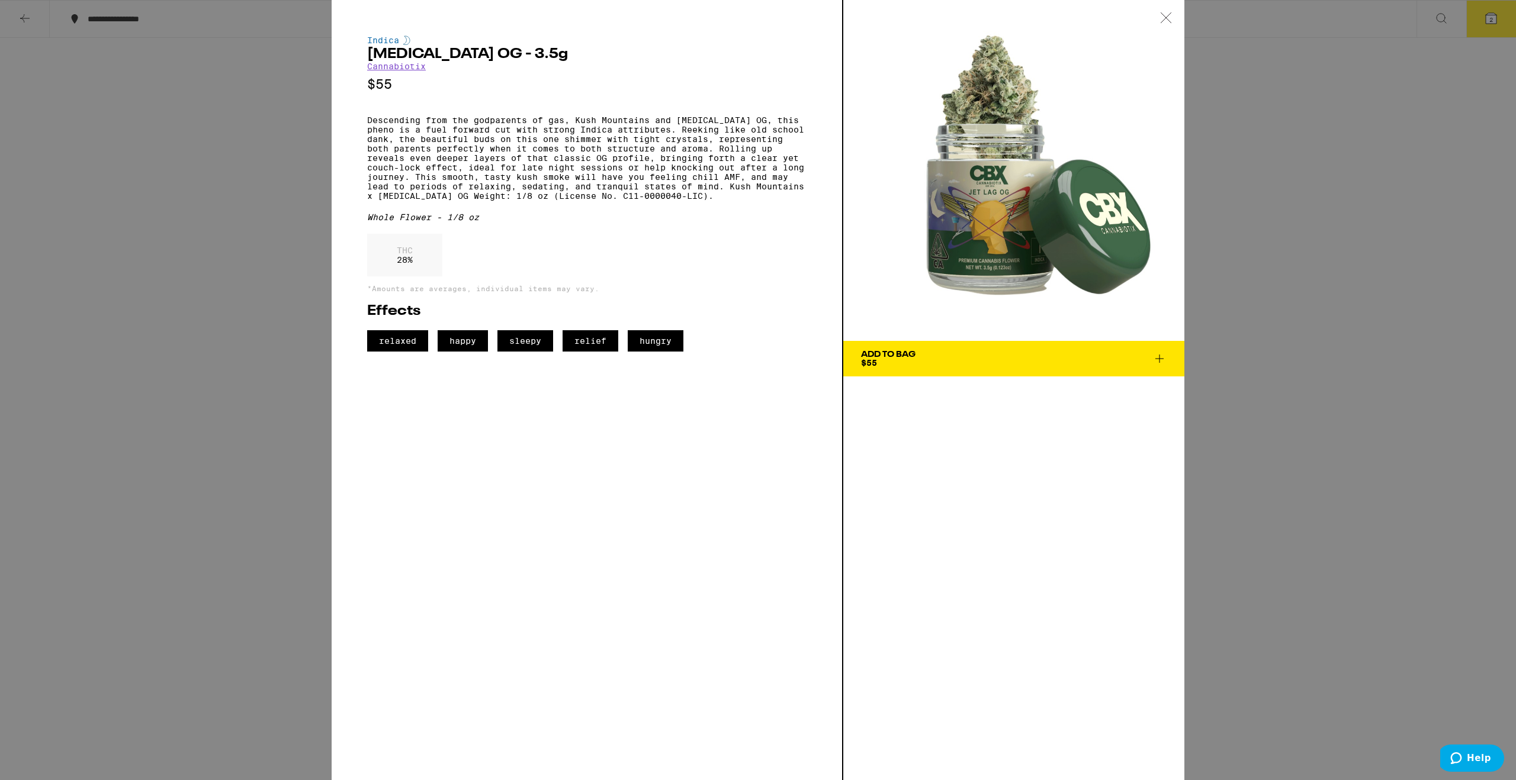
click at [250, 262] on div "Indica [MEDICAL_DATA] OG - 3.5g Cannabiotix $55 Descending from the godparents …" at bounding box center [758, 390] width 1516 height 780
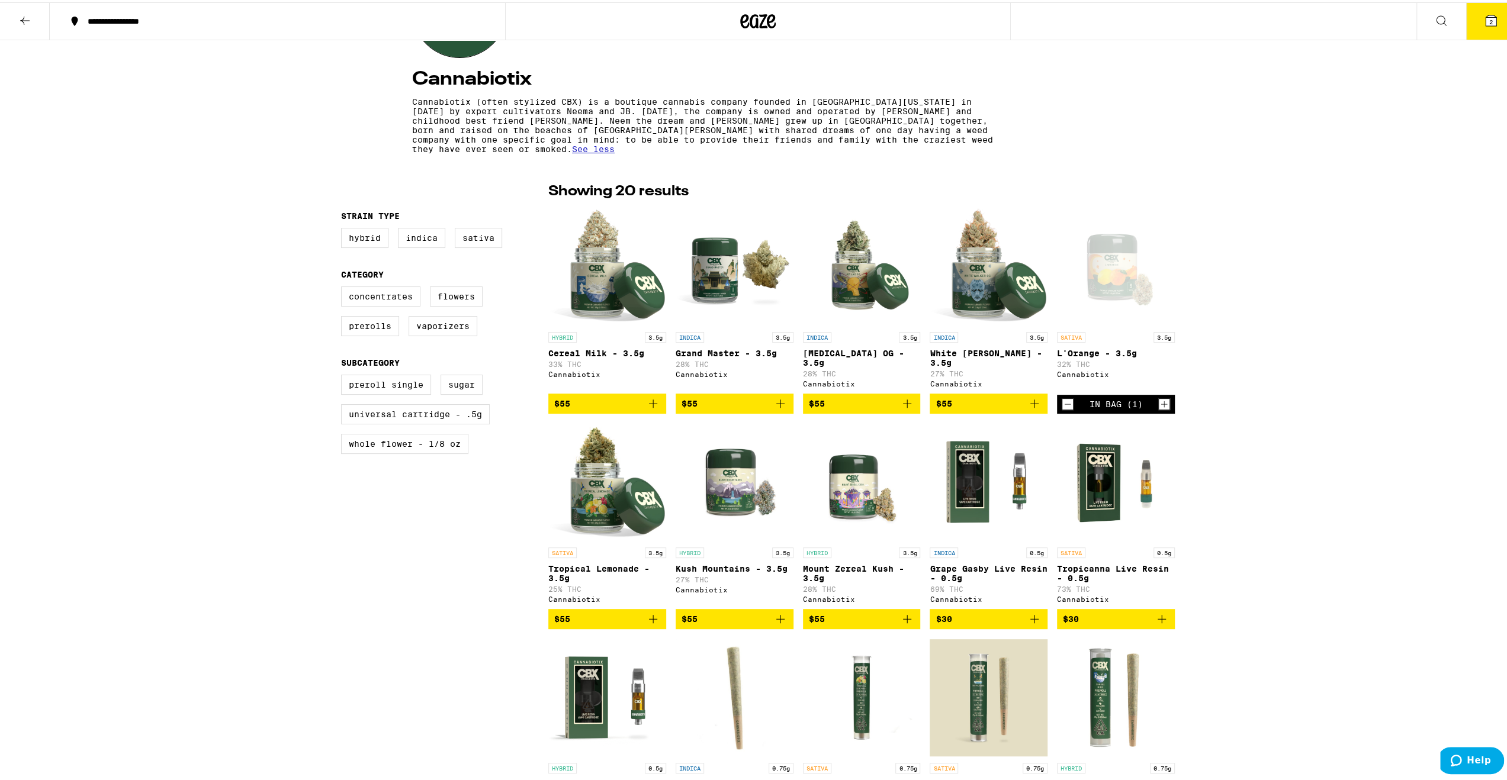
click at [722, 476] on img "Open page for Kush Mountains - 3.5g from Cannabiotix" at bounding box center [735, 480] width 118 height 118
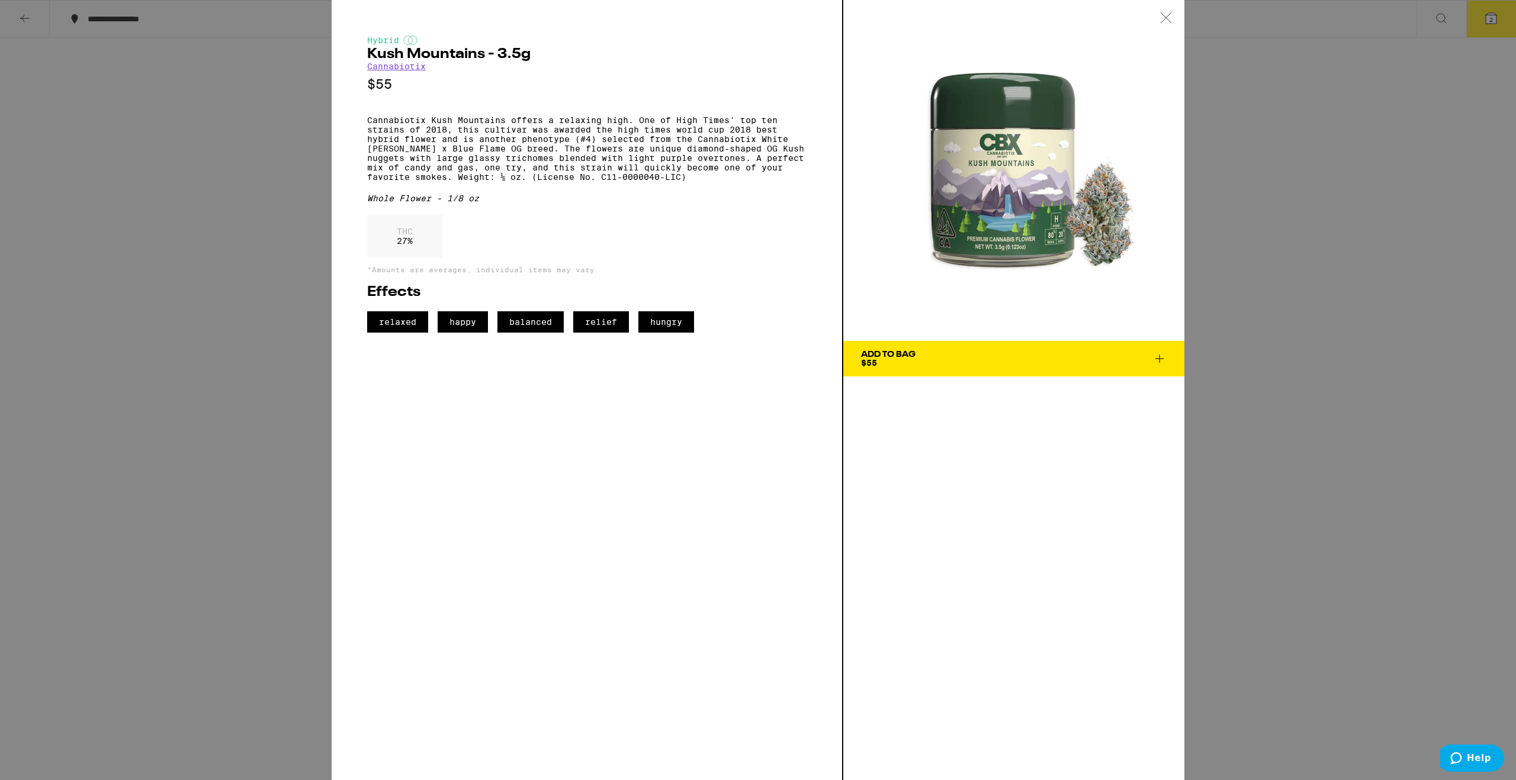
click at [1285, 198] on div "Hybrid Kush Mountains - 3.5g Cannabiotix $55 Cannabiotix Kush Mountains offers …" at bounding box center [758, 390] width 1516 height 780
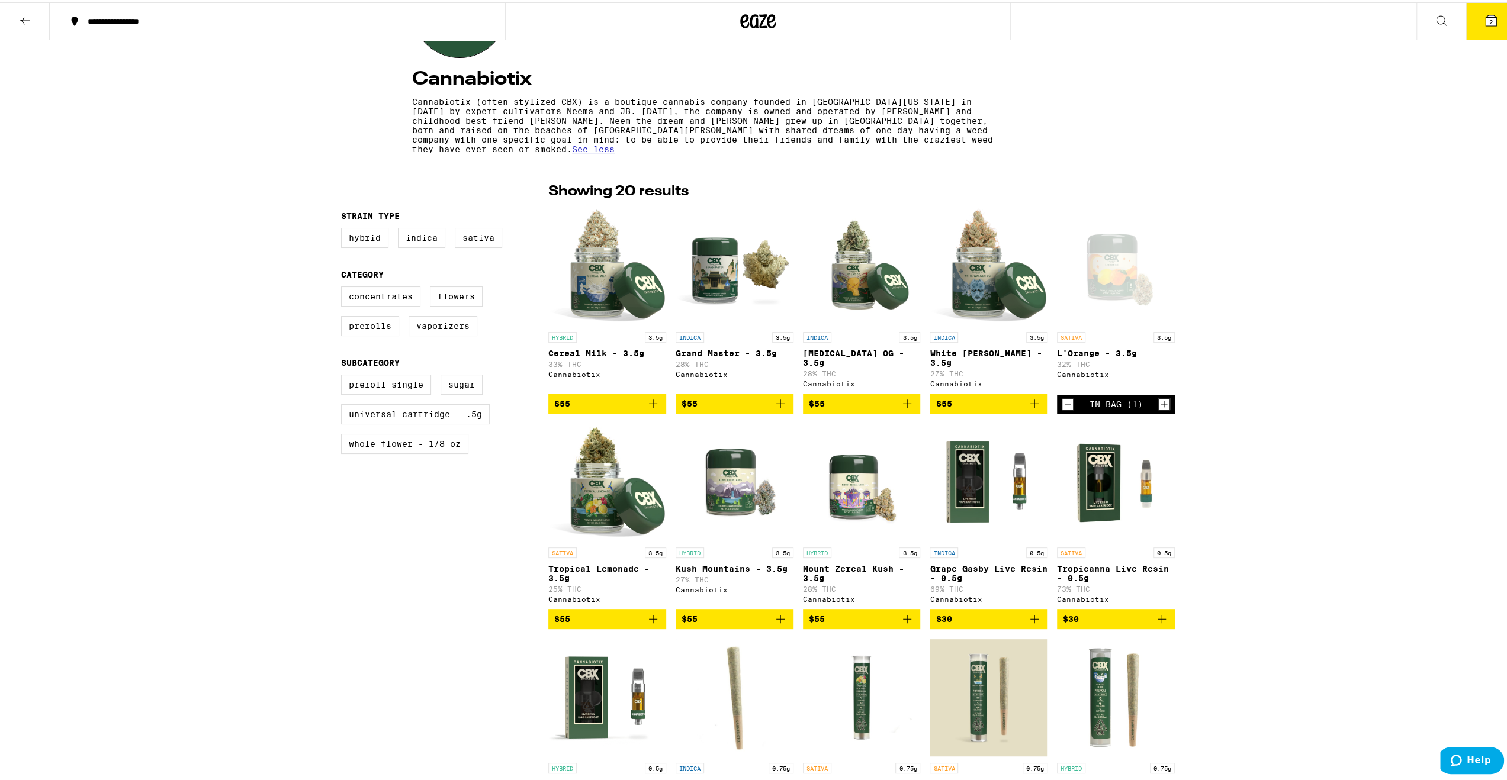
click at [776, 624] on icon "Add to bag" at bounding box center [780, 617] width 14 height 14
click at [1485, 10] on button "3" at bounding box center [1491, 19] width 50 height 37
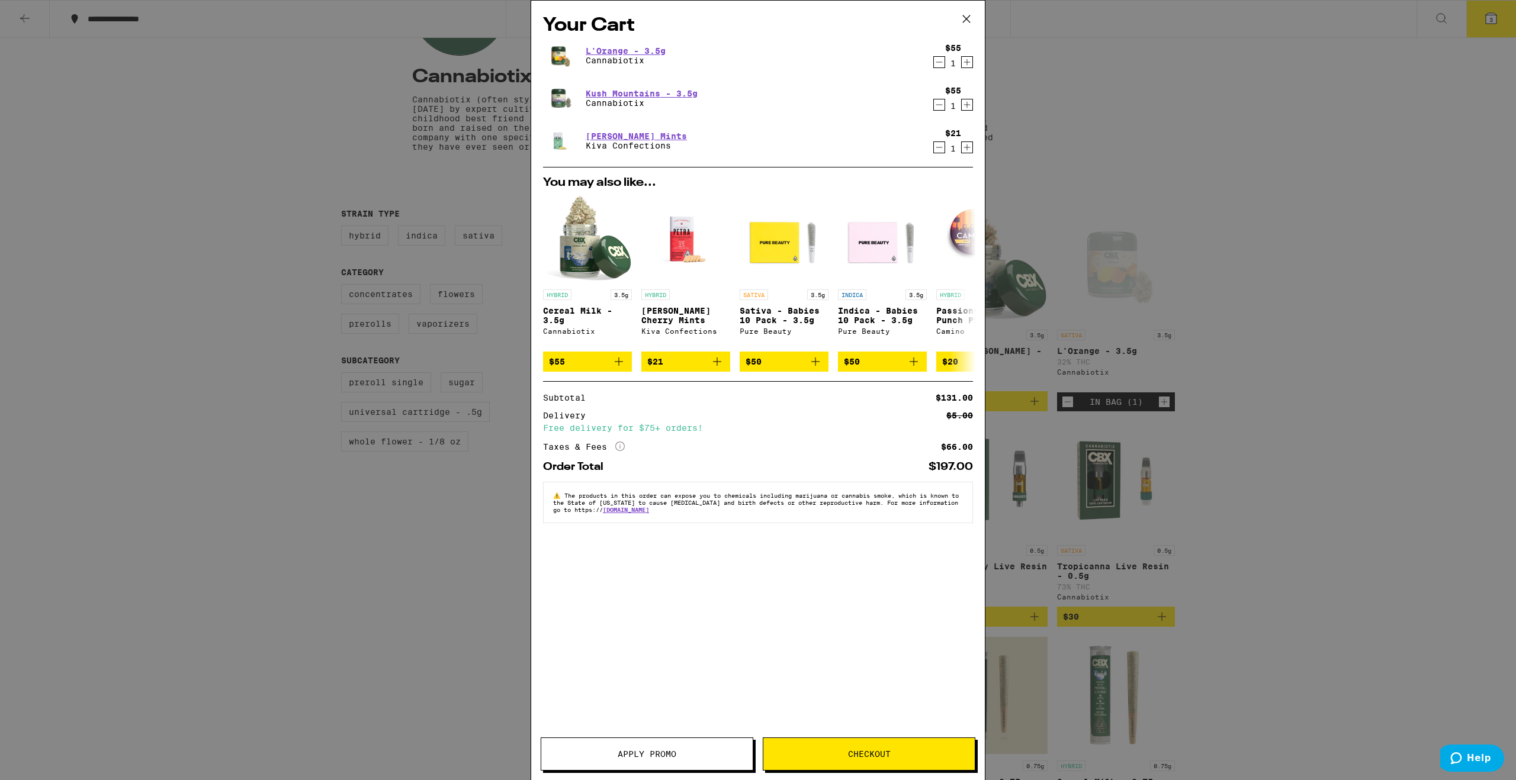
drag, startPoint x: 112, startPoint y: 101, endPoint x: 91, endPoint y: 82, distance: 28.5
click at [112, 101] on div "Your Cart L'Orange - 3.5g Cannabiotix $55 1 Kush Mountains - 3.5g Cannabiotix $…" at bounding box center [758, 390] width 1516 height 780
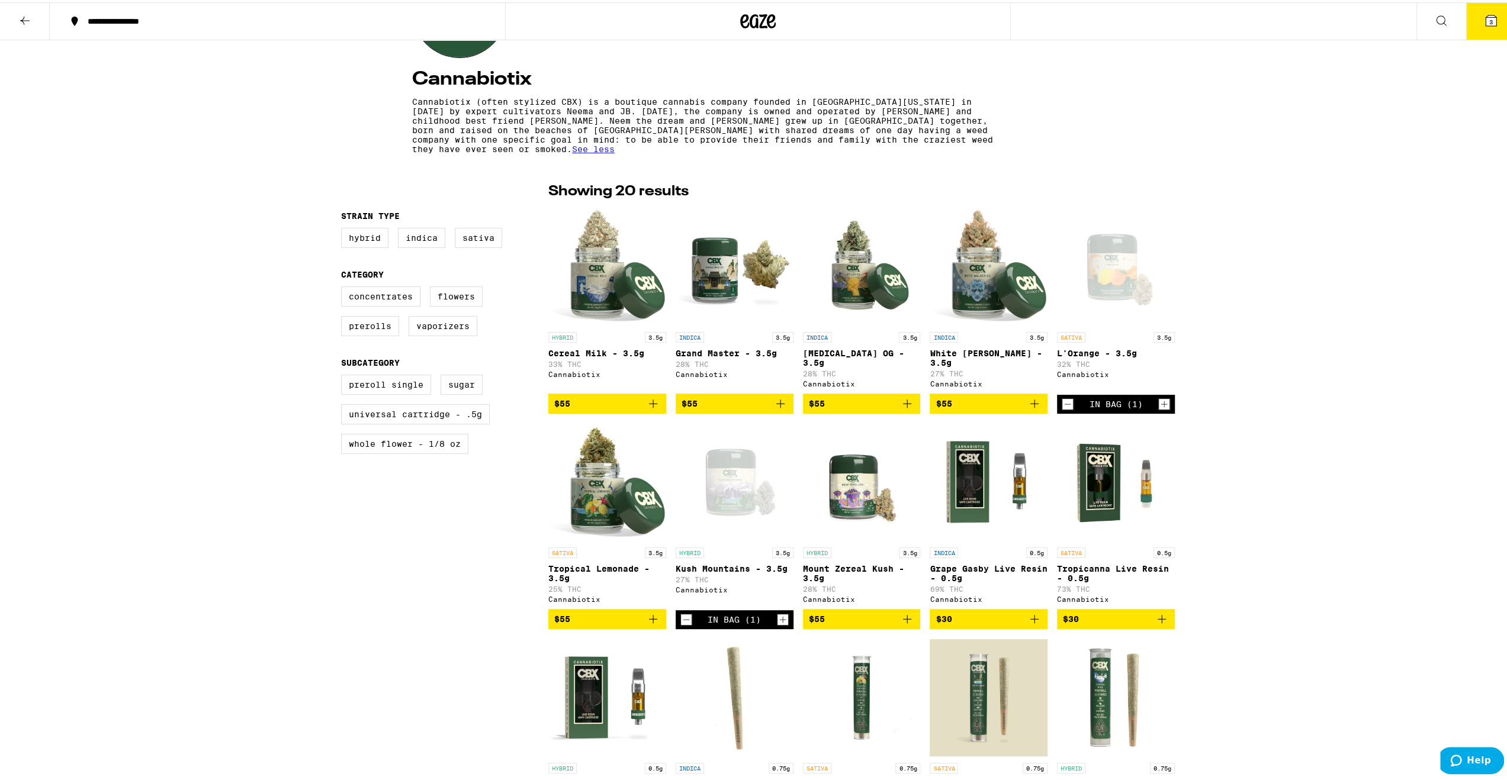
click at [25, 18] on icon at bounding box center [25, 18] width 14 height 14
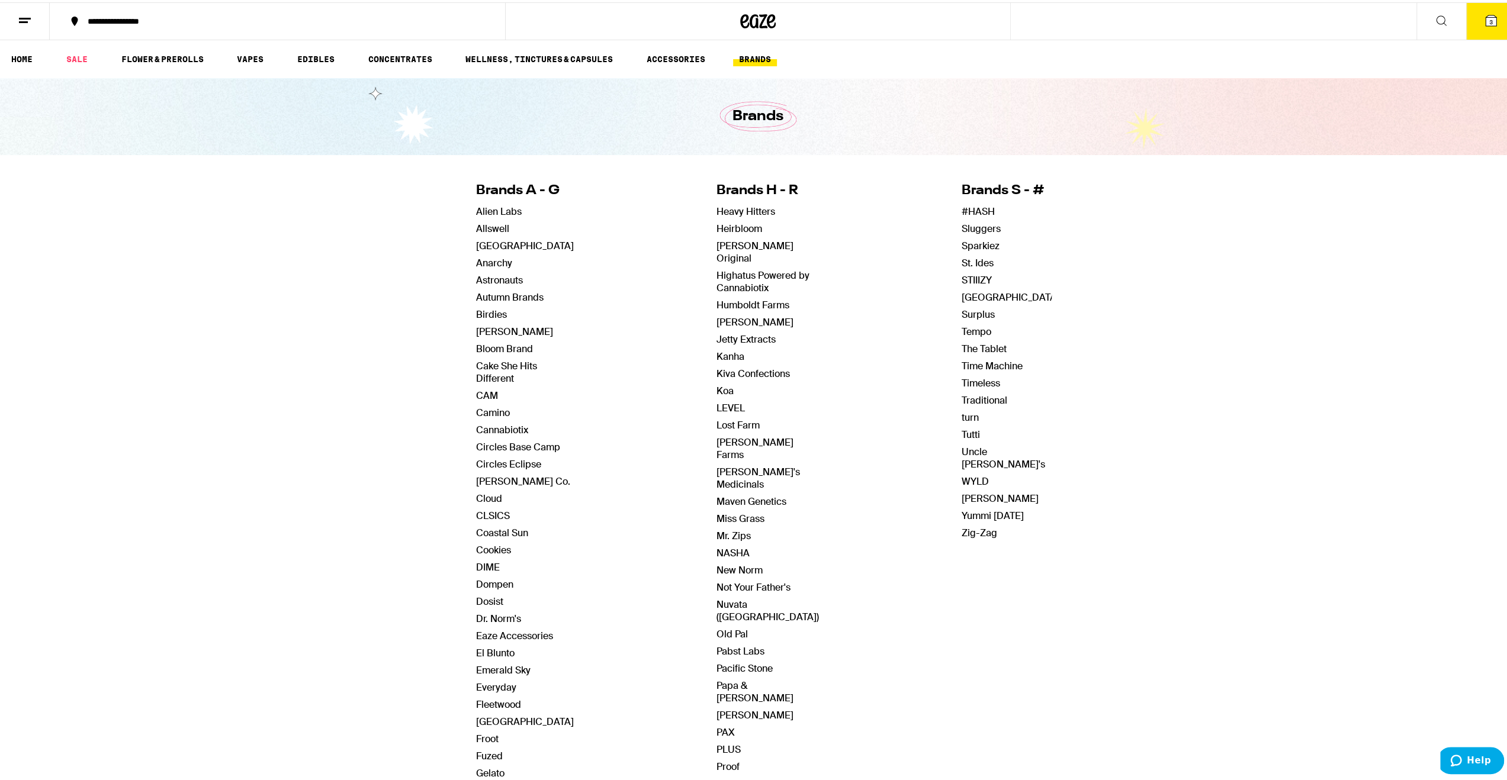
click at [17, 16] on button at bounding box center [25, 19] width 50 height 37
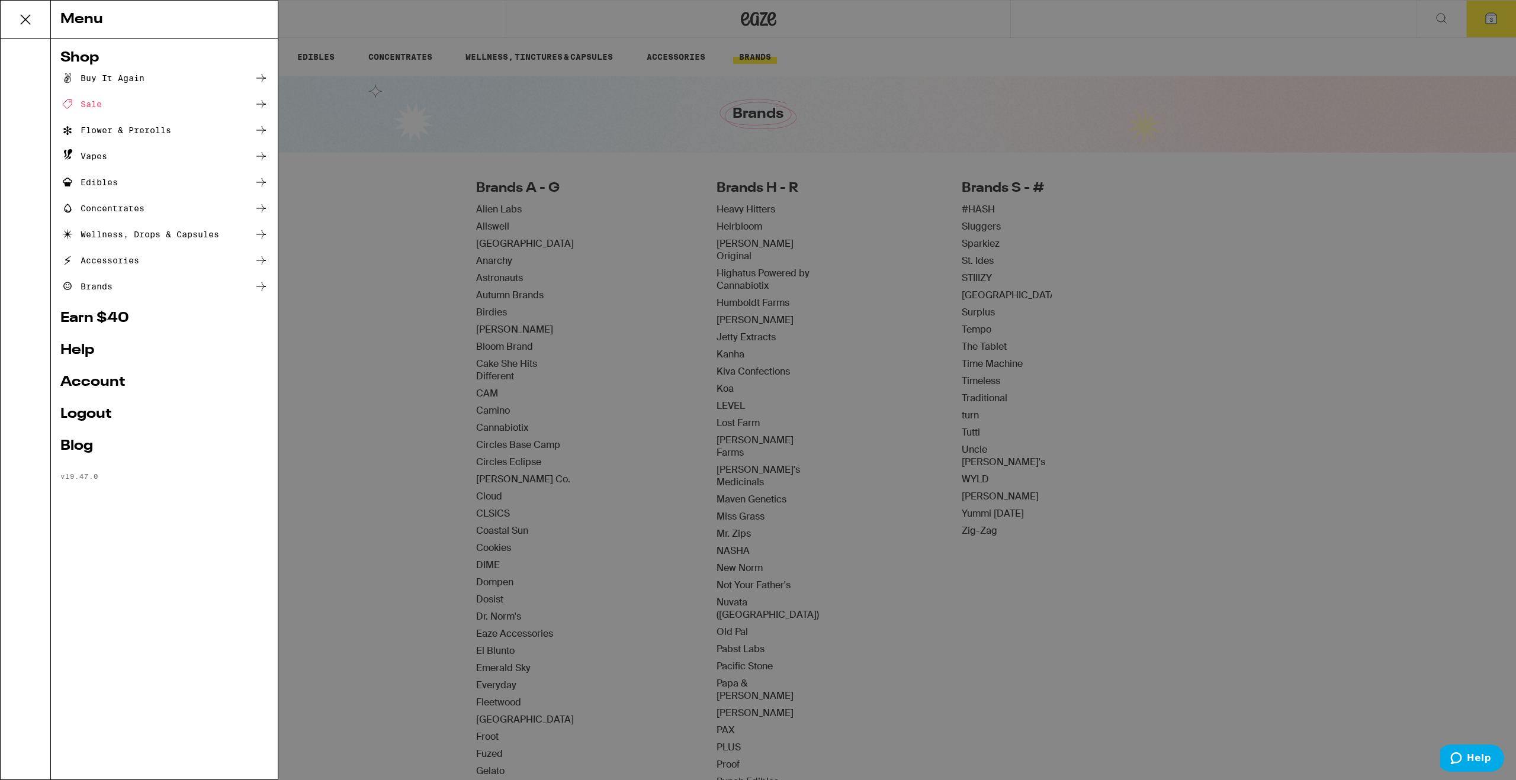
click at [314, 197] on div "Menu Shop Buy It Again Sale Flower & Prerolls Vapes Edibles Concentrates Wellne…" at bounding box center [758, 390] width 1516 height 780
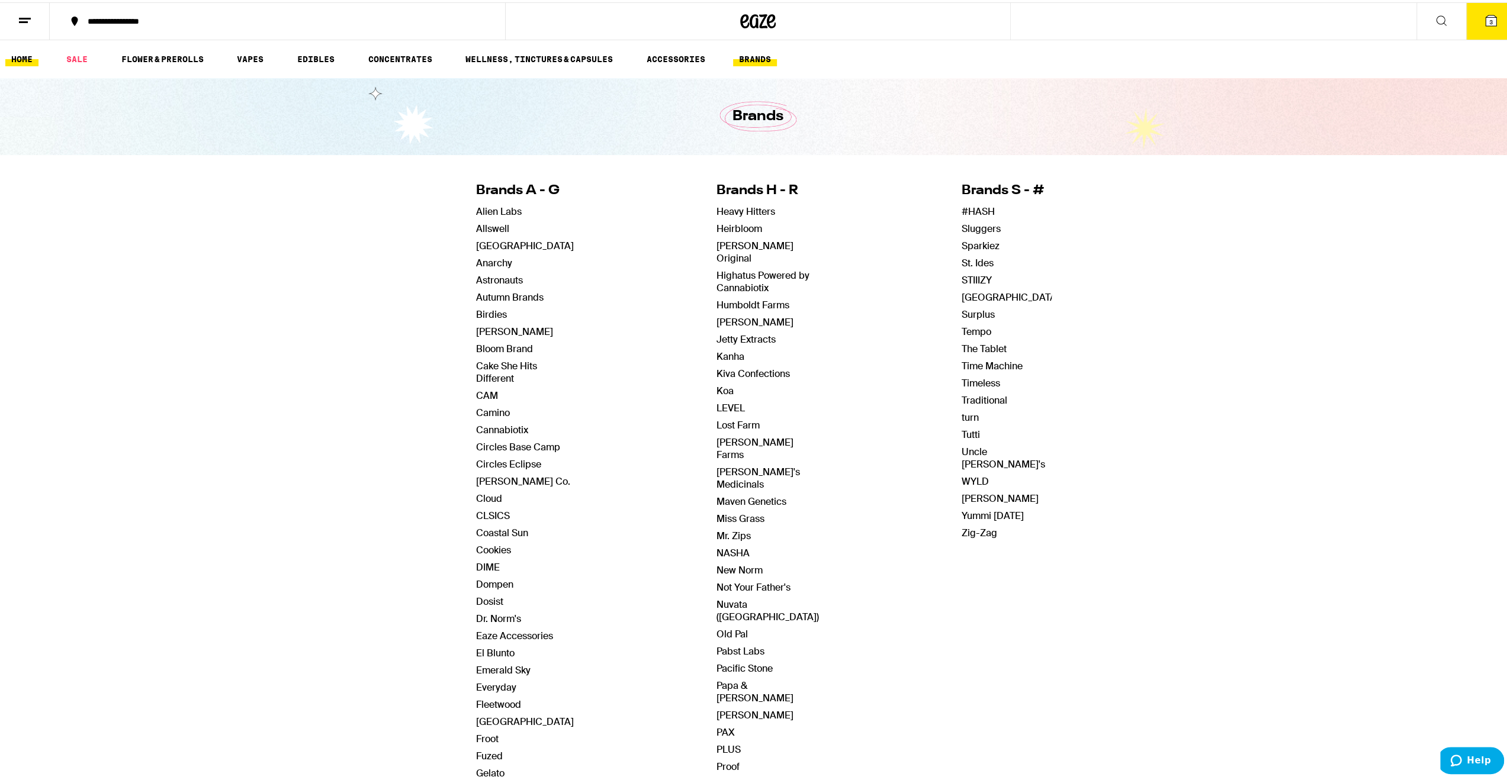
click at [25, 52] on link "HOME" at bounding box center [21, 57] width 33 height 14
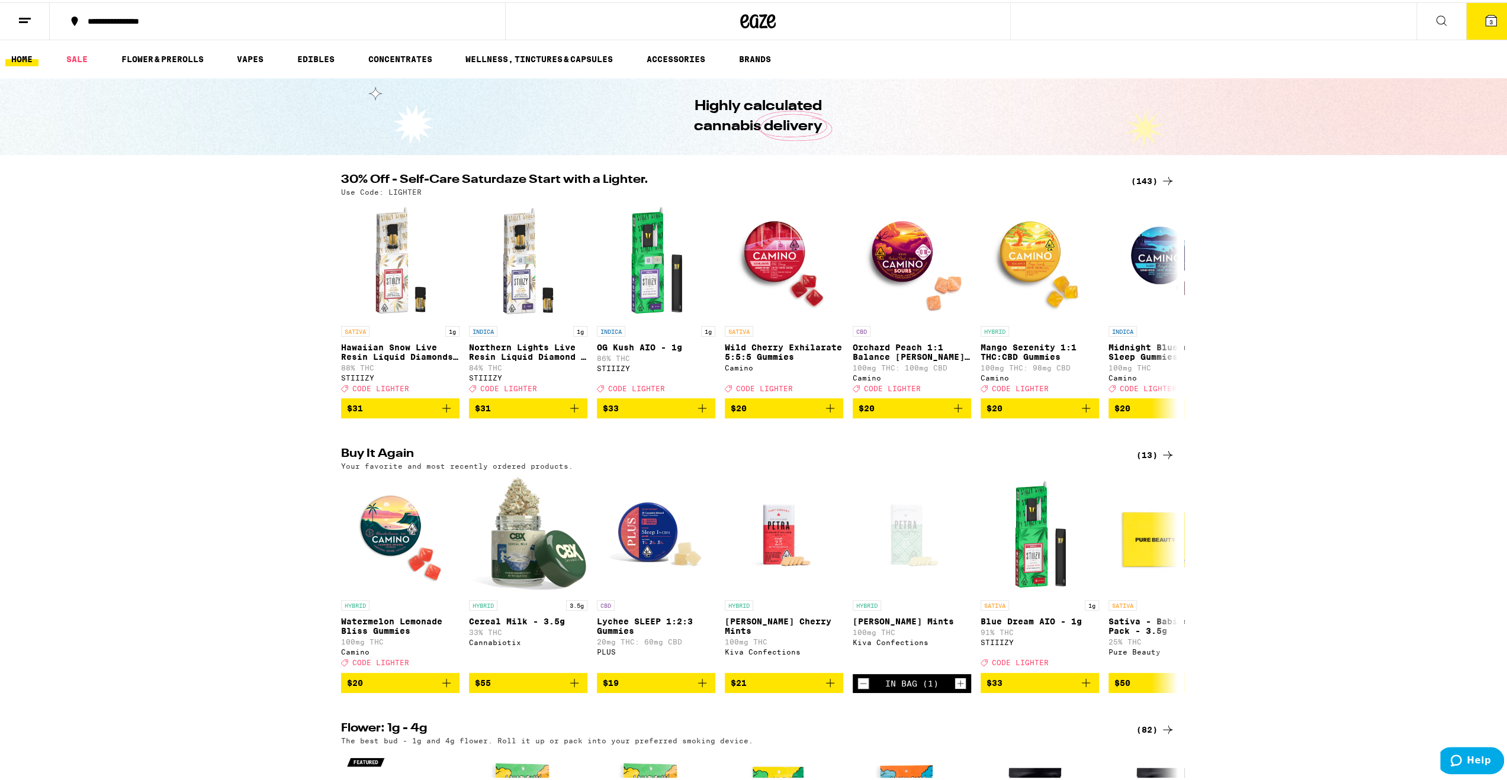
click at [1492, 17] on button "3" at bounding box center [1491, 19] width 50 height 37
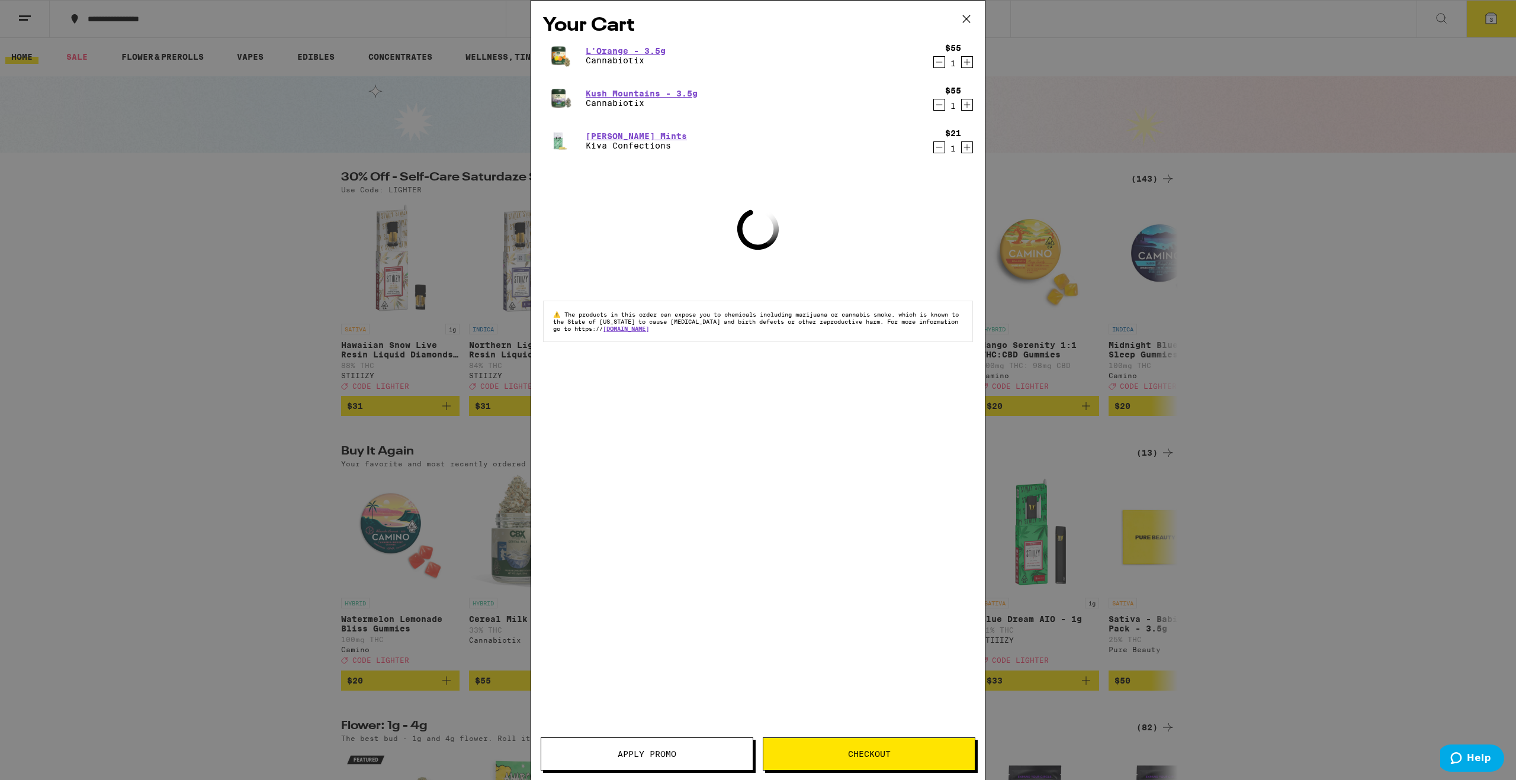
click at [677, 749] on button "Apply Promo" at bounding box center [647, 754] width 213 height 33
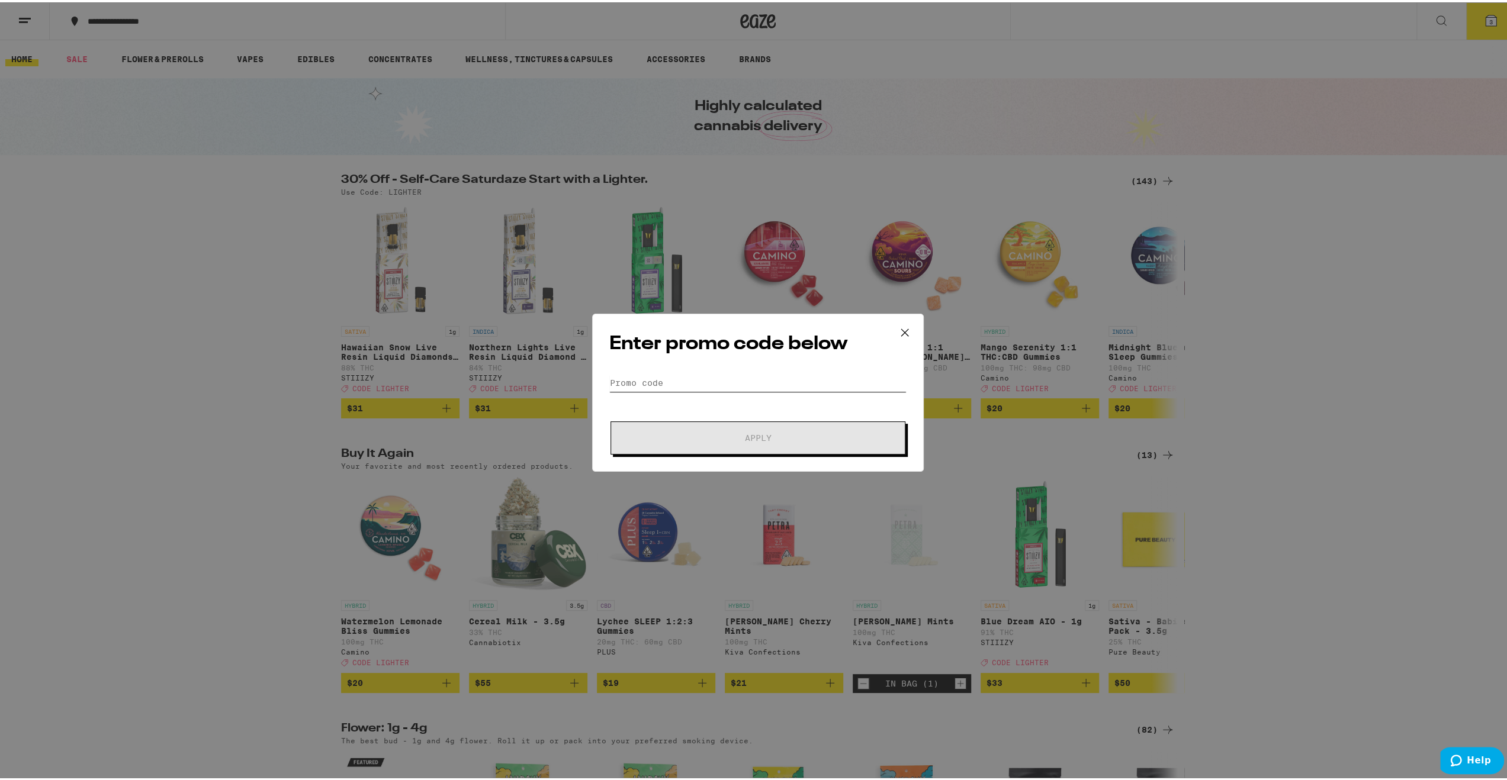
click at [644, 379] on input "Promo Code" at bounding box center [757, 381] width 297 height 18
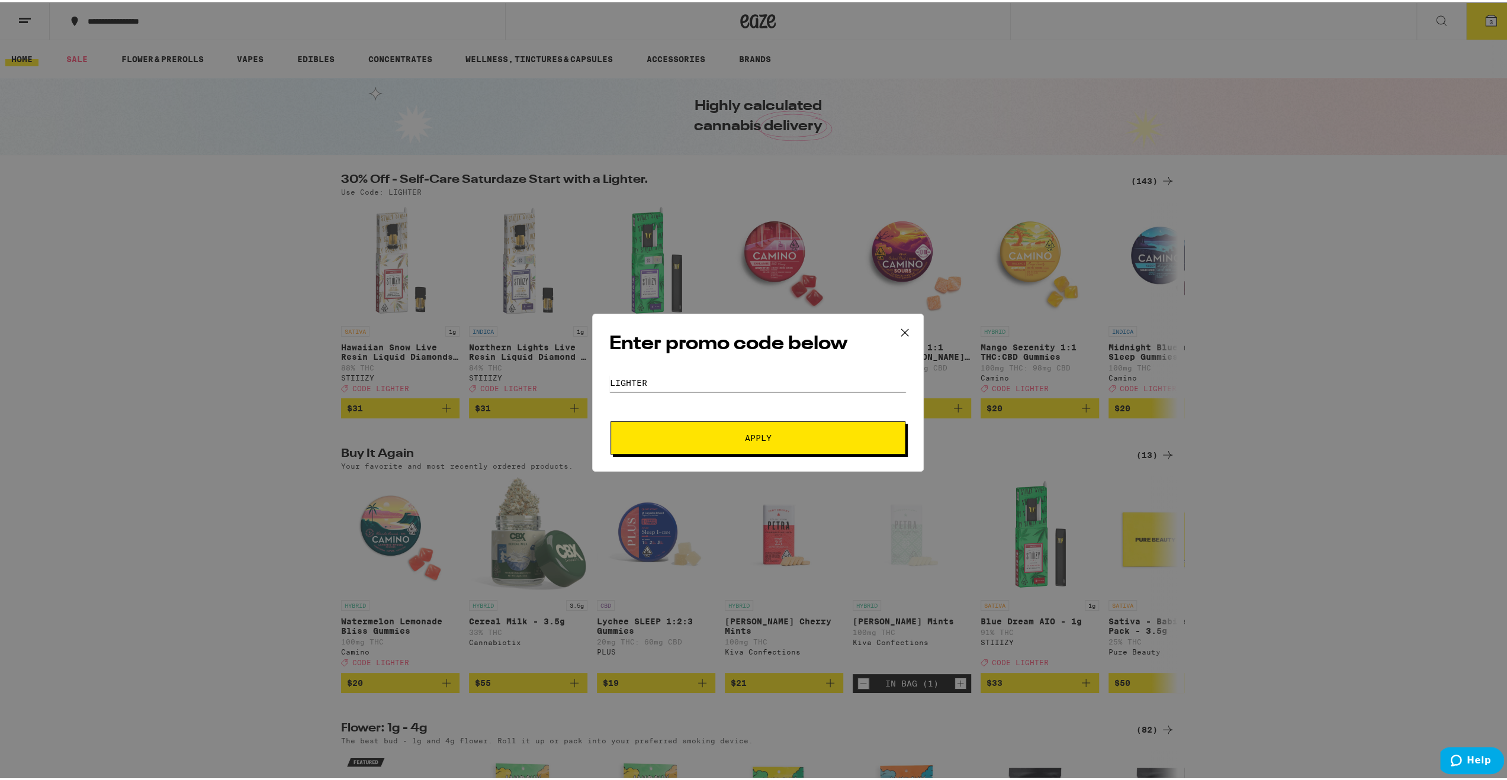
type input "LIGHTER"
click at [816, 434] on span "Apply" at bounding box center [757, 436] width 213 height 8
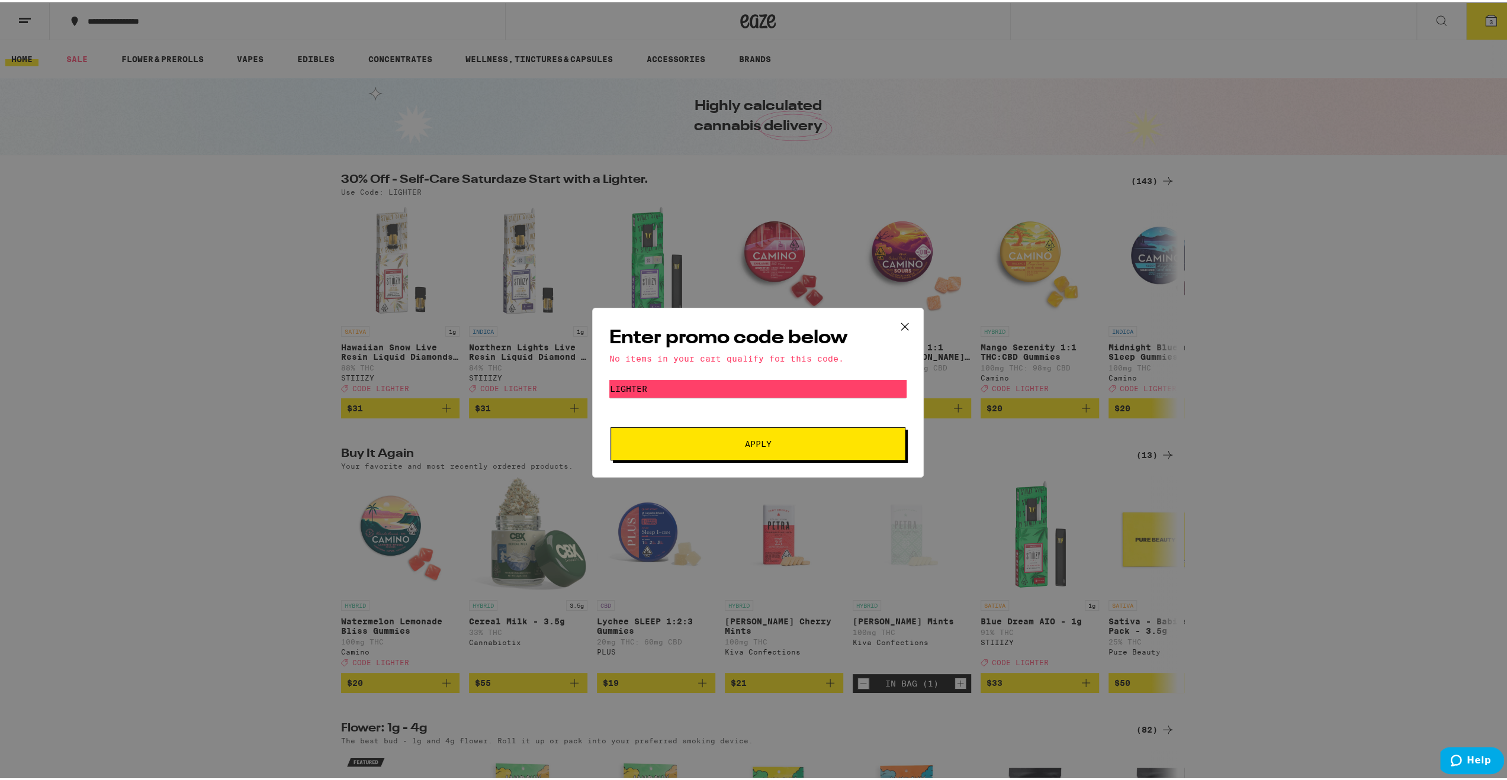
click at [901, 326] on icon at bounding box center [905, 325] width 18 height 18
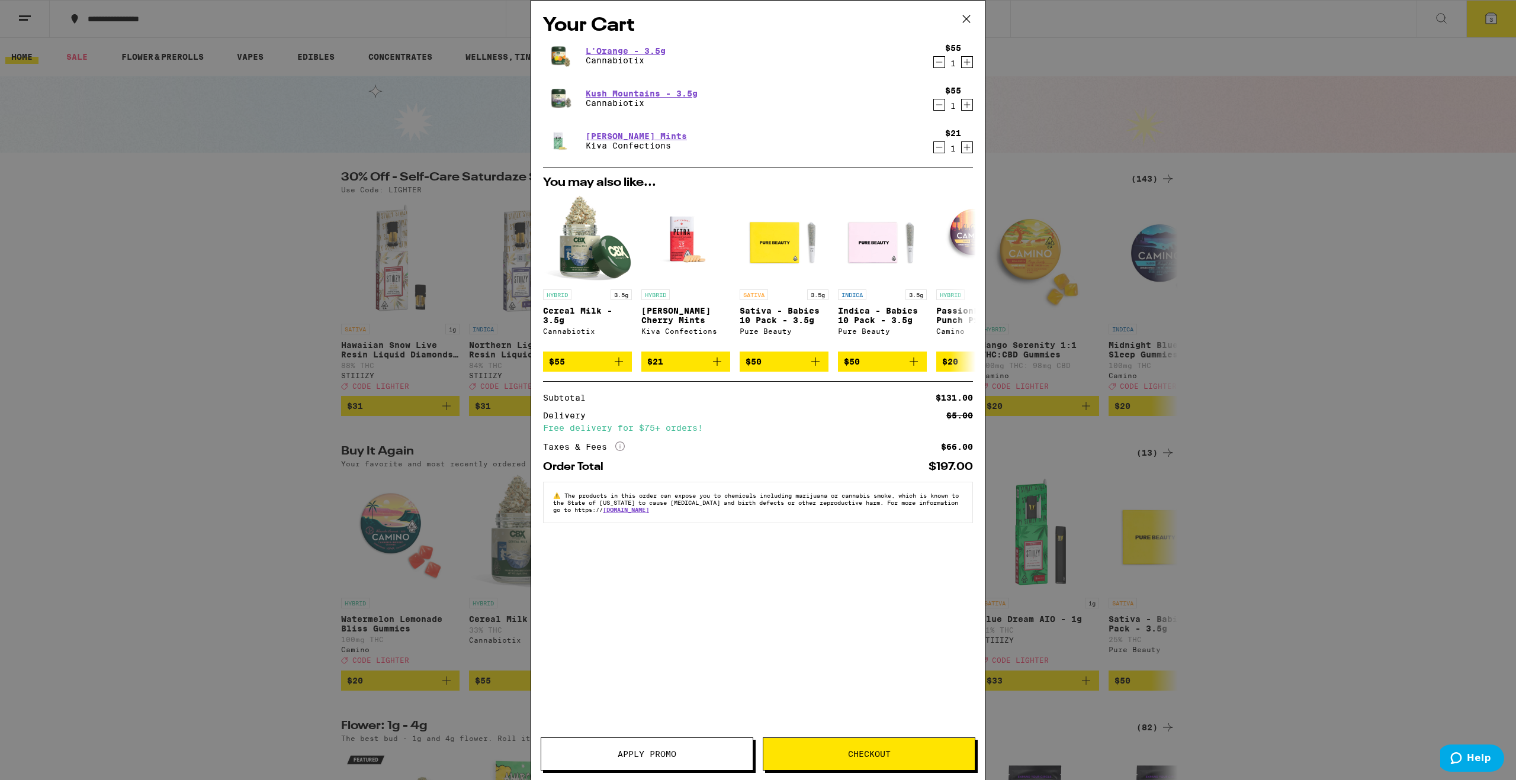
click at [881, 754] on span "Checkout" at bounding box center [869, 754] width 43 height 8
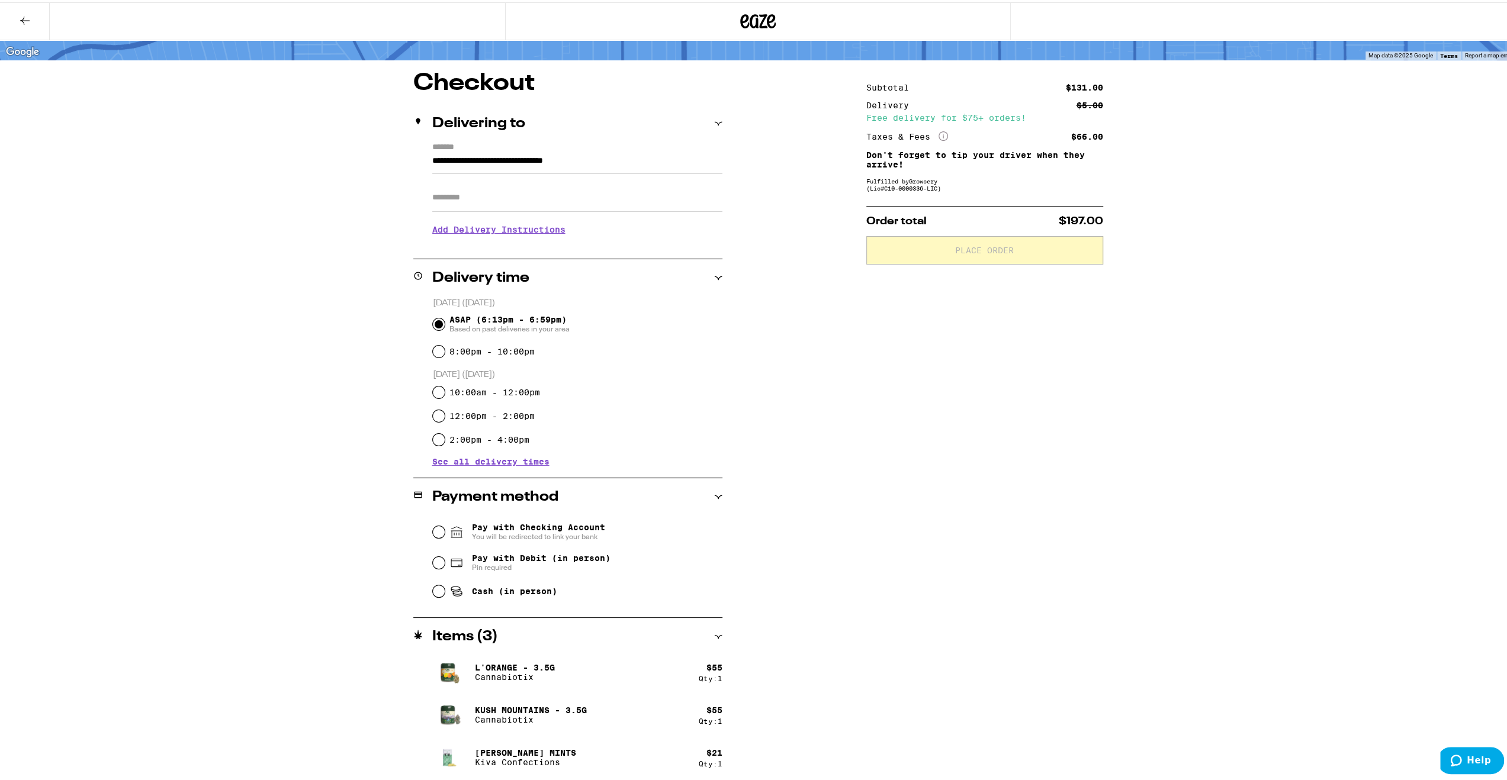
scroll to position [75, 0]
click at [434, 560] on input "Pay with Debit (in person) Pin required" at bounding box center [439, 560] width 12 height 12
radio input "true"
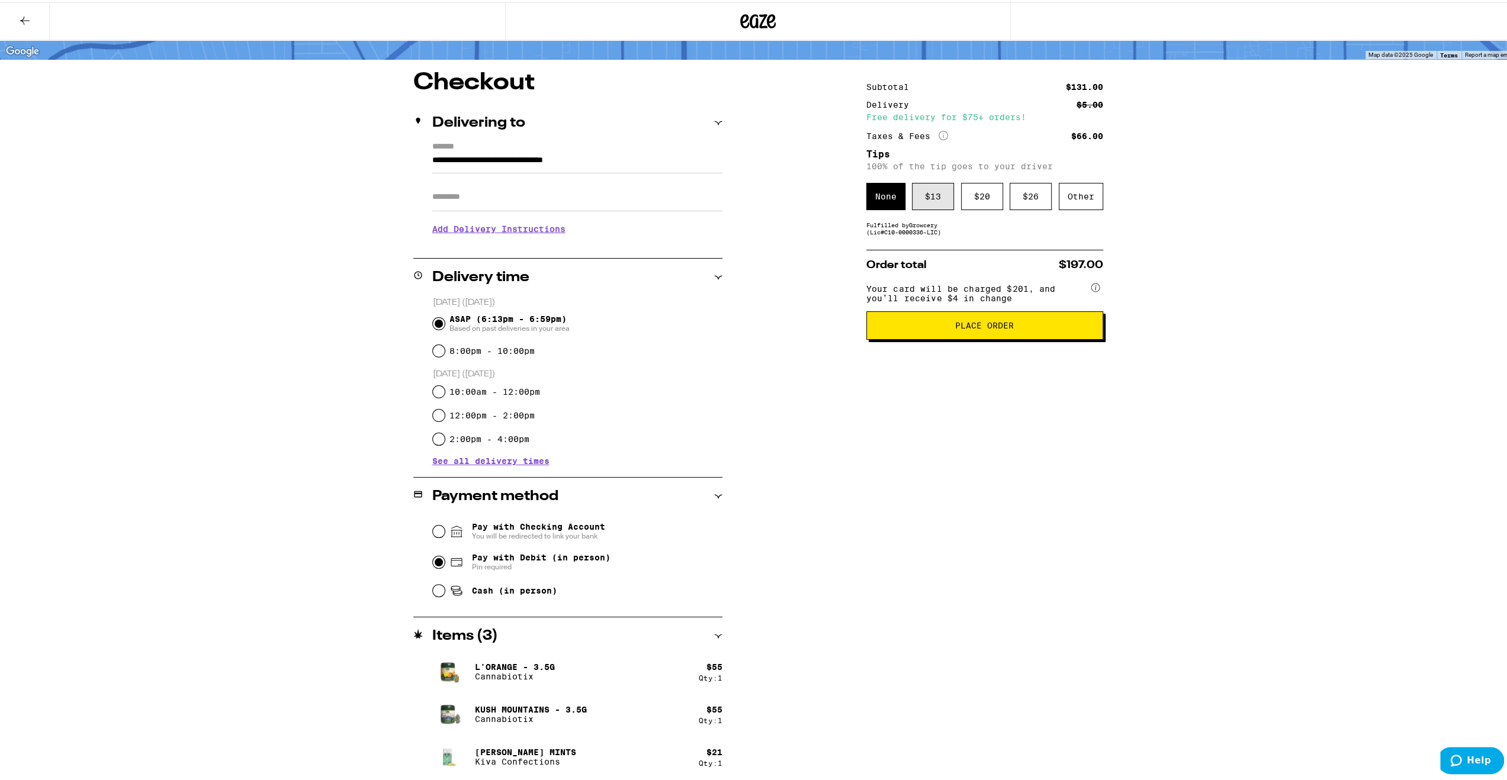
click at [938, 192] on div "$ 13" at bounding box center [933, 194] width 42 height 27
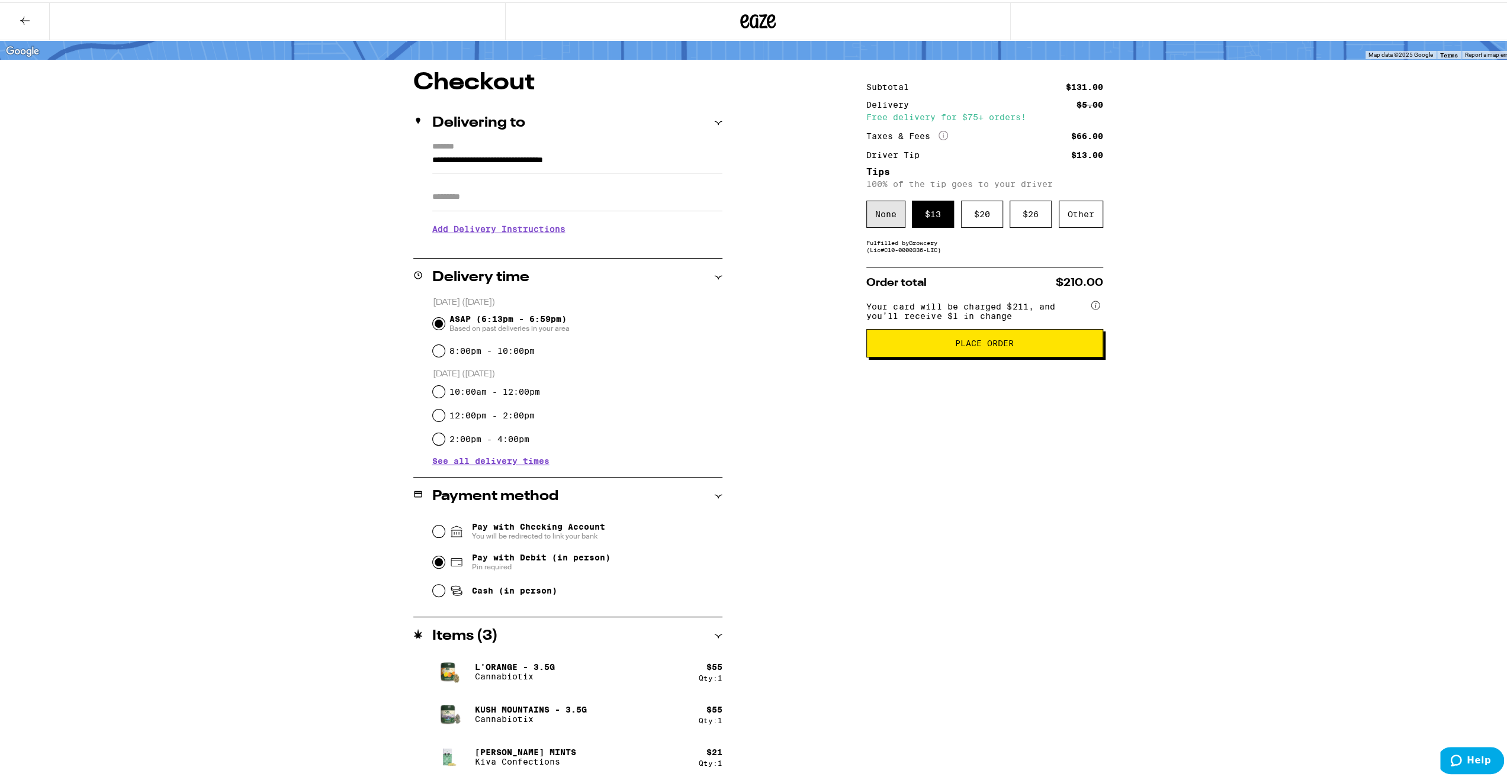
click at [873, 220] on div "None" at bounding box center [885, 211] width 39 height 27
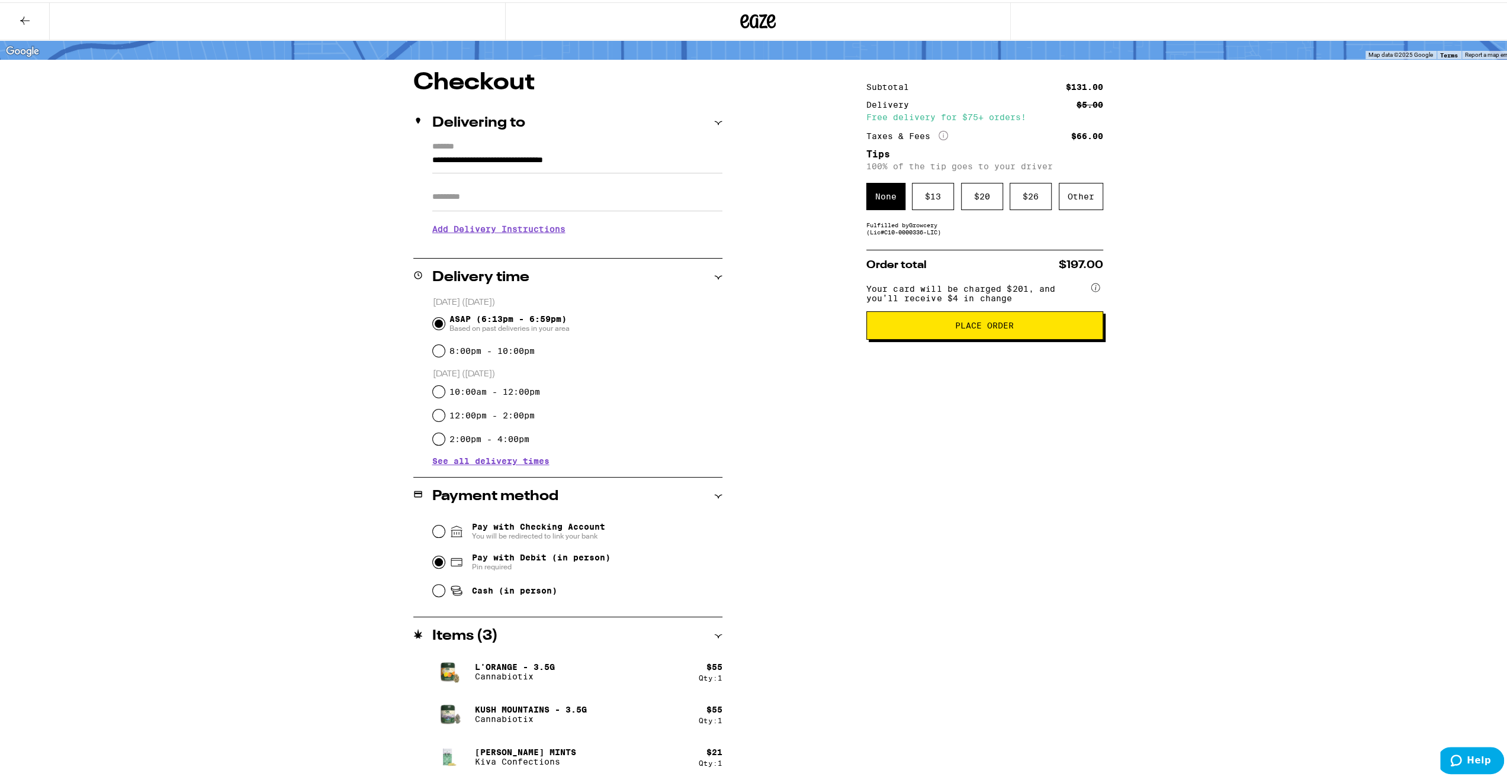
click at [988, 327] on span "Place Order" at bounding box center [984, 323] width 59 height 8
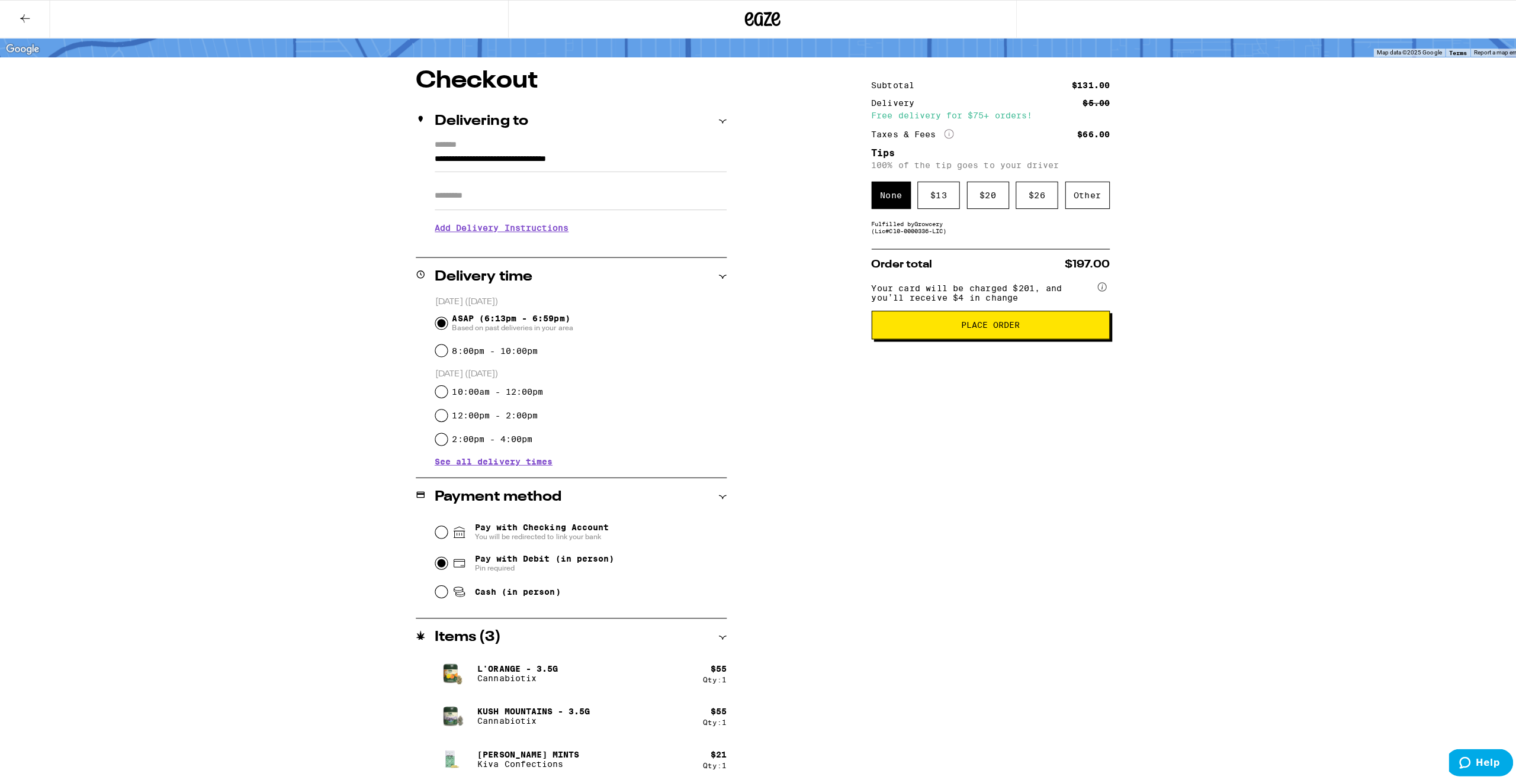
scroll to position [0, 0]
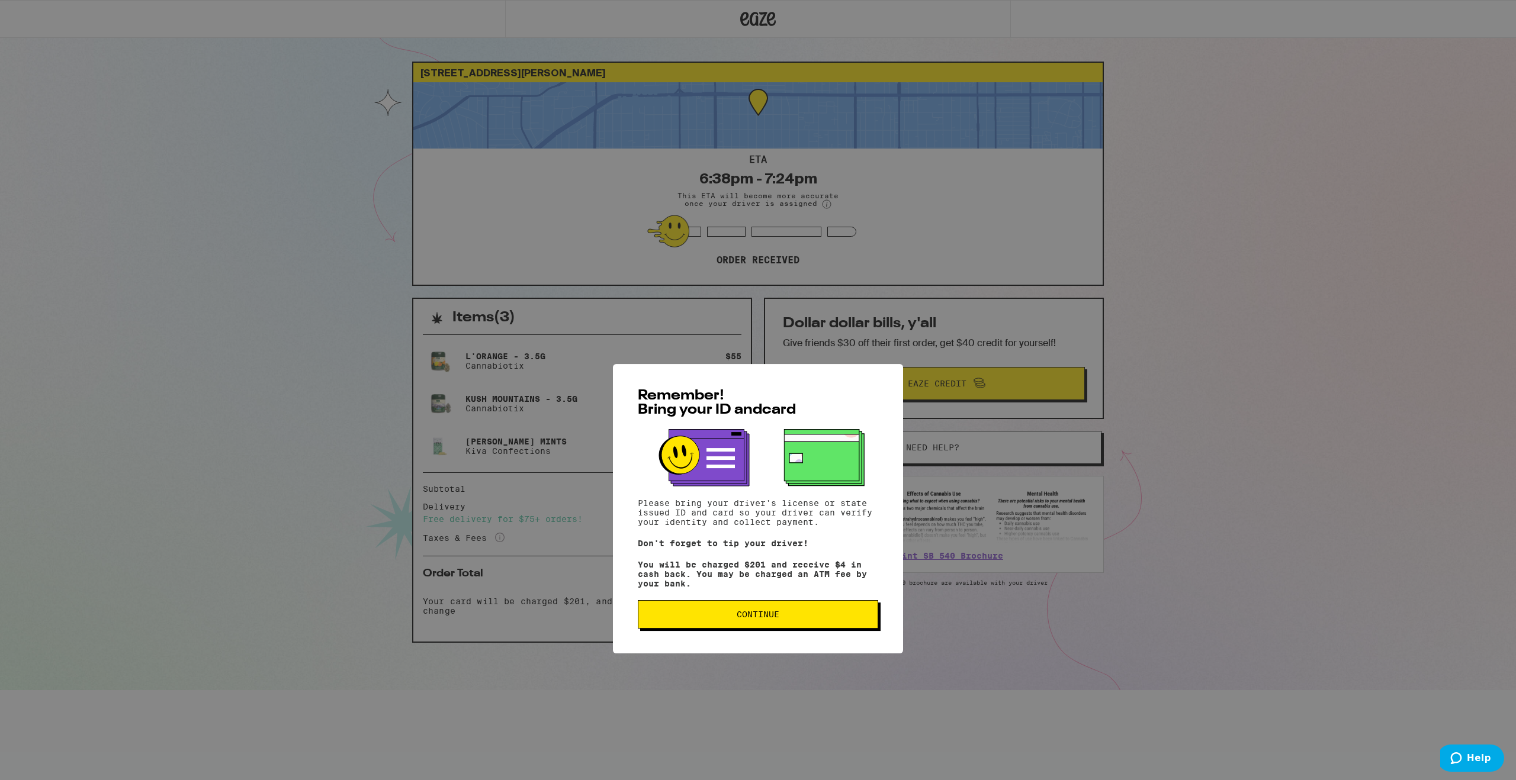
click at [766, 500] on span "Continue" at bounding box center [758, 496] width 43 height 8
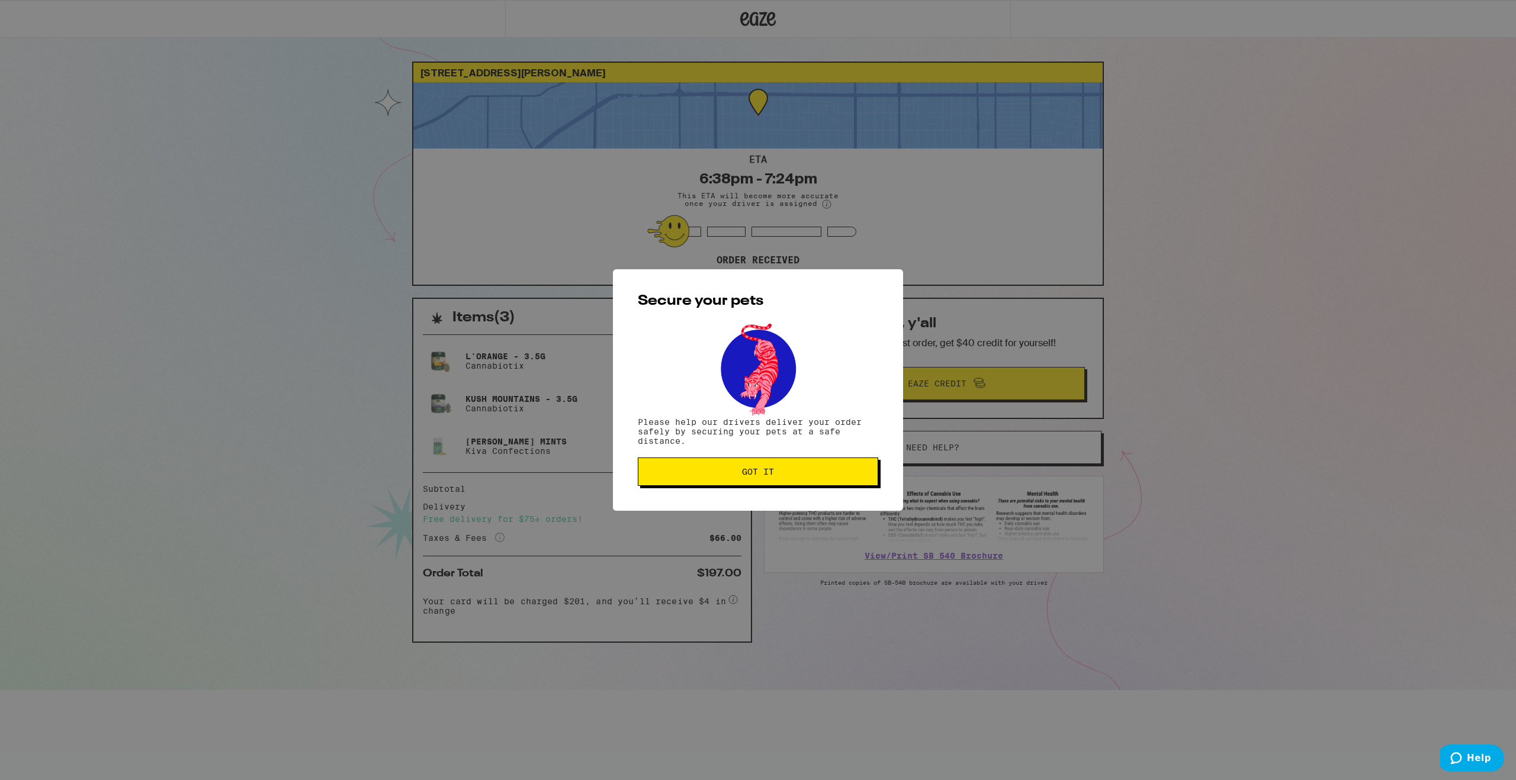
click at [786, 474] on span "Got it" at bounding box center [758, 472] width 220 height 8
